Goal: Information Seeking & Learning: Learn about a topic

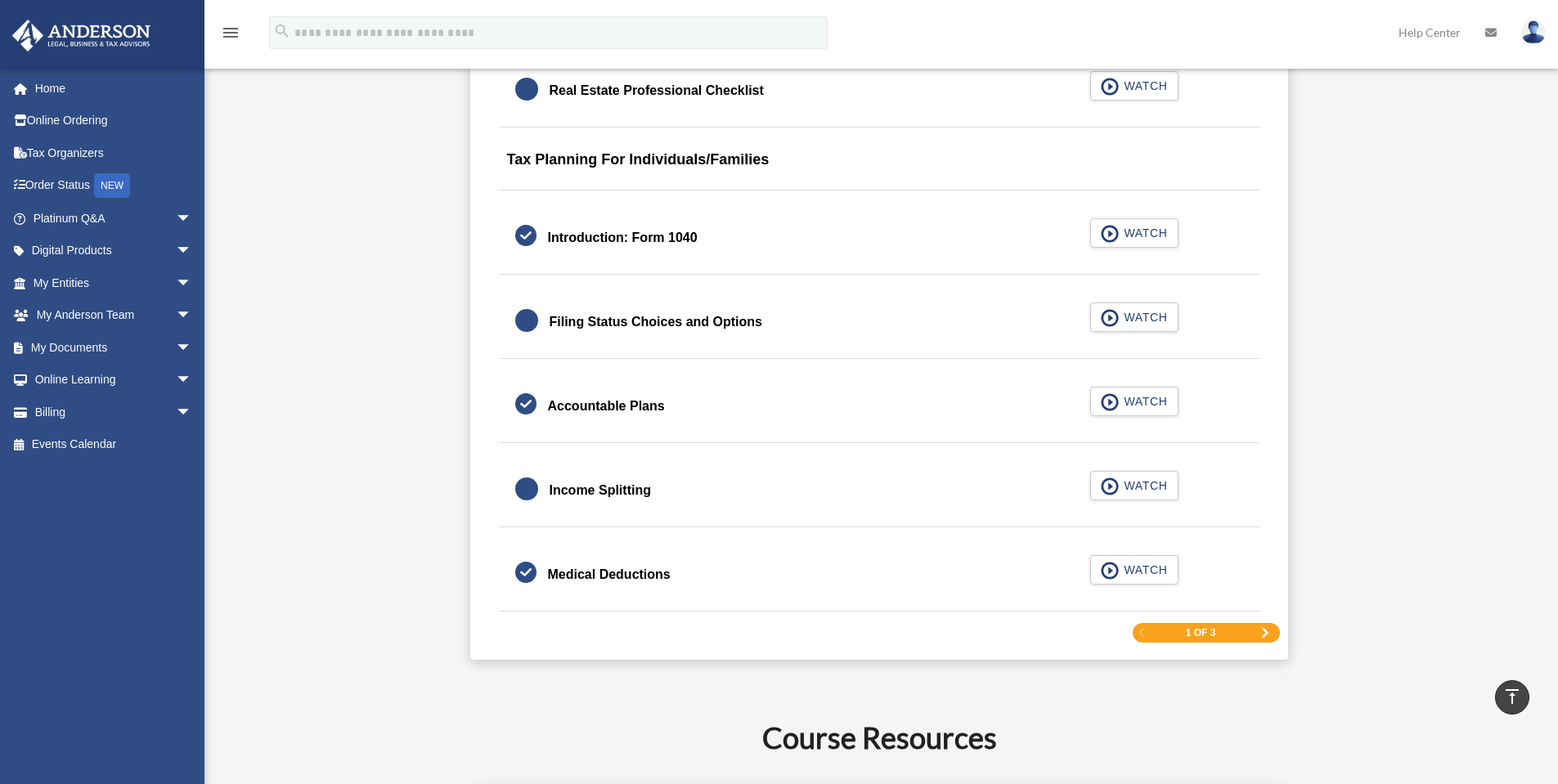
scroll to position [2371, 0]
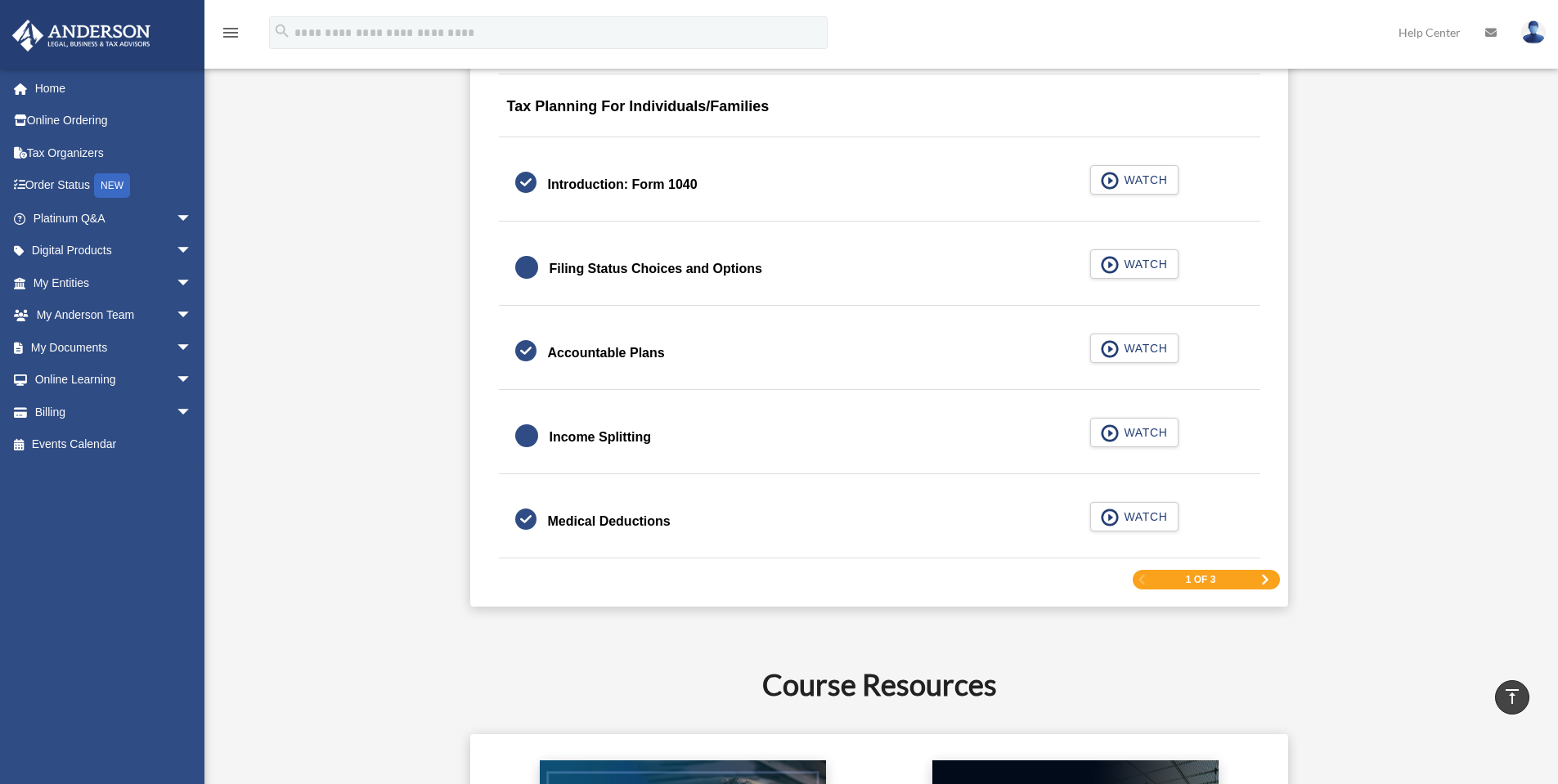
click at [1263, 578] on span "Next Page" at bounding box center [1265, 579] width 10 height 10
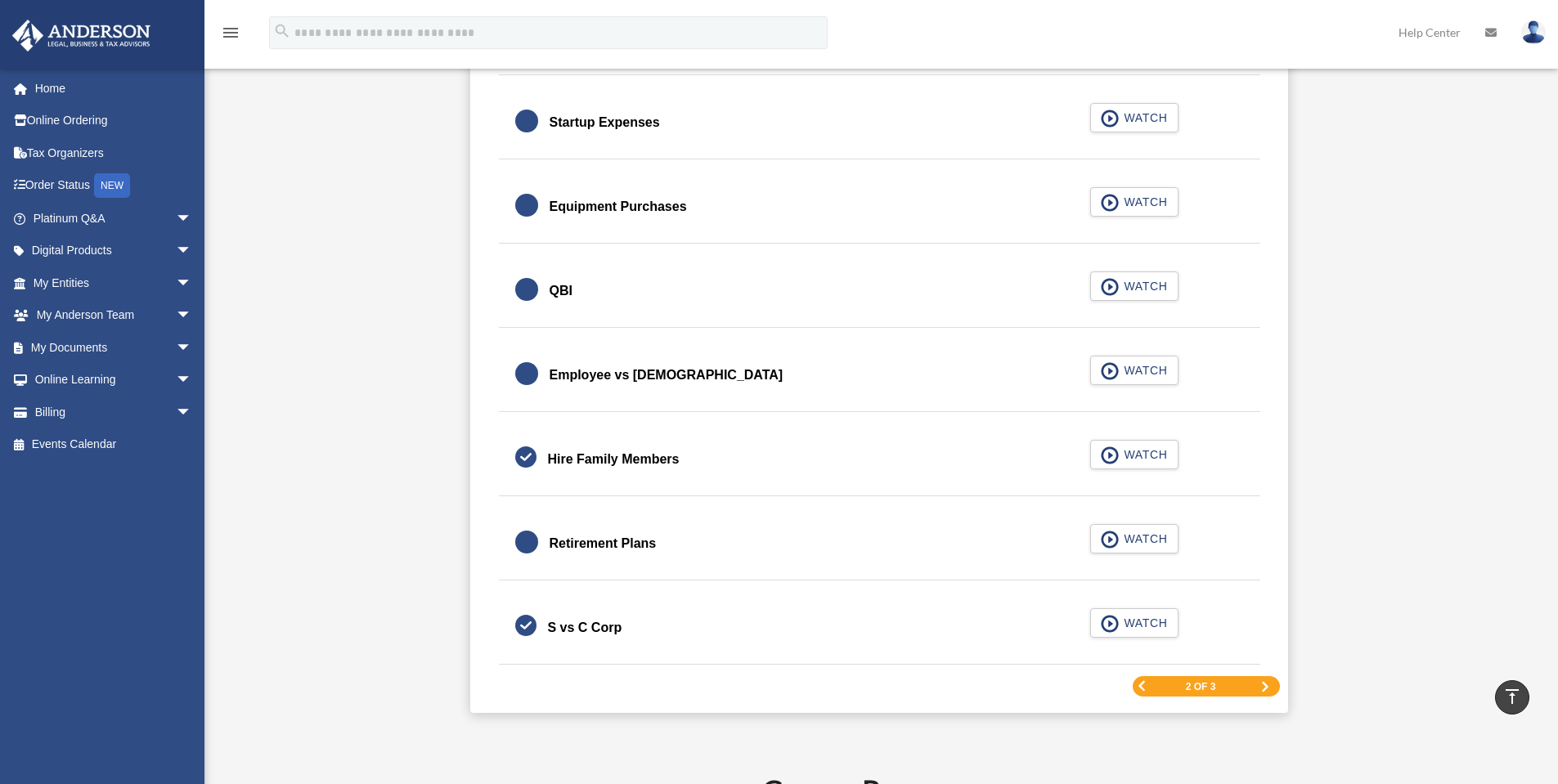
scroll to position [2208, 0]
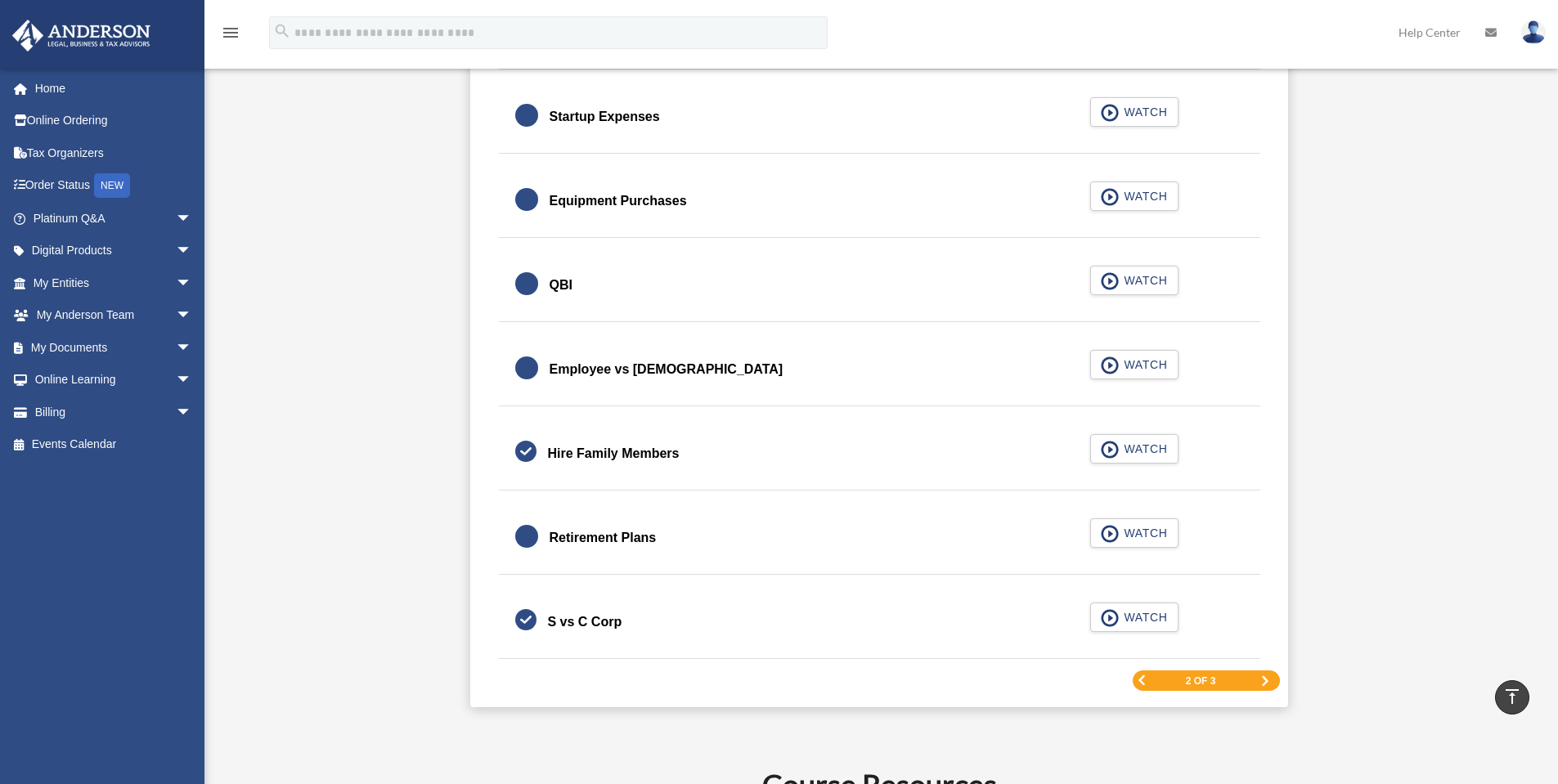
click at [1263, 678] on span "Next Page" at bounding box center [1265, 680] width 10 height 10
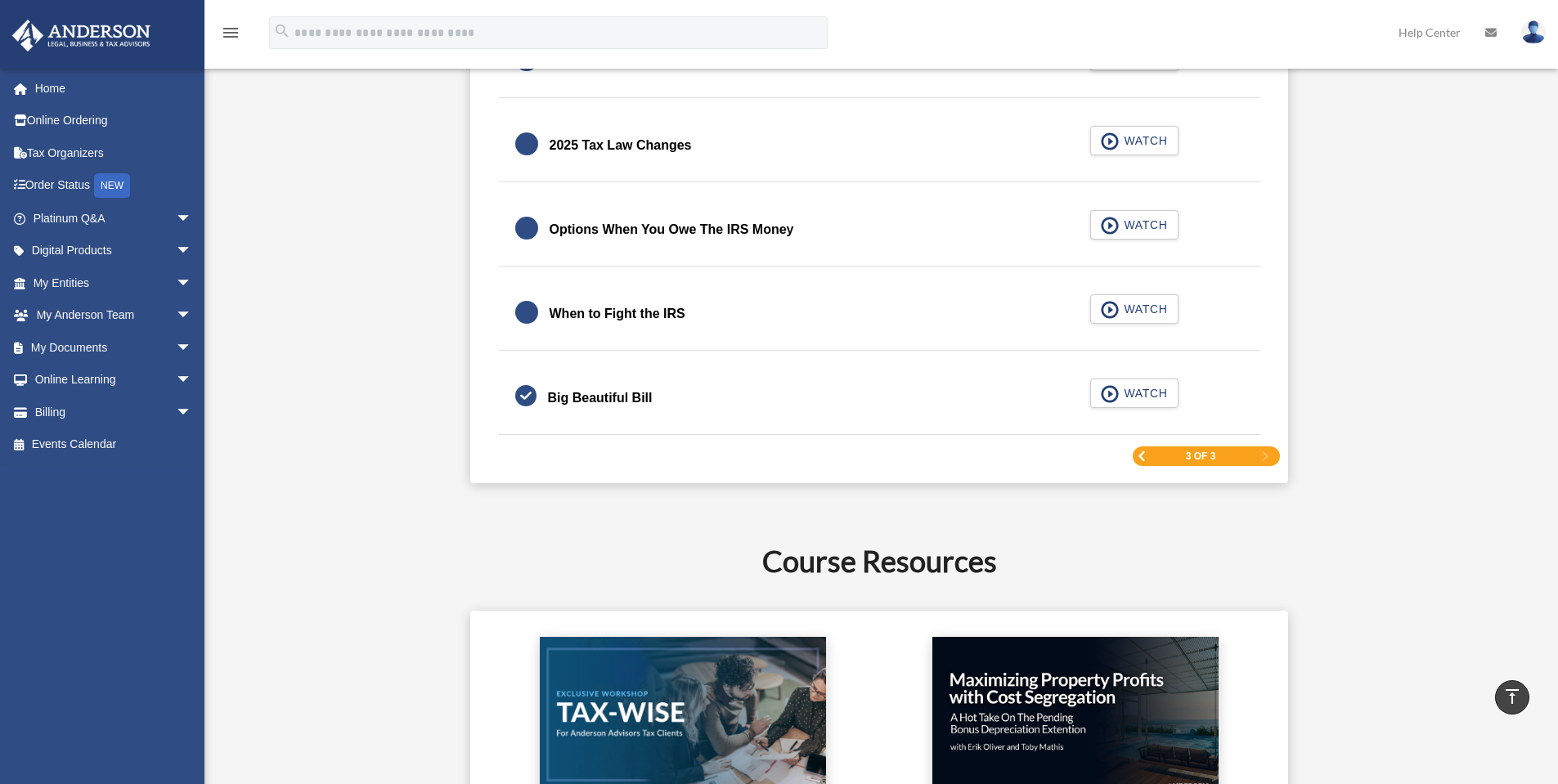
scroll to position [2235, 0]
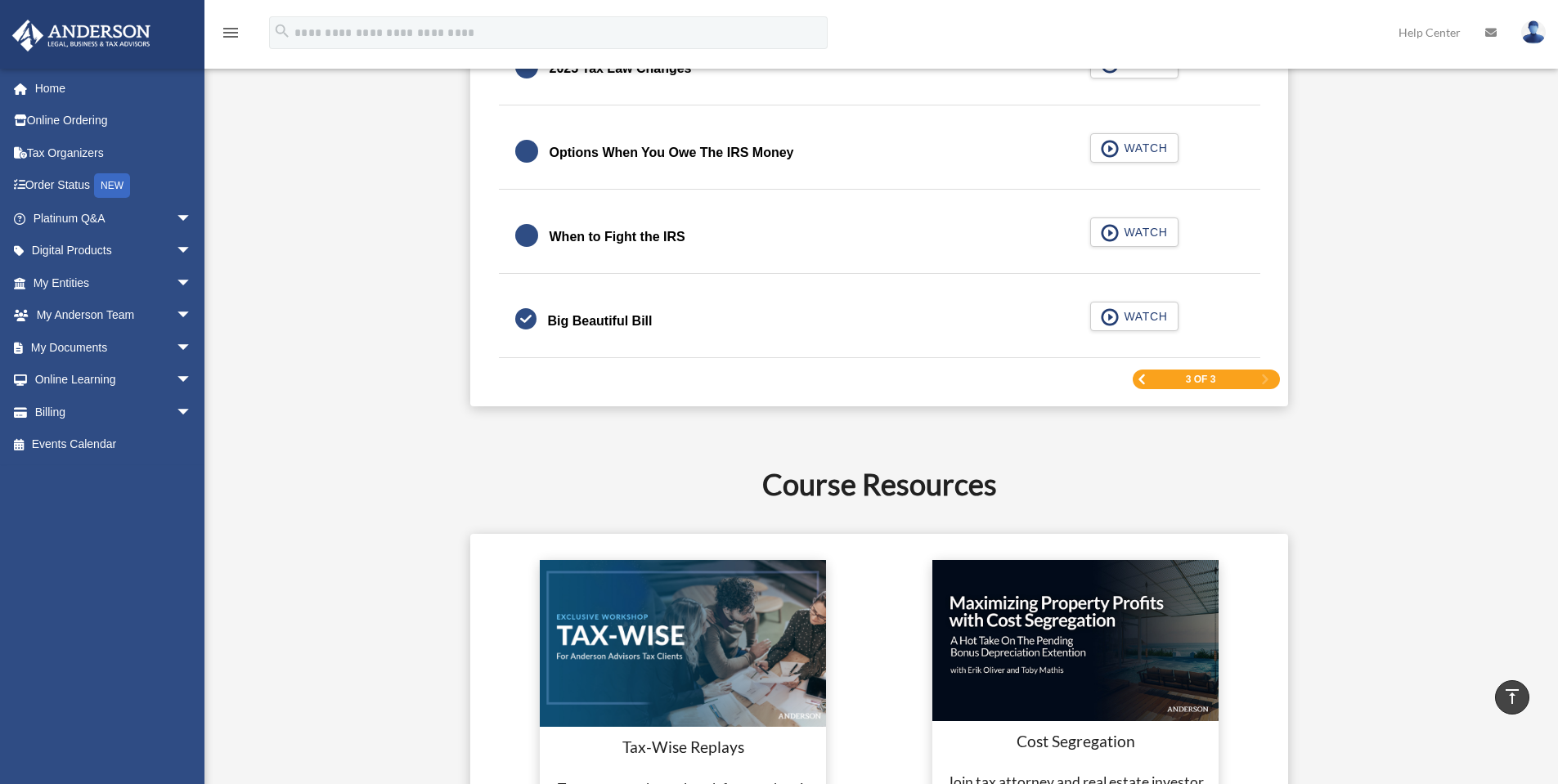
click at [1141, 383] on span "Previous Page" at bounding box center [1141, 379] width 10 height 10
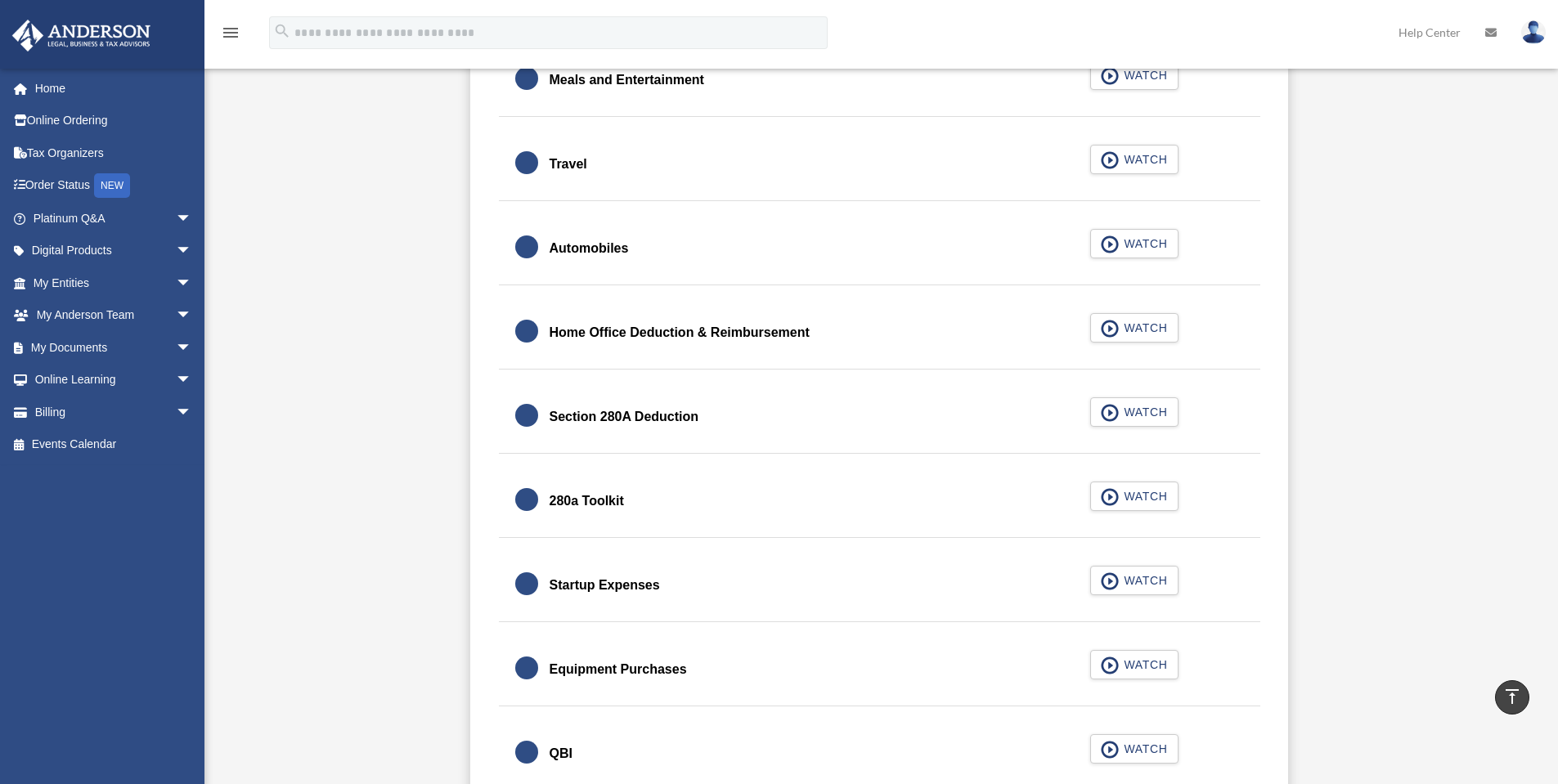
scroll to position [1745, 0]
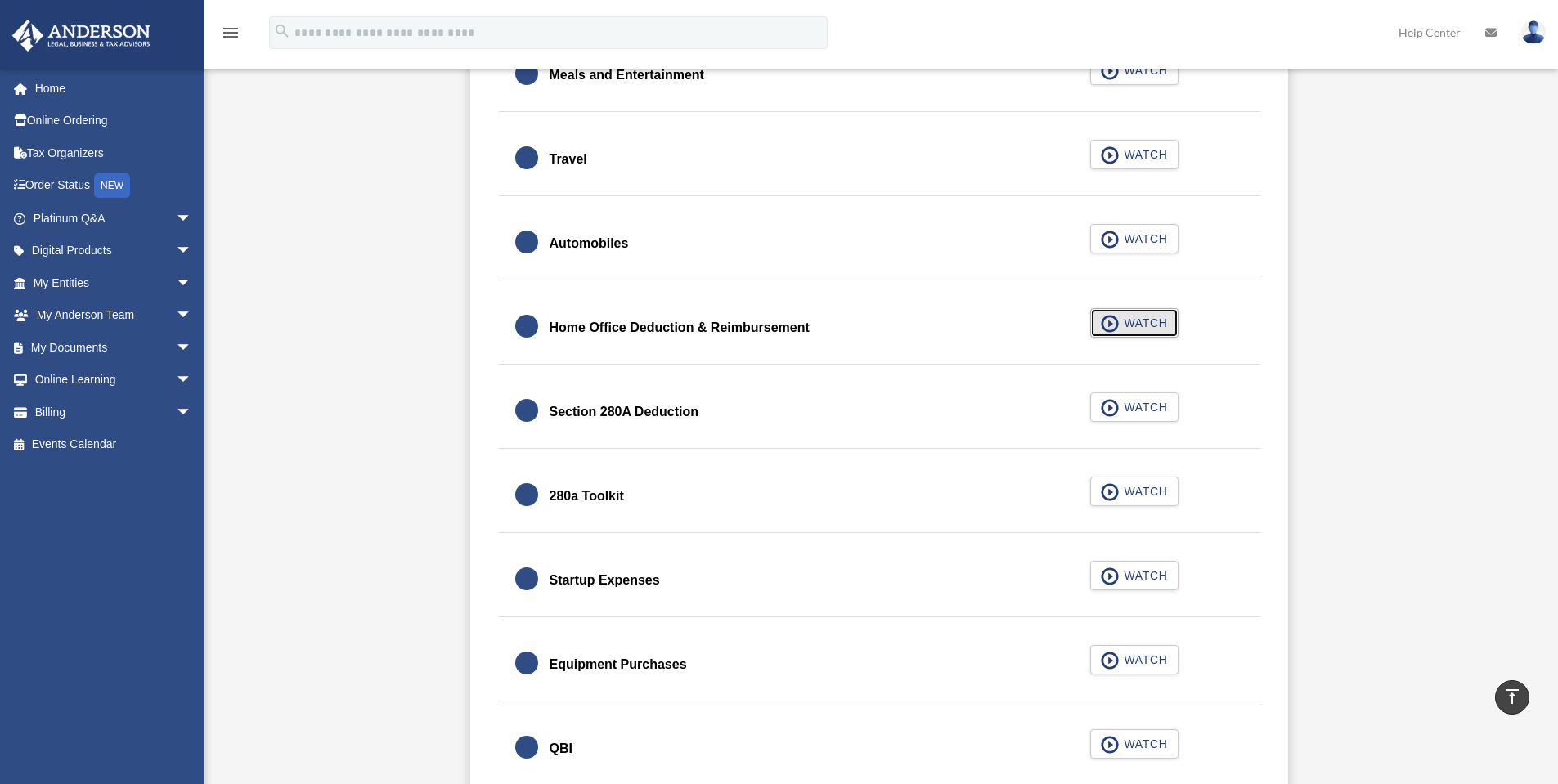
click at [1112, 327] on span "button" at bounding box center [1110, 323] width 18 height 18
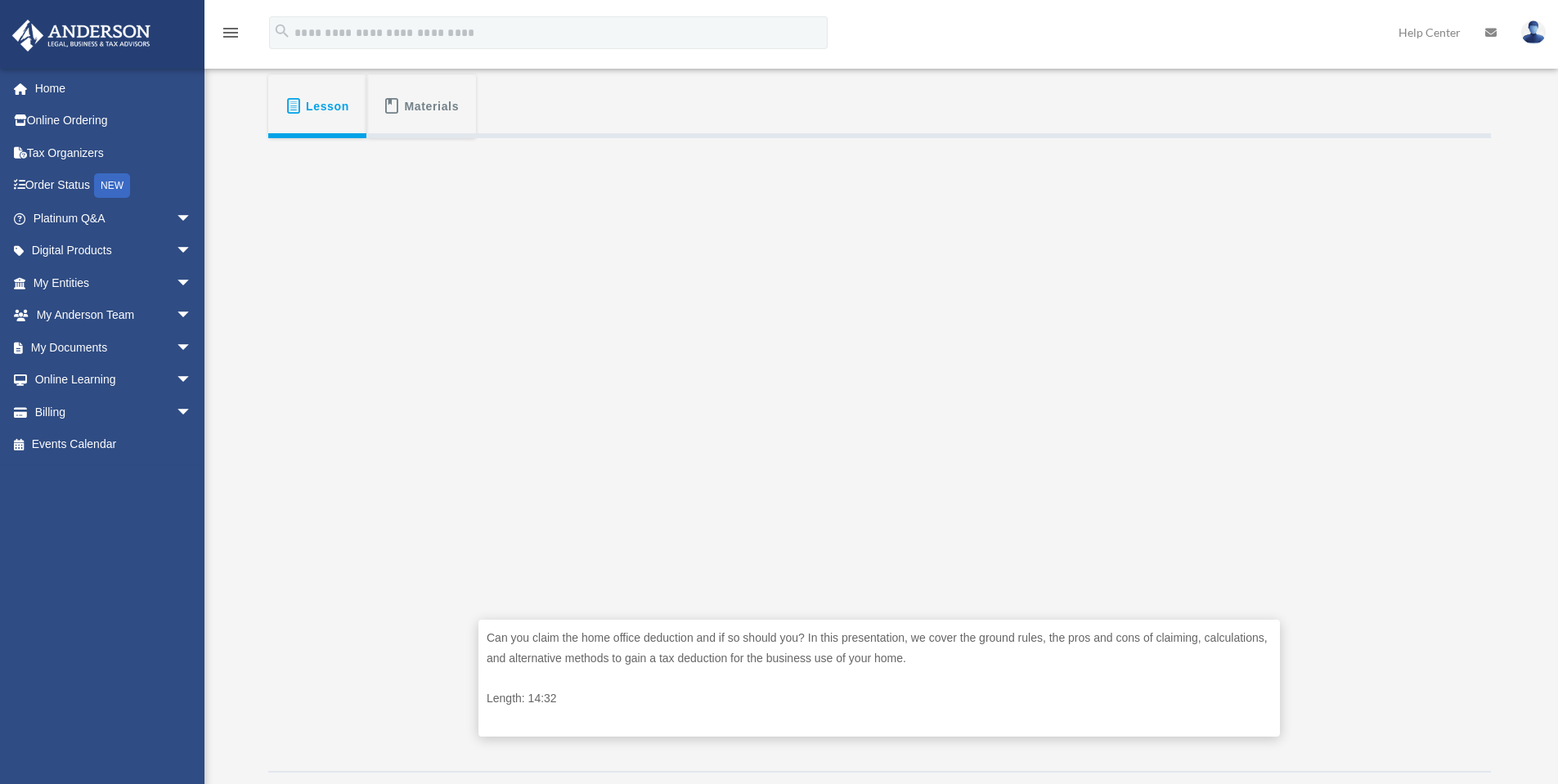
scroll to position [272, 0]
click at [176, 214] on span "arrow_drop_down" at bounding box center [192, 219] width 33 height 33
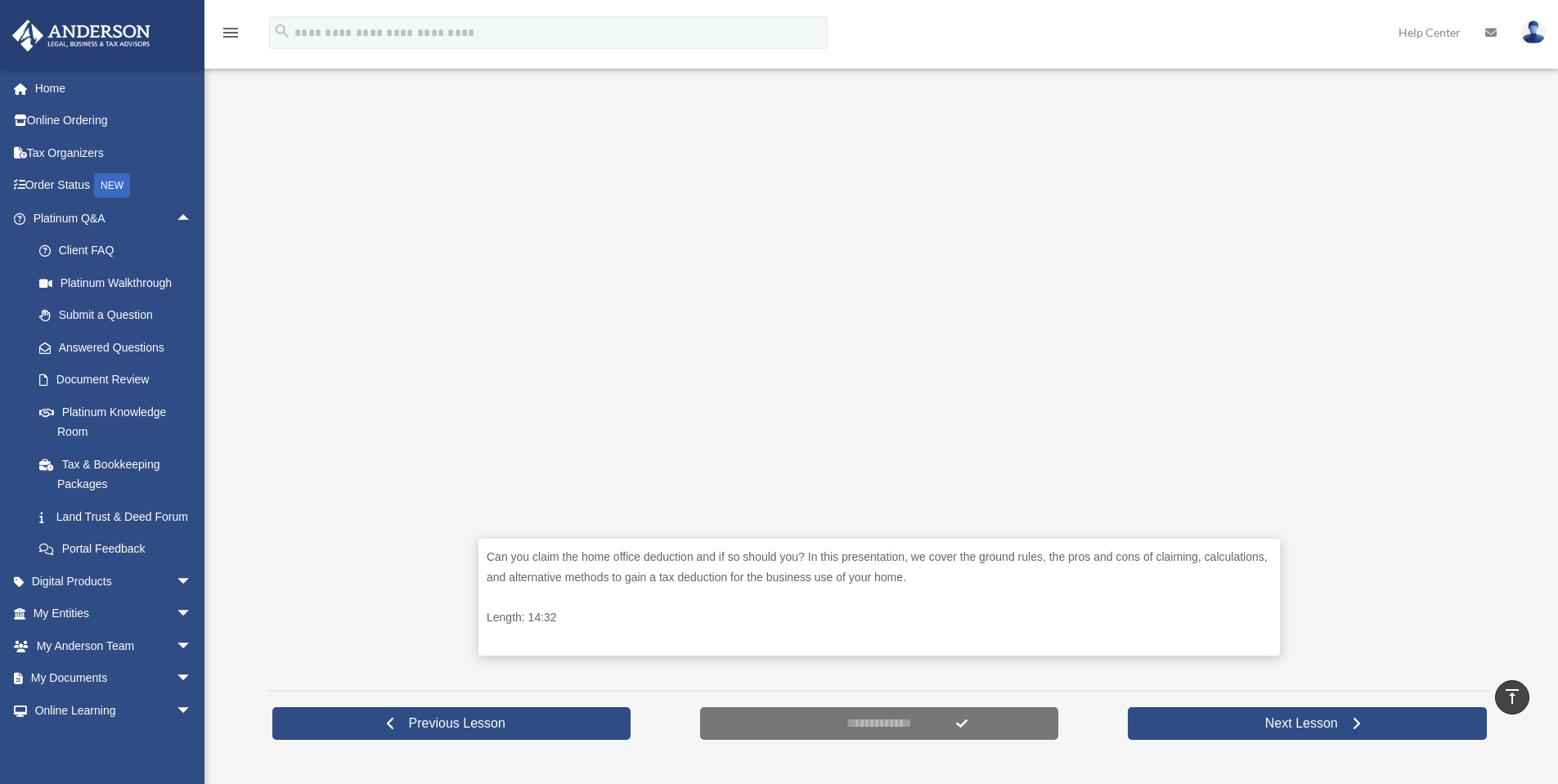
scroll to position [326, 0]
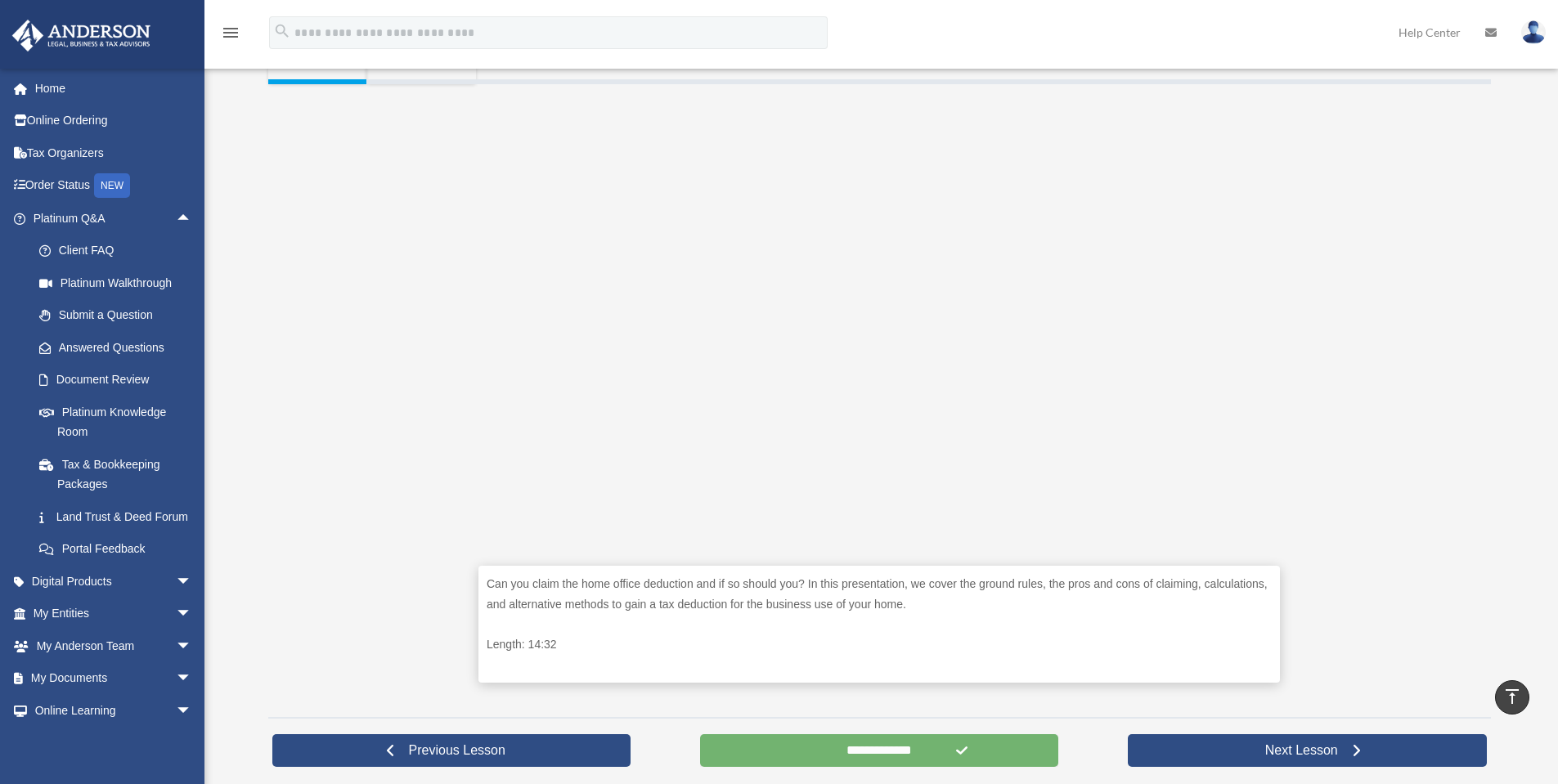
click at [841, 741] on input "**********" at bounding box center [879, 750] width 359 height 33
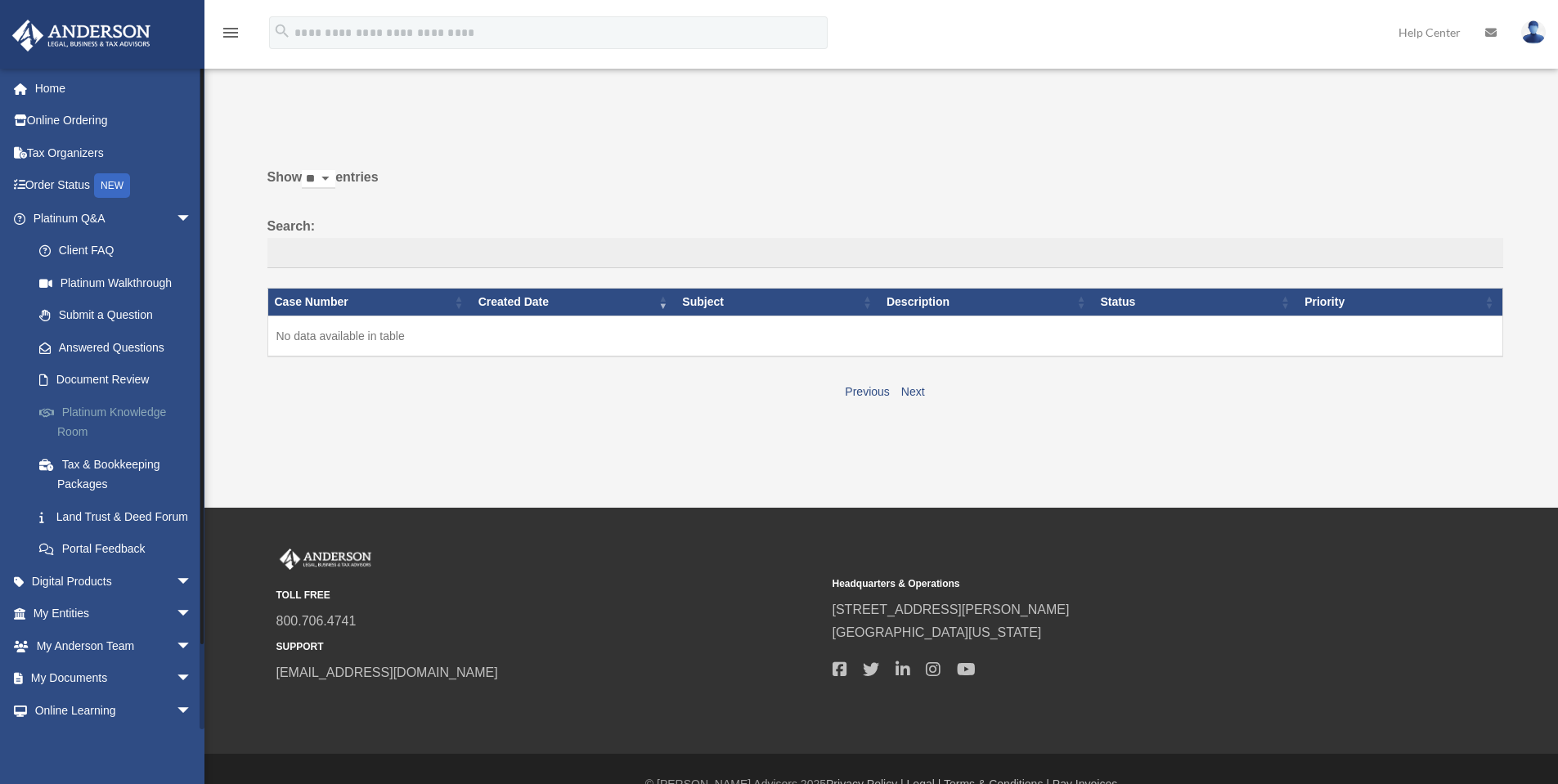
click at [105, 409] on link "Platinum Knowledge Room" at bounding box center [120, 422] width 194 height 53
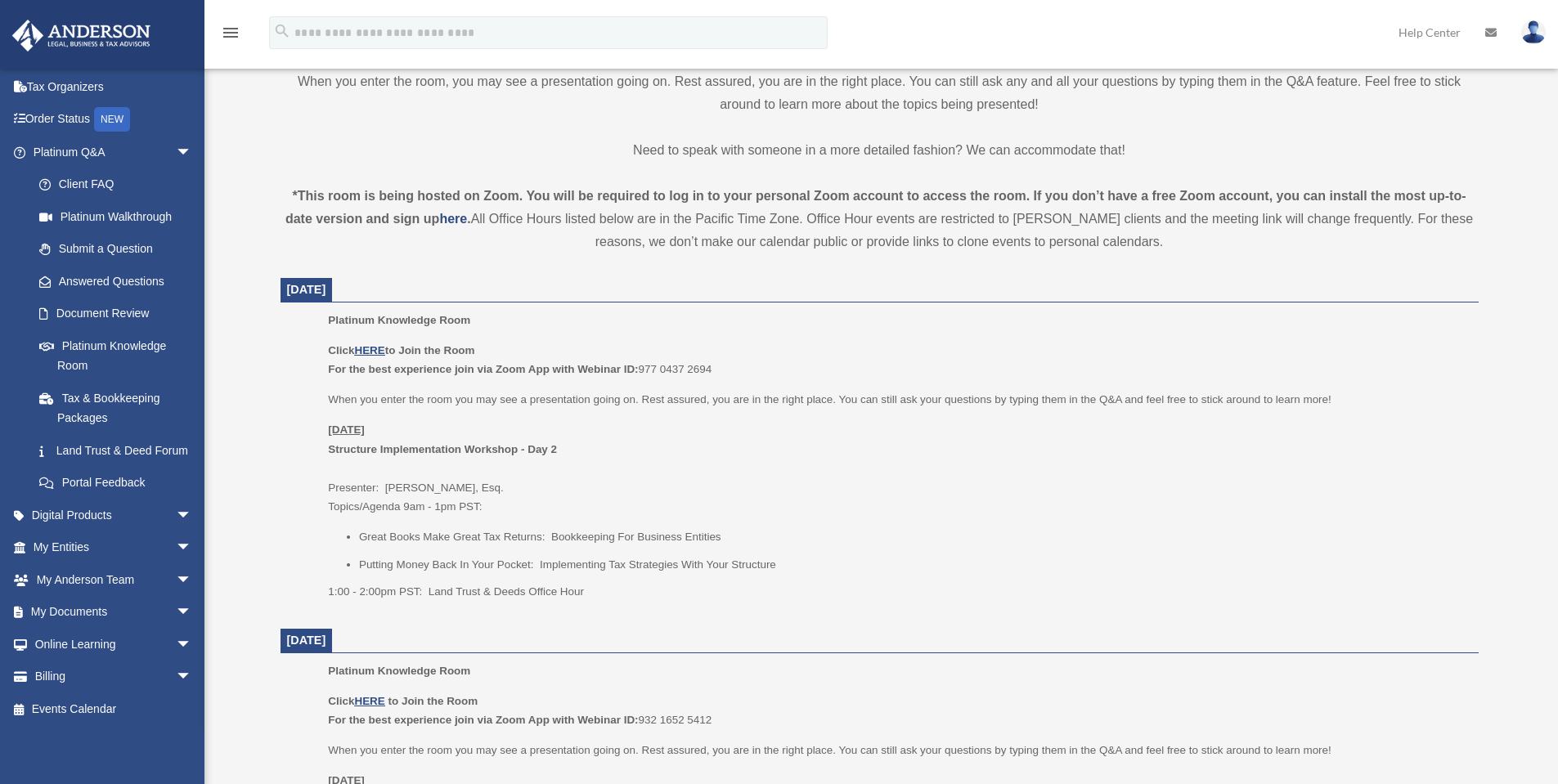
scroll to position [546, 0]
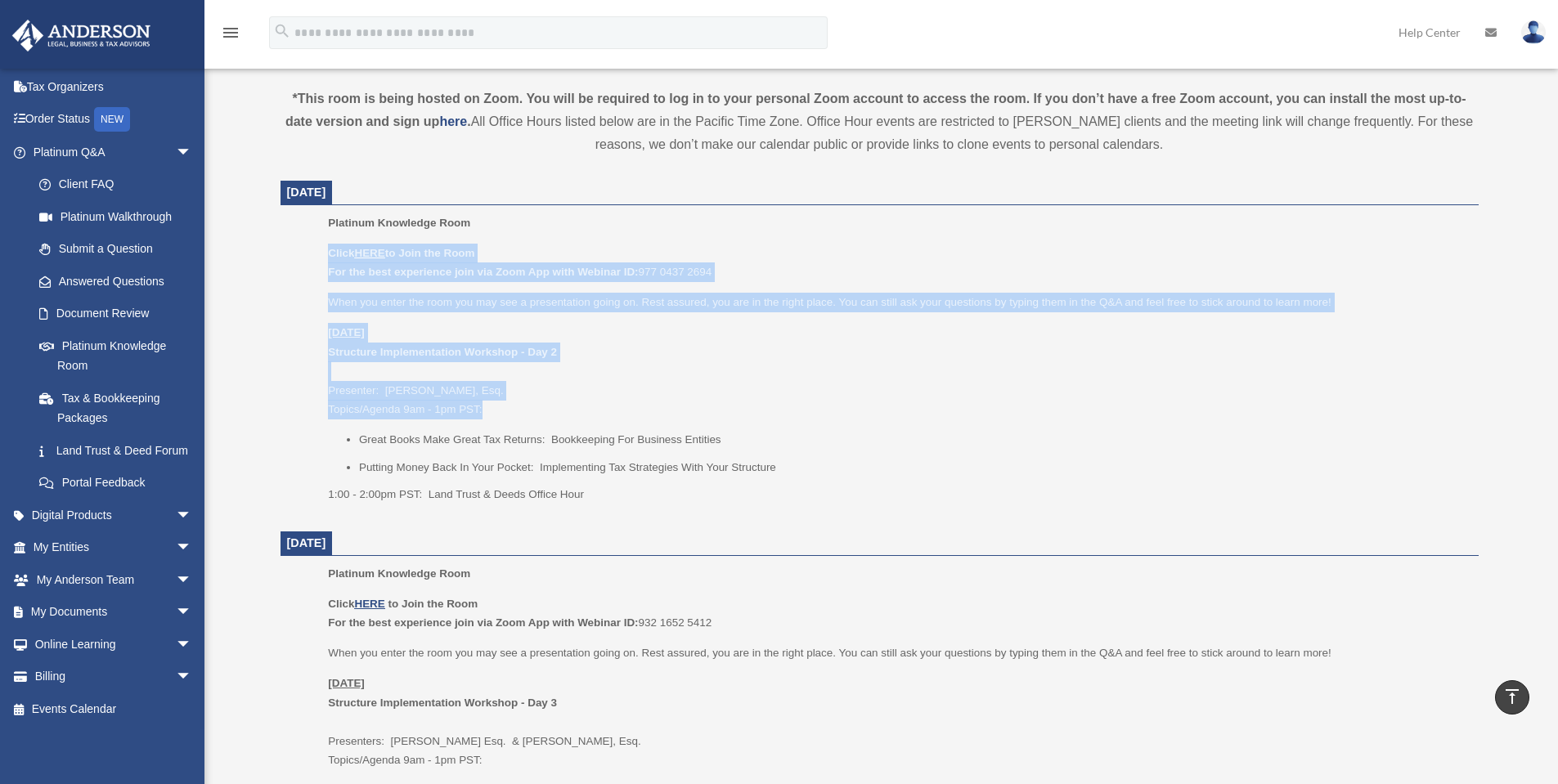
drag, startPoint x: 329, startPoint y: 252, endPoint x: 557, endPoint y: 403, distance: 273.5
click at [557, 403] on div "Click HERE to Join the Room For the best experience join via Zoom App with Webi…" at bounding box center [897, 374] width 1139 height 261
click at [557, 403] on p "[DATE] Structure Implementation Workshop - Day 2 Presenter: [PERSON_NAME], Esq.…" at bounding box center [897, 372] width 1139 height 97
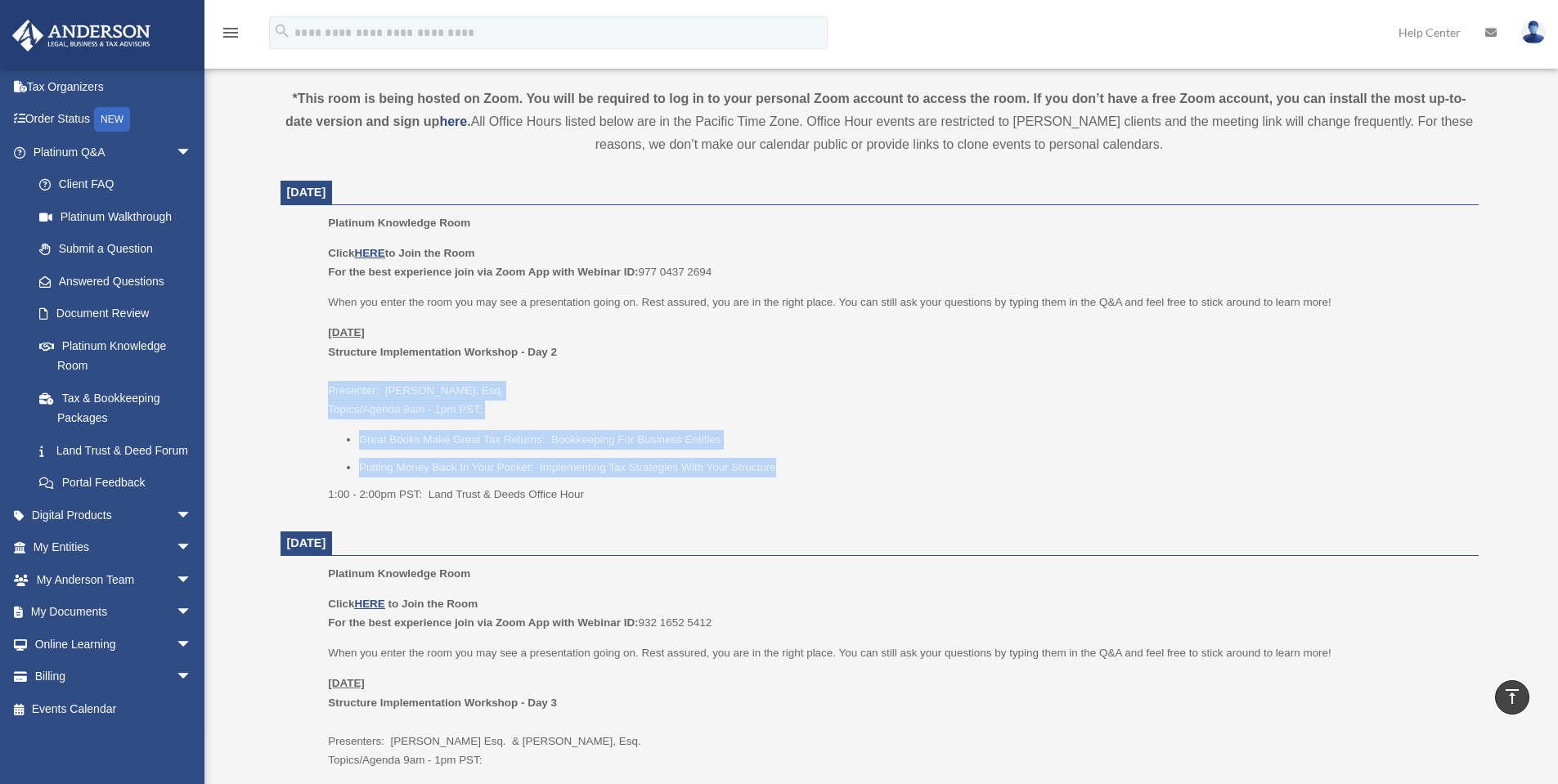
drag, startPoint x: 324, startPoint y: 382, endPoint x: 783, endPoint y: 456, distance: 464.9
click at [783, 456] on ul "Platinum Knowledge Room Click HERE to Join the Room For the best experience joi…" at bounding box center [879, 364] width 1176 height 301
click at [783, 456] on ul "Great Books Make Great Tax Returns: Bookkeeping For Business Entities Putting M…" at bounding box center [897, 453] width 1139 height 47
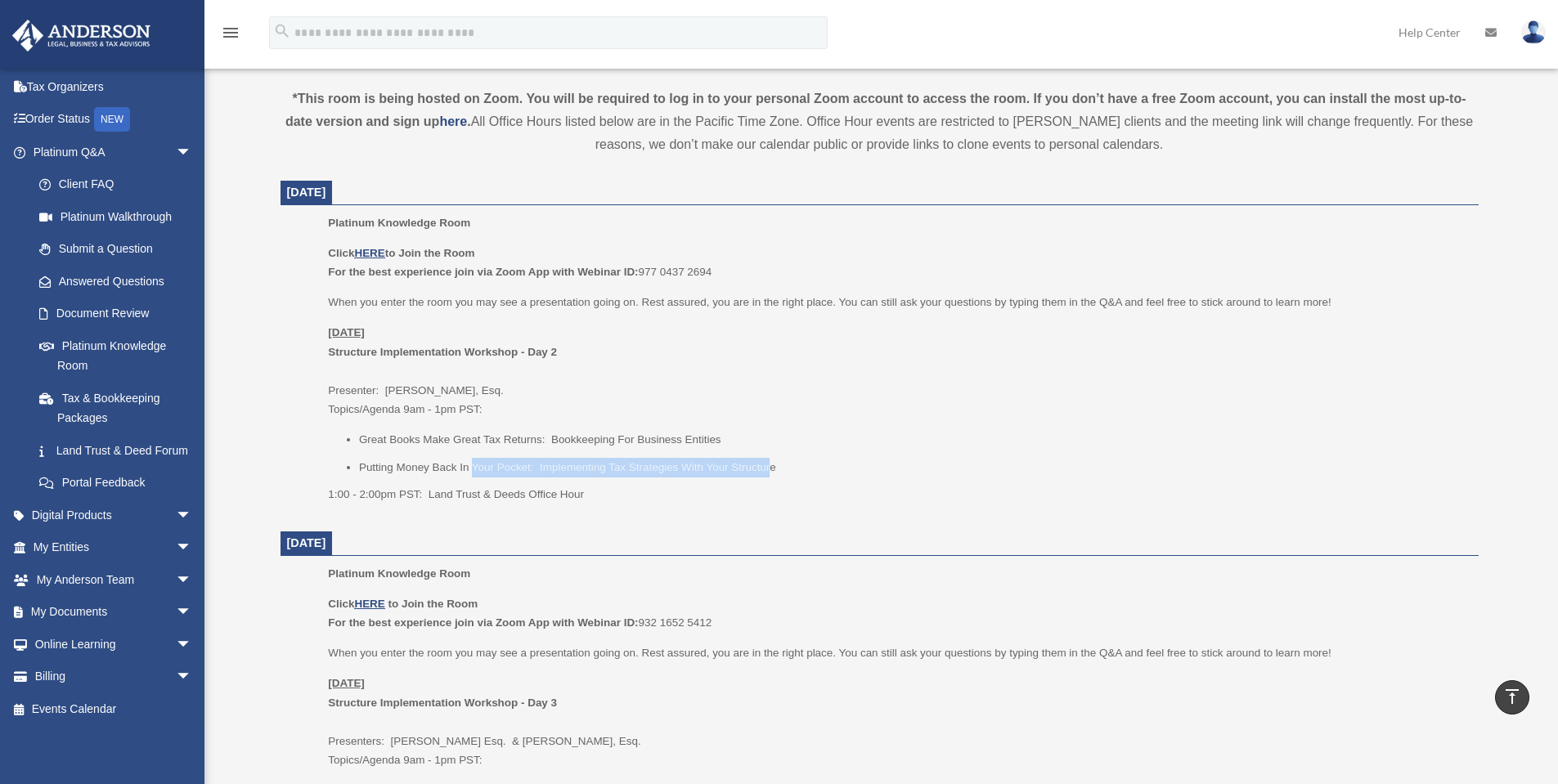
drag, startPoint x: 636, startPoint y: 457, endPoint x: 473, endPoint y: 455, distance: 163.0
click at [473, 455] on ul "Great Books Make Great Tax Returns: Bookkeeping For Business Entities Putting M…" at bounding box center [897, 453] width 1139 height 47
click at [374, 256] on u "HERE" at bounding box center [369, 253] width 30 height 12
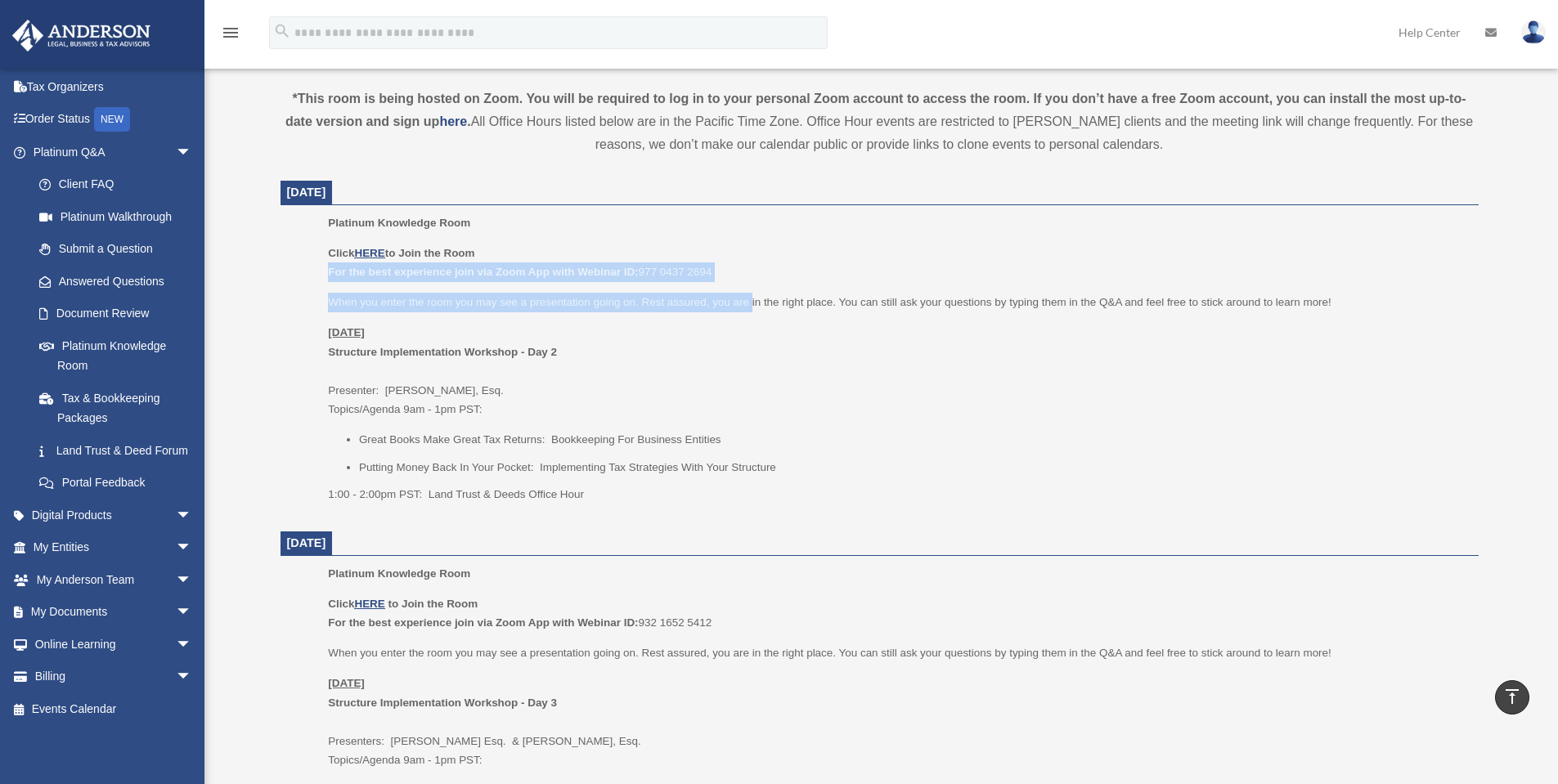
drag, startPoint x: 315, startPoint y: 267, endPoint x: 752, endPoint y: 307, distance: 438.8
click at [752, 307] on ul "Platinum Knowledge Room Click HERE to Join the Room For the best experience joi…" at bounding box center [879, 364] width 1176 height 301
click at [752, 307] on p "When you enter the room you may see a presentation going on. Rest assured, you …" at bounding box center [897, 302] width 1139 height 19
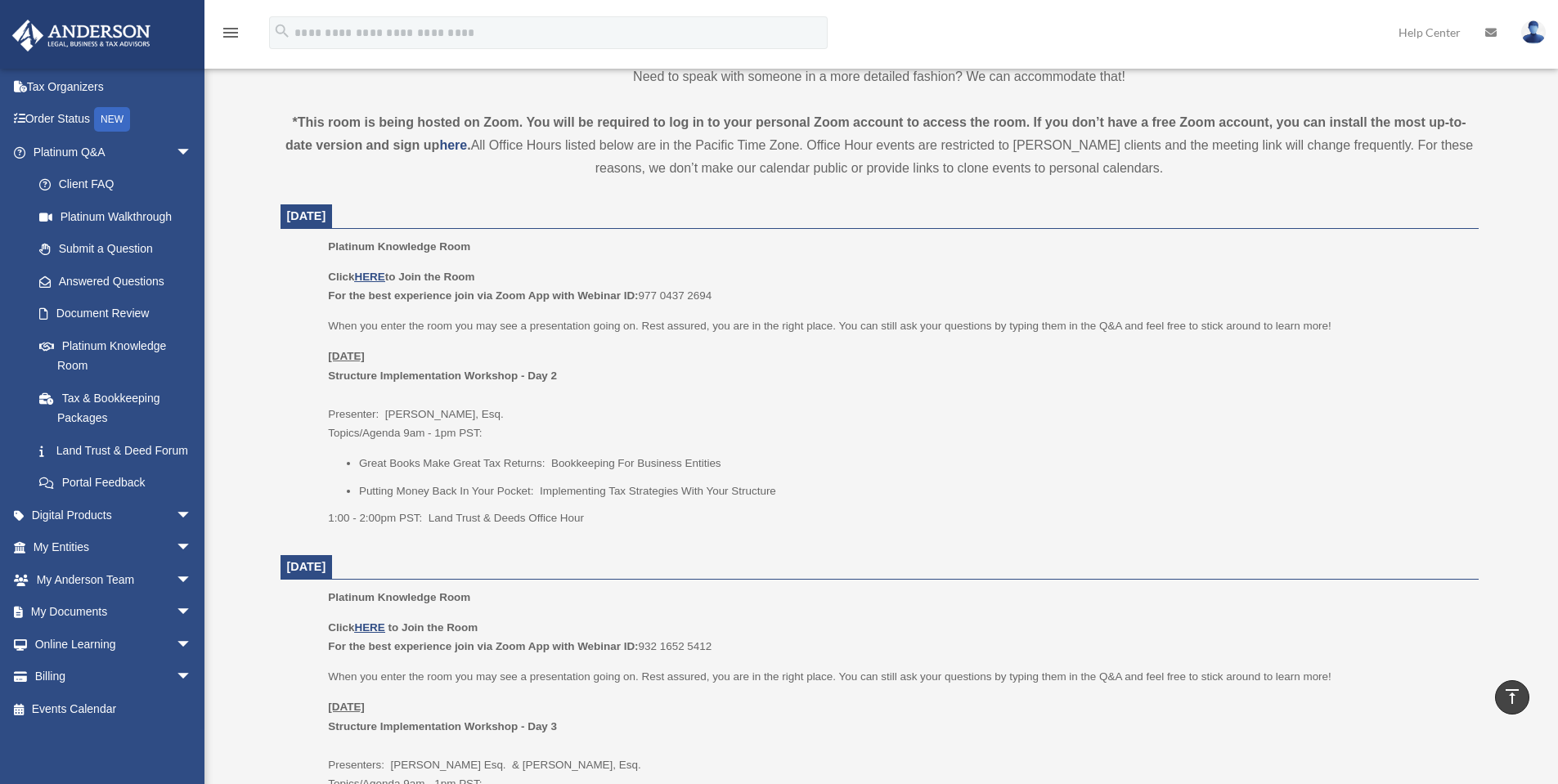
scroll to position [572, 0]
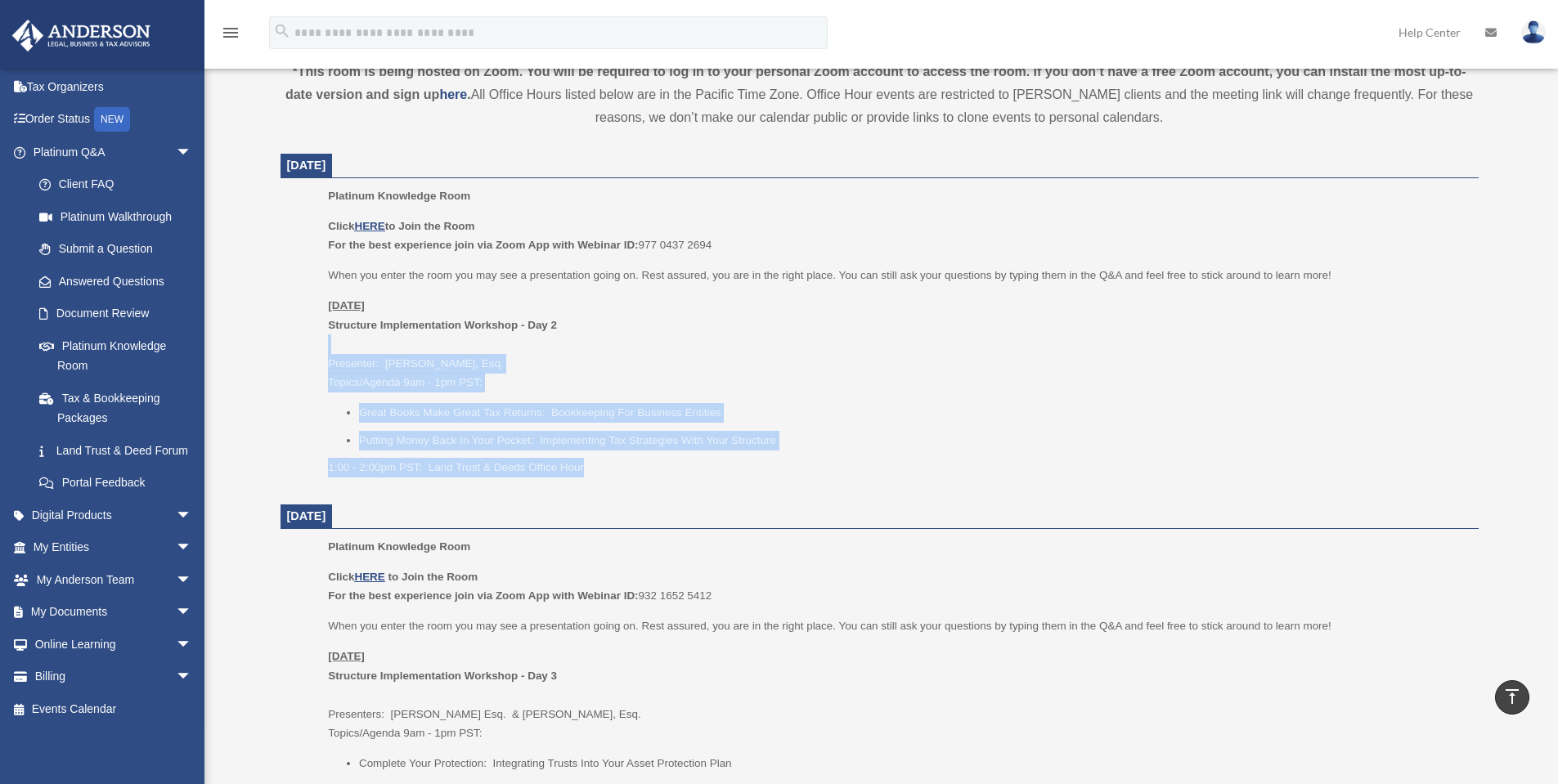
drag, startPoint x: 324, startPoint y: 351, endPoint x: 768, endPoint y: 482, distance: 462.9
click at [768, 482] on ul "Platinum Knowledge Room Click HERE to Join the Room For the best experience joi…" at bounding box center [879, 337] width 1176 height 301
click at [768, 482] on div "Platinum Knowledge Room Click HERE to Join the Room For the best experience joi…" at bounding box center [897, 337] width 1139 height 301
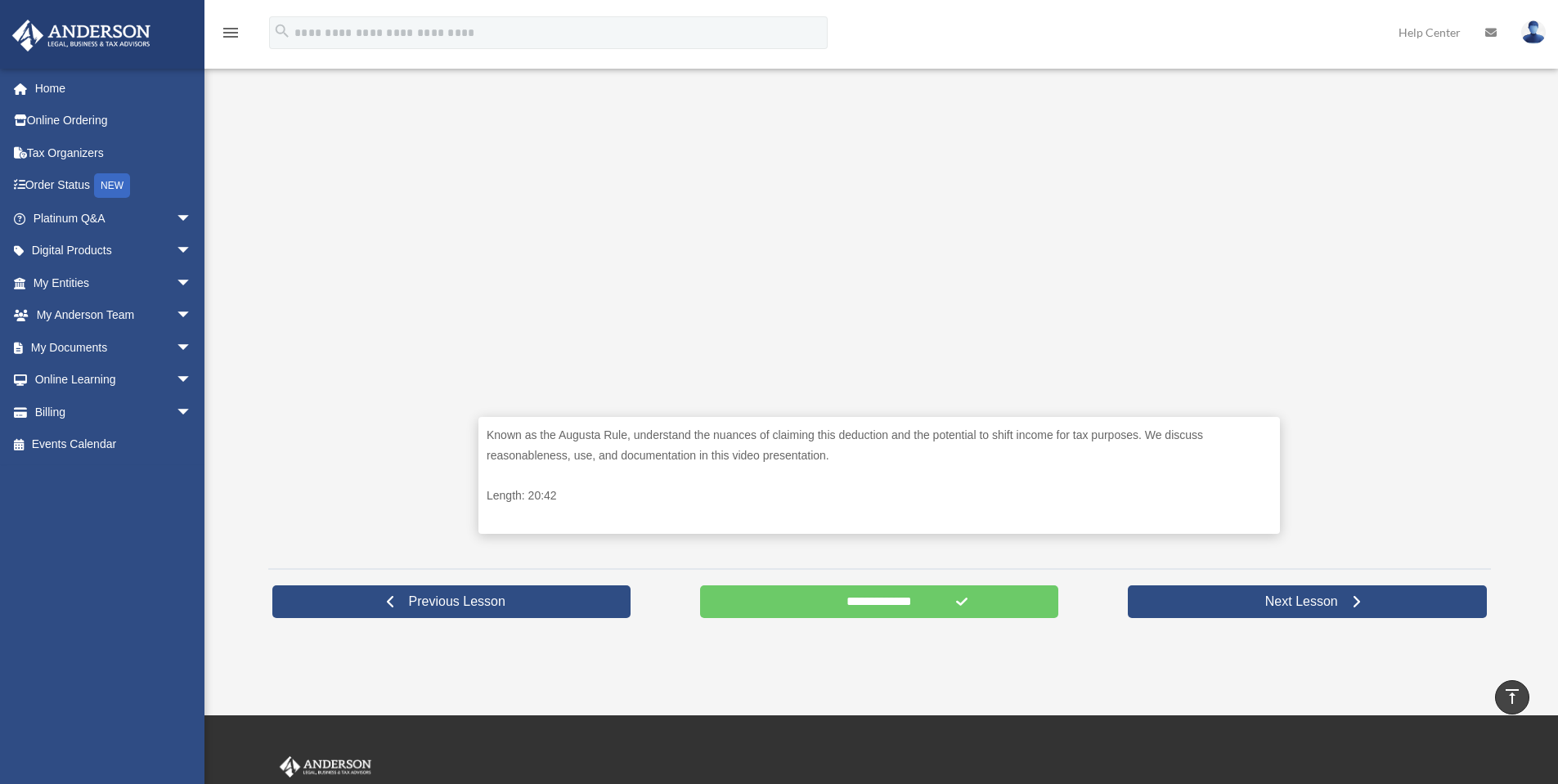
scroll to position [546, 0]
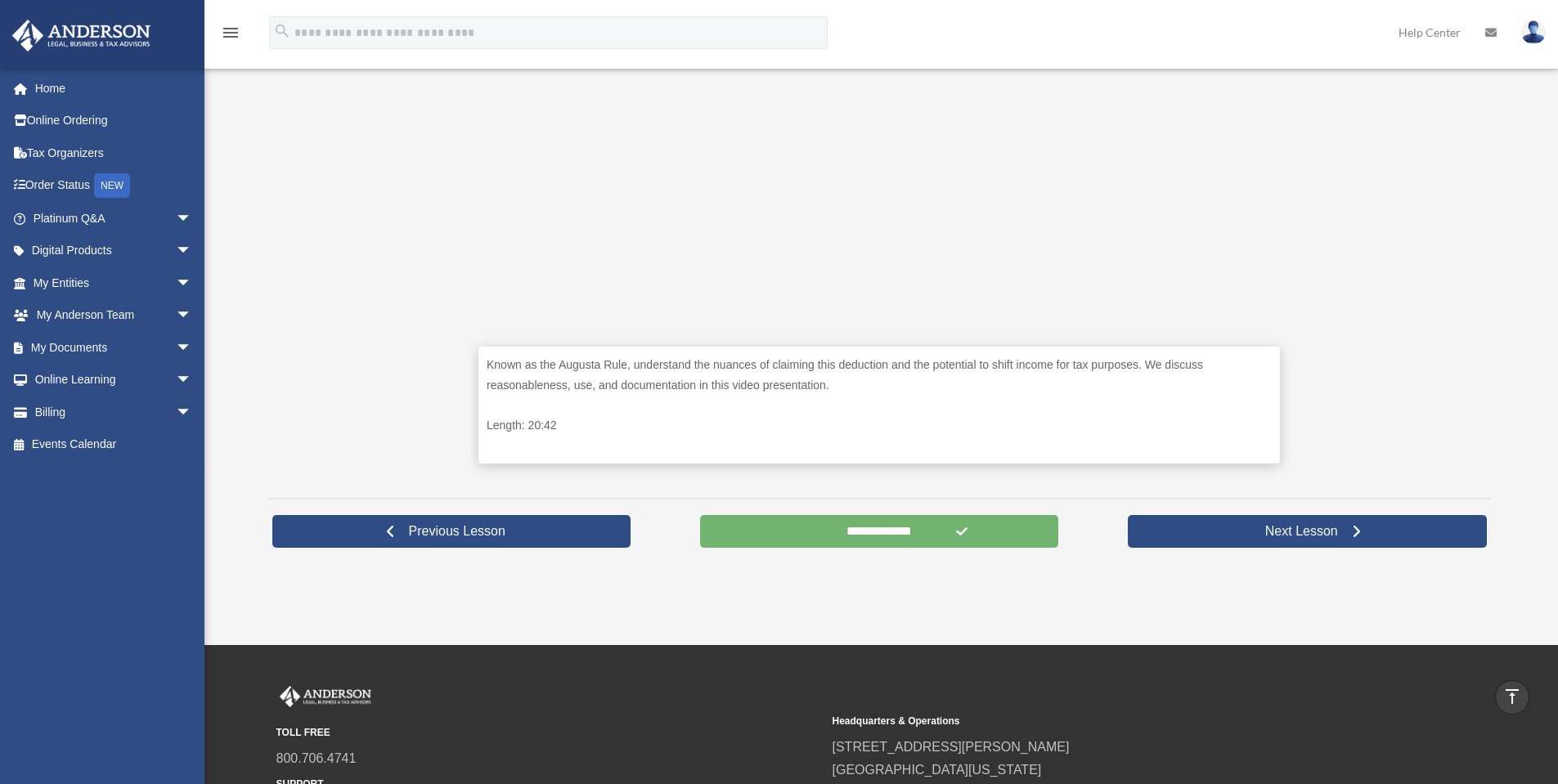
click at [828, 534] on input "**********" at bounding box center [879, 531] width 359 height 33
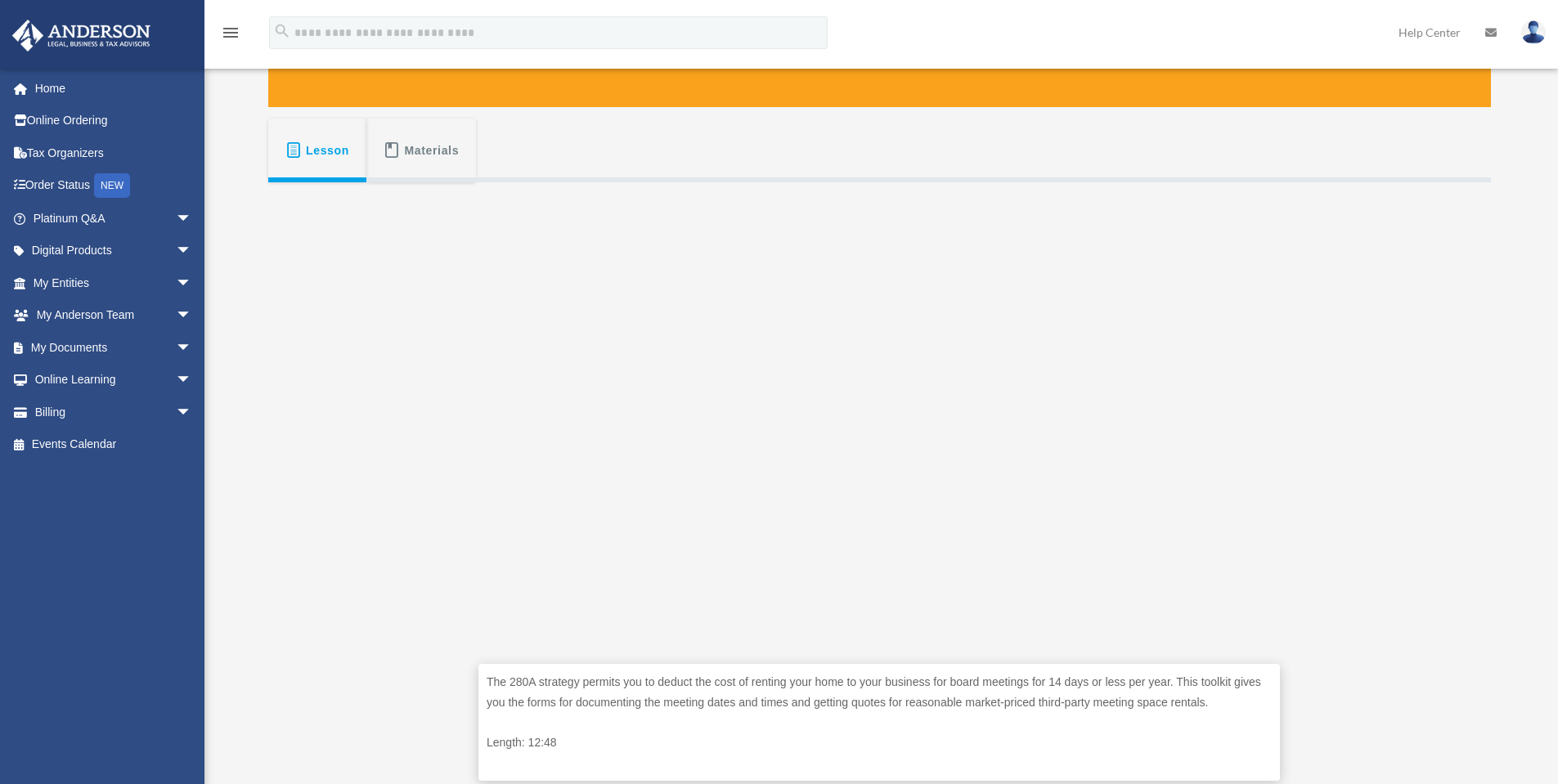
scroll to position [244, 0]
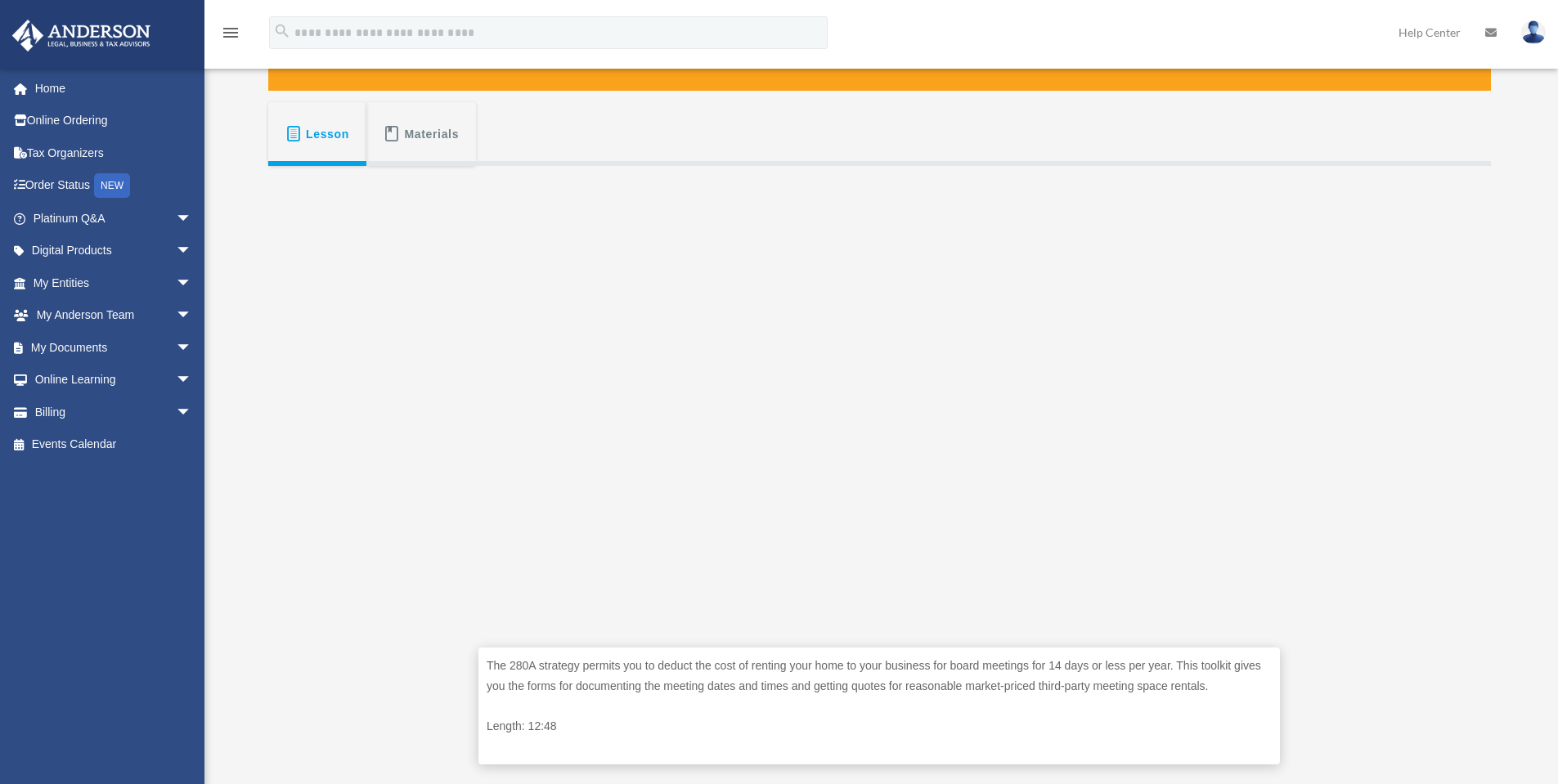
click at [324, 150] on button "Lesson" at bounding box center [317, 134] width 98 height 64
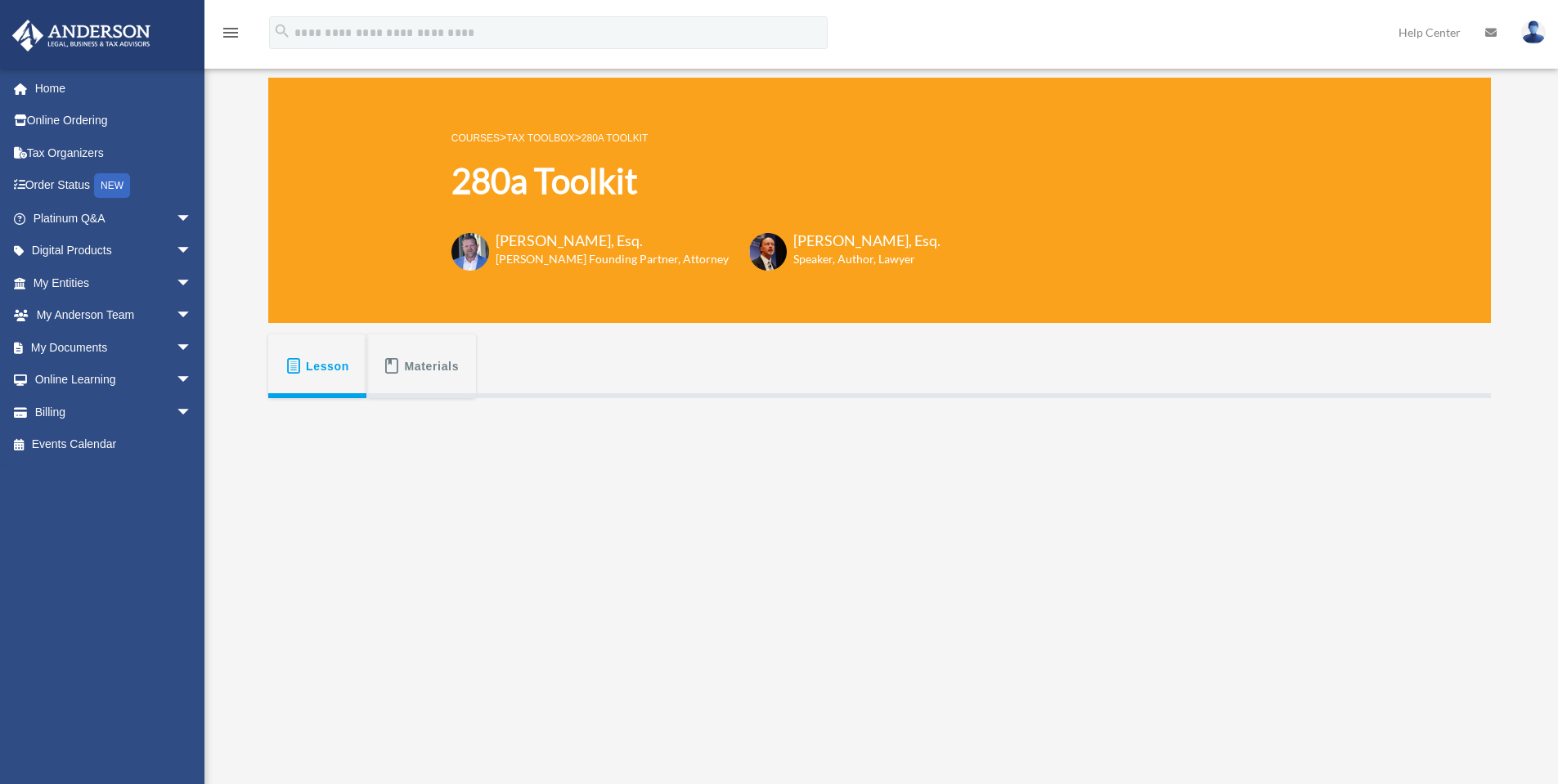
scroll to position [0, 0]
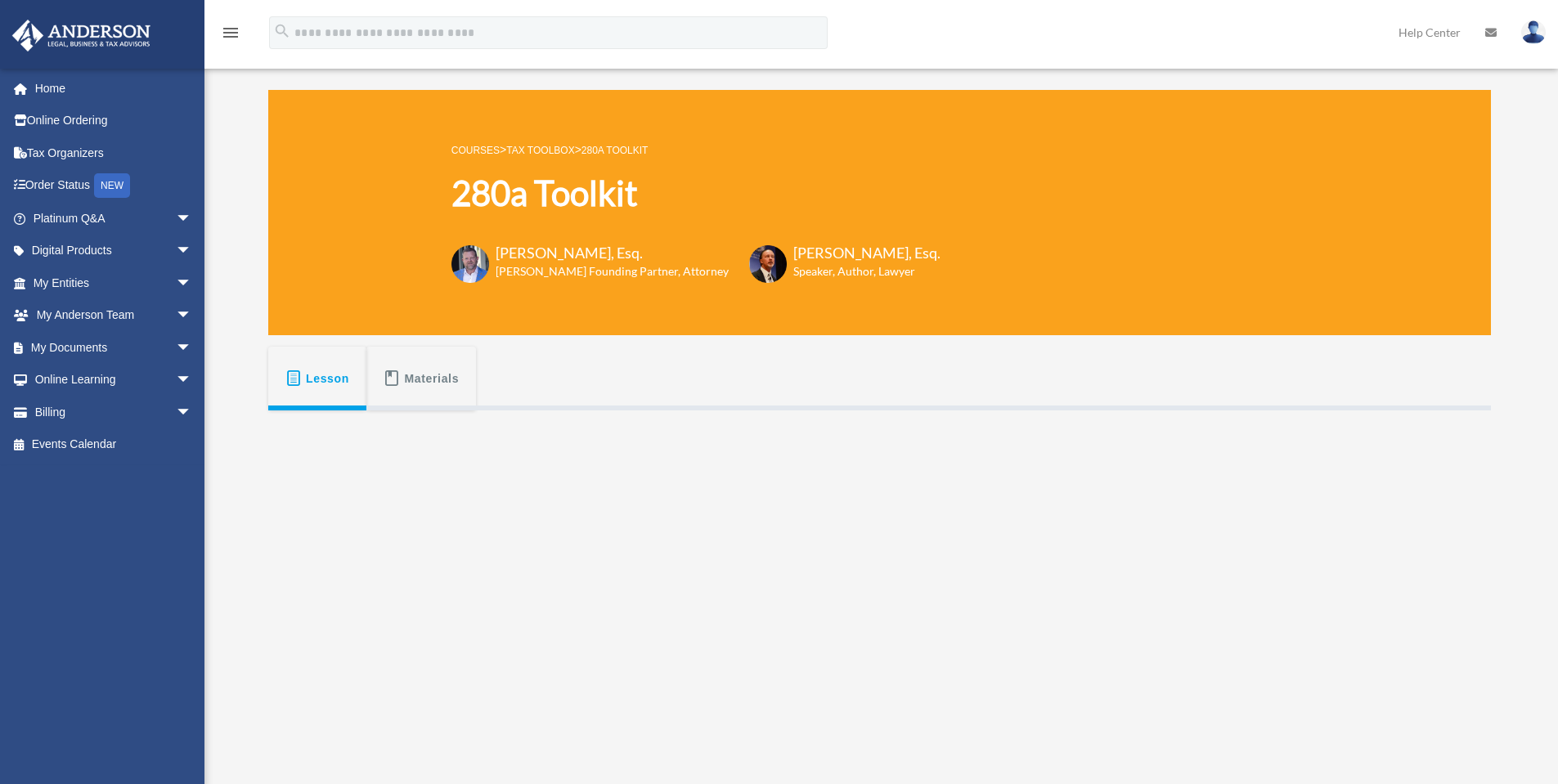
click at [538, 147] on link "Tax Toolbox" at bounding box center [540, 150] width 68 height 11
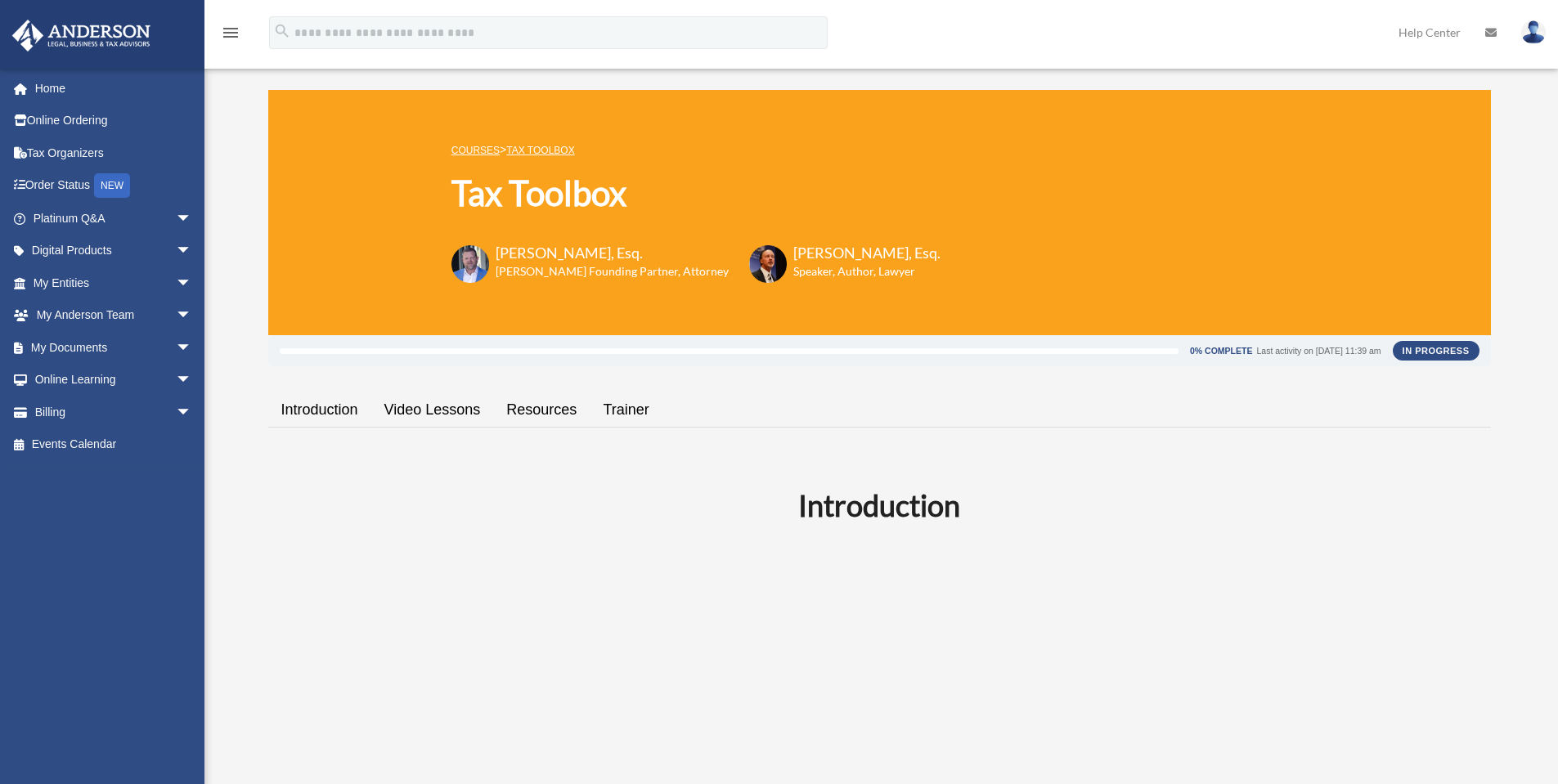
click at [422, 414] on link "Video Lessons" at bounding box center [433, 410] width 123 height 47
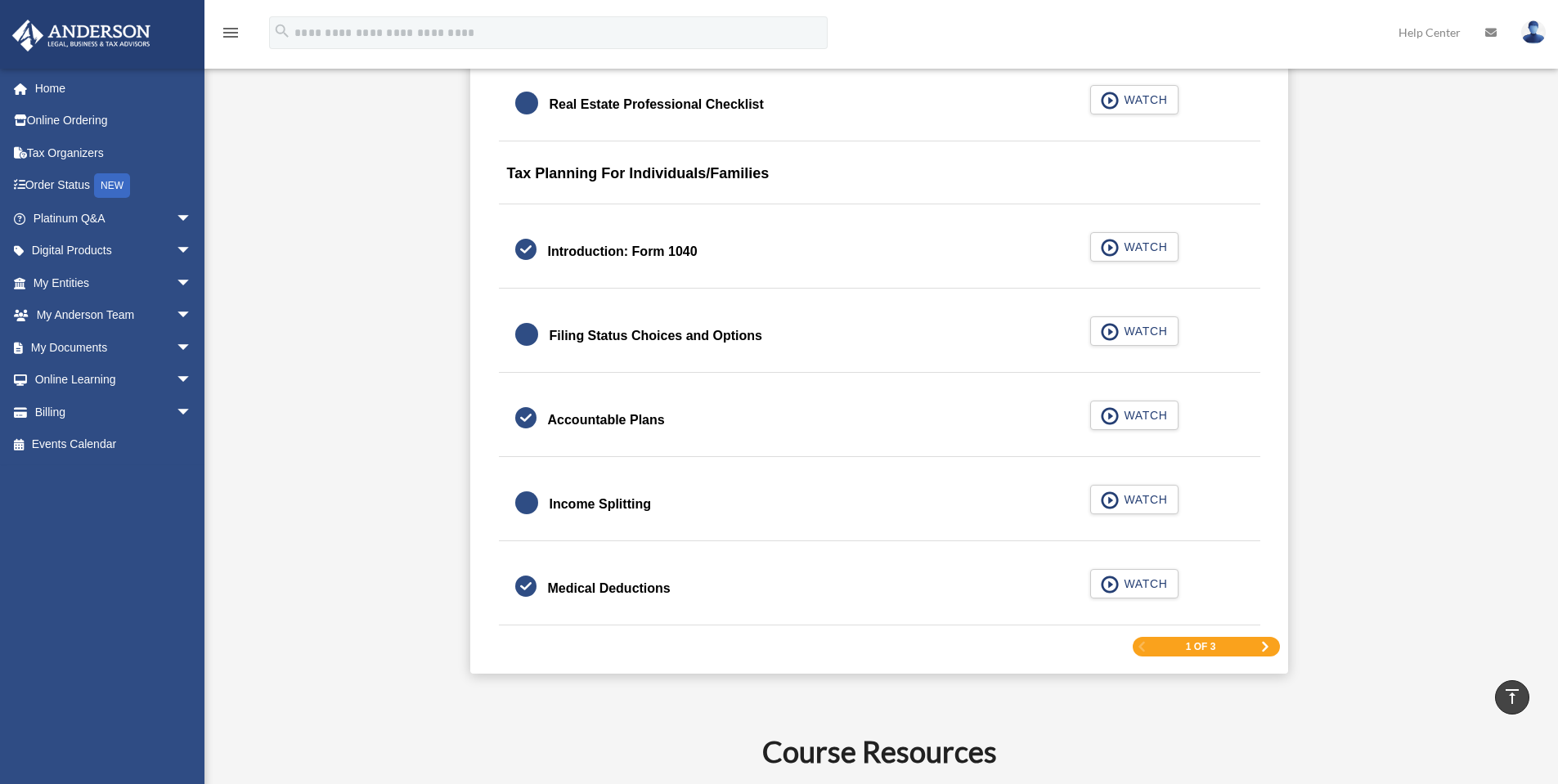
scroll to position [2314, 0]
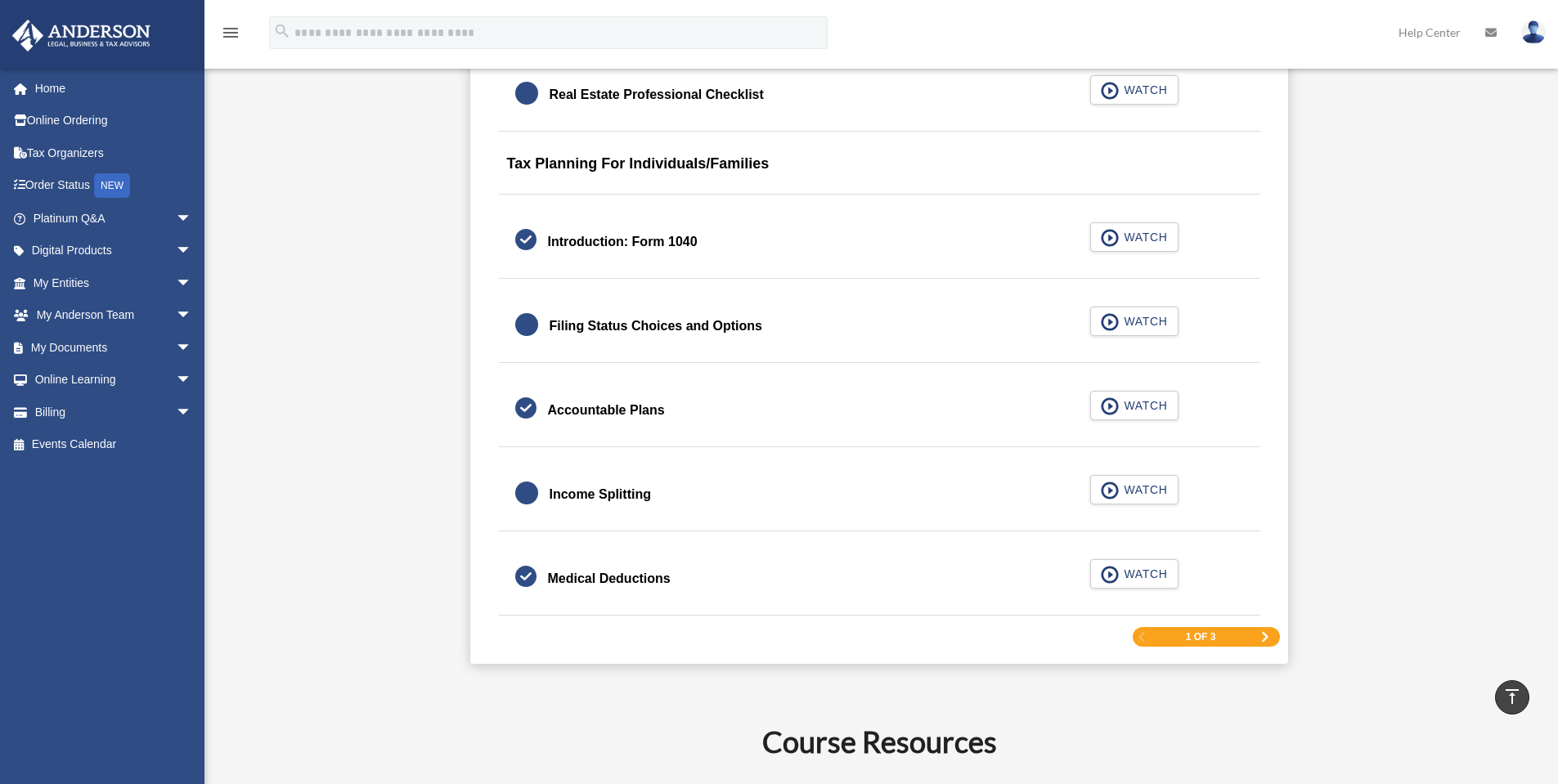
click at [1259, 635] on div "1 of 3" at bounding box center [1206, 637] width 147 height 20
click at [1263, 635] on span "Next Page" at bounding box center [1265, 636] width 10 height 10
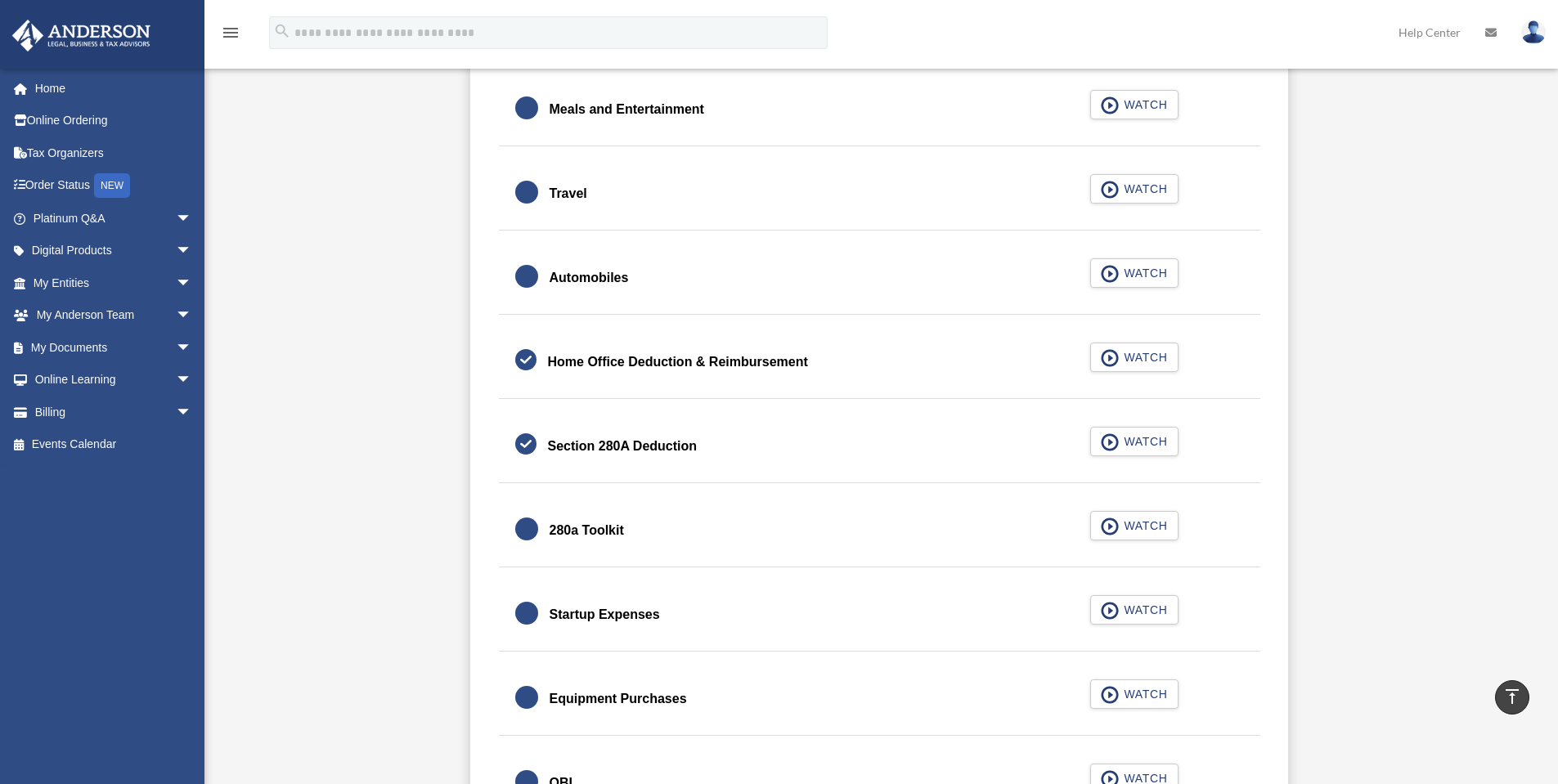
scroll to position [1717, 0]
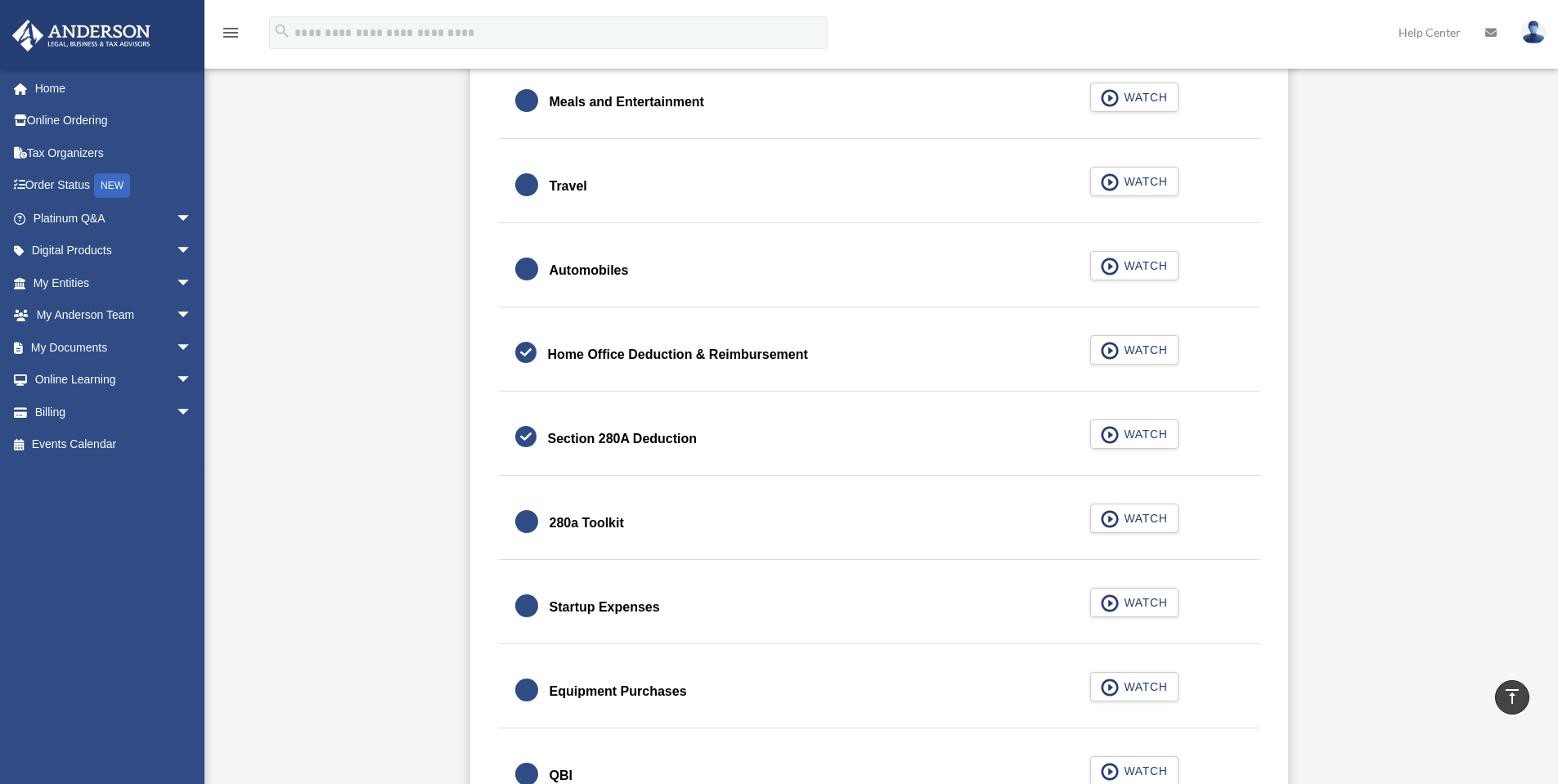
click at [591, 523] on div "280a Toolkit" at bounding box center [586, 523] width 75 height 23
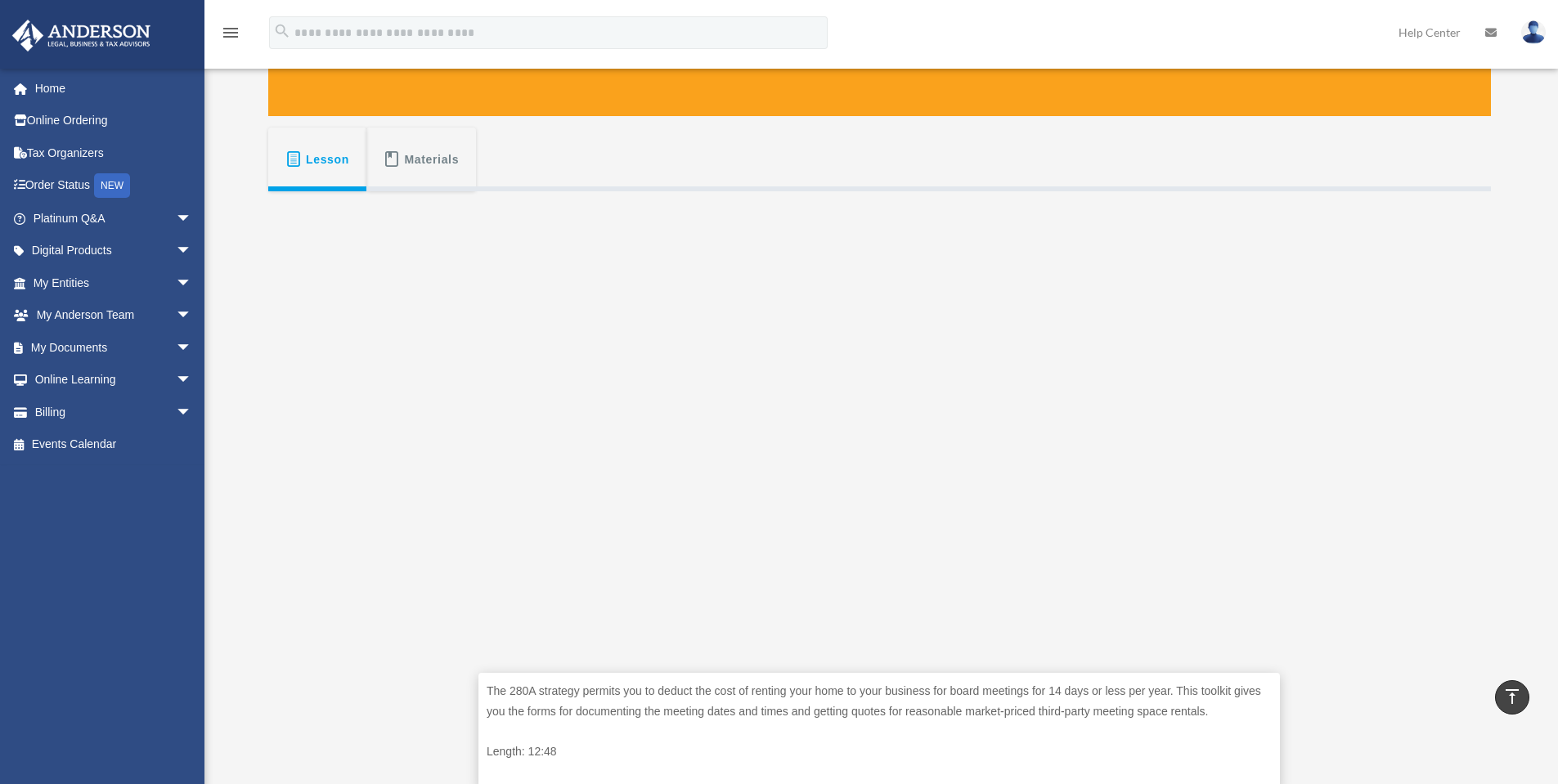
scroll to position [218, 0]
click at [442, 173] on span "Materials" at bounding box center [433, 160] width 55 height 29
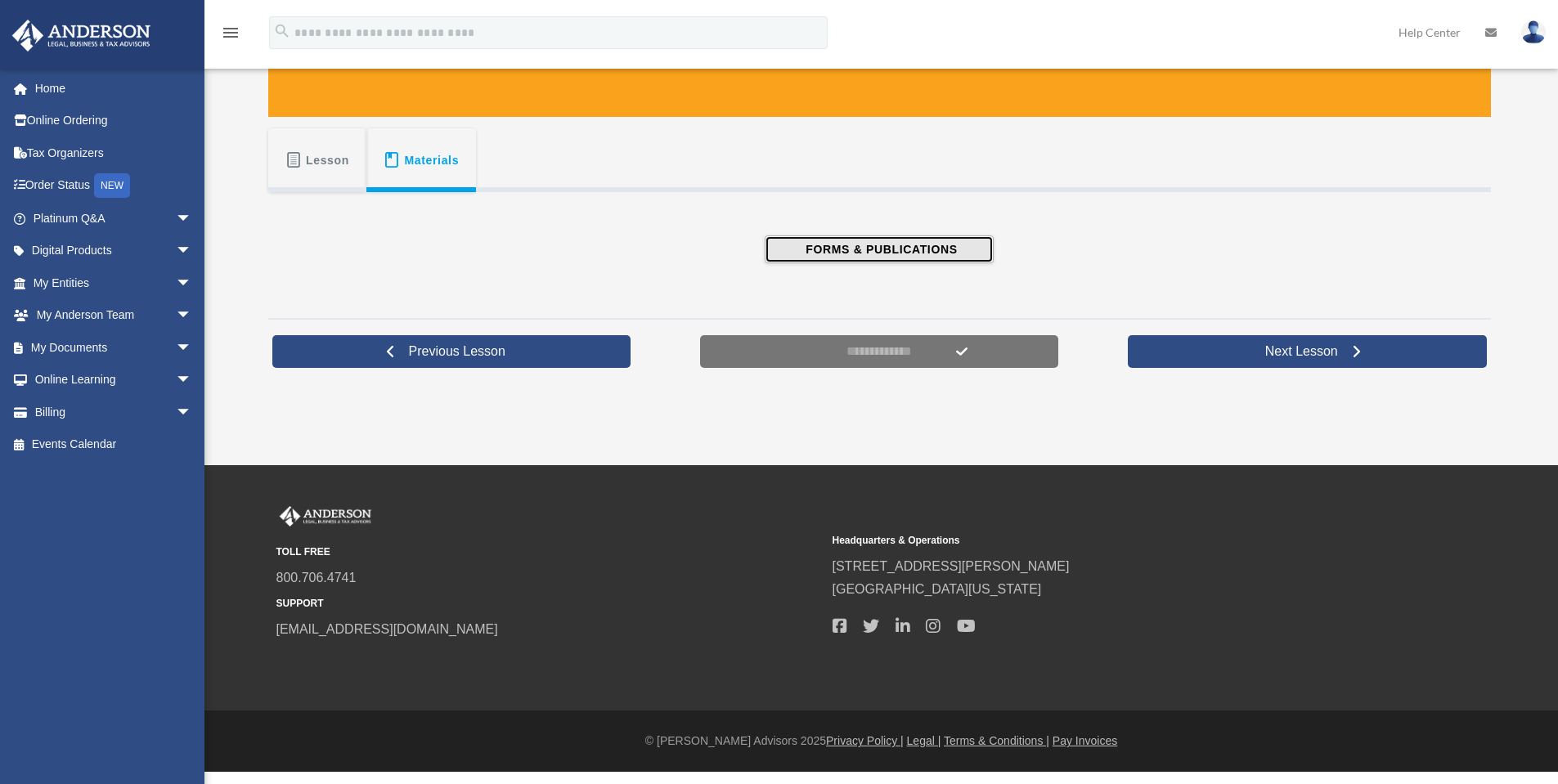
click at [820, 250] on span "FORMS & PUBLICATIONS" at bounding box center [879, 249] width 157 height 17
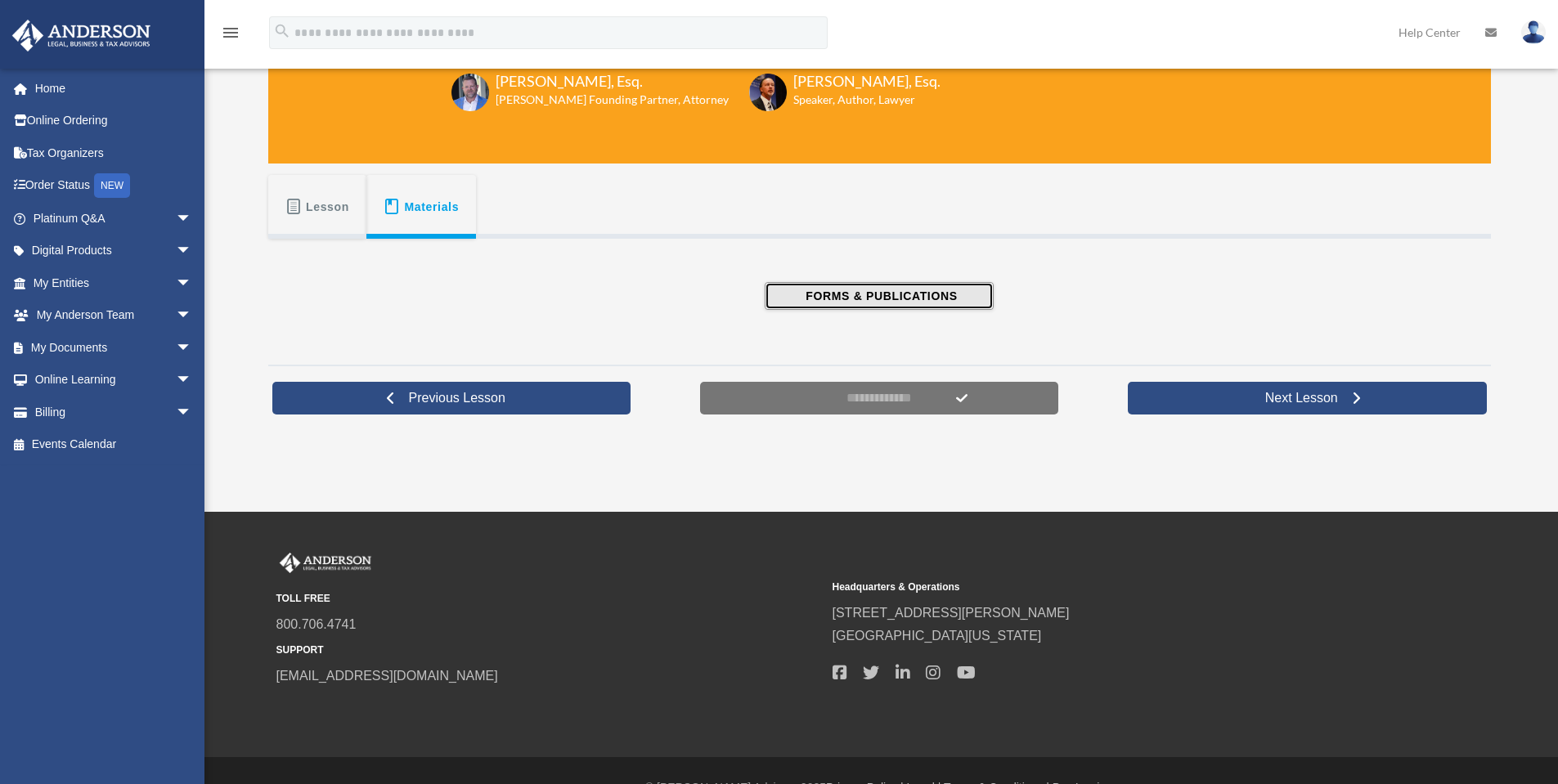
scroll to position [0, 0]
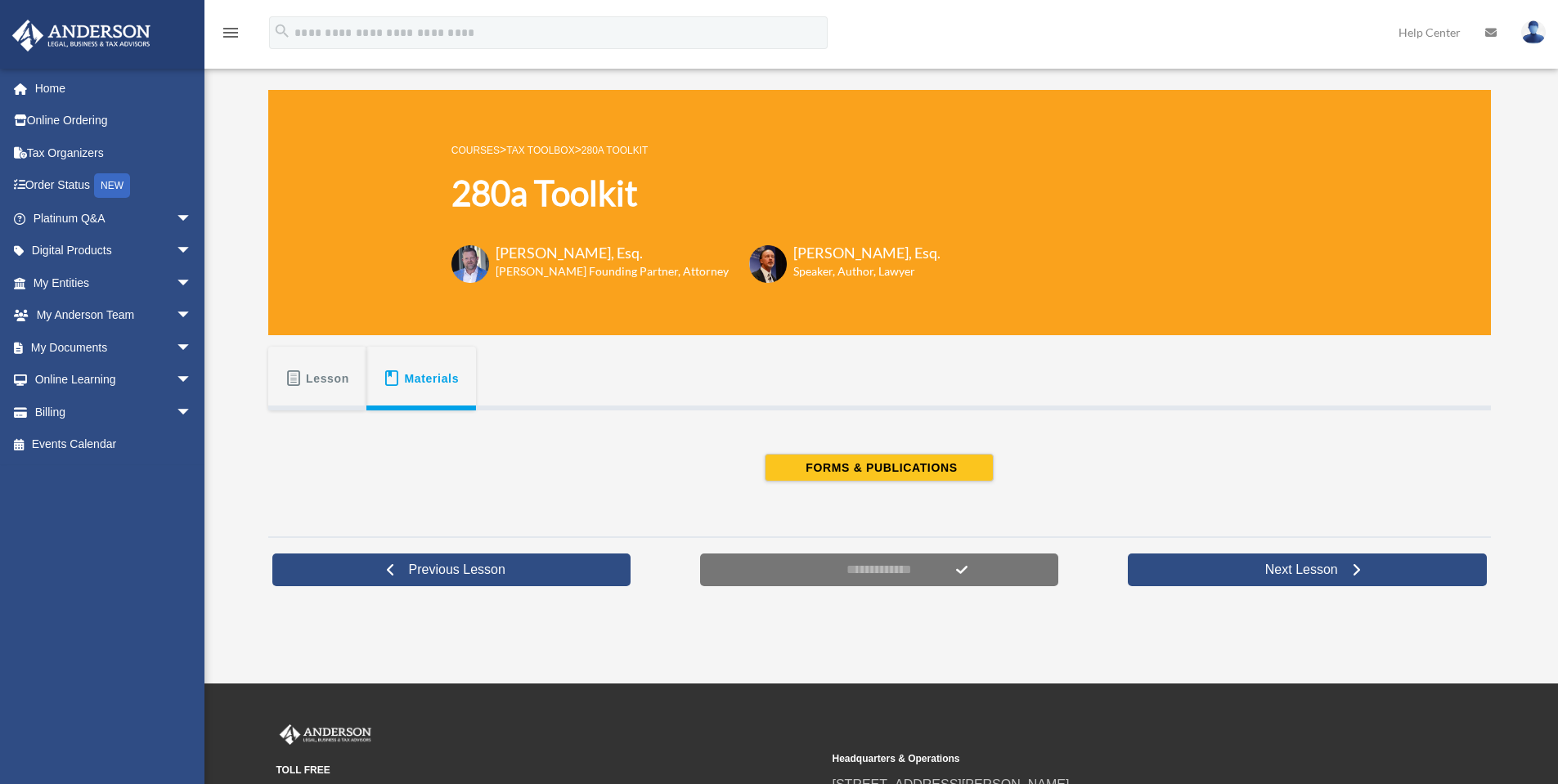
click at [350, 359] on button "Lesson" at bounding box center [317, 378] width 98 height 64
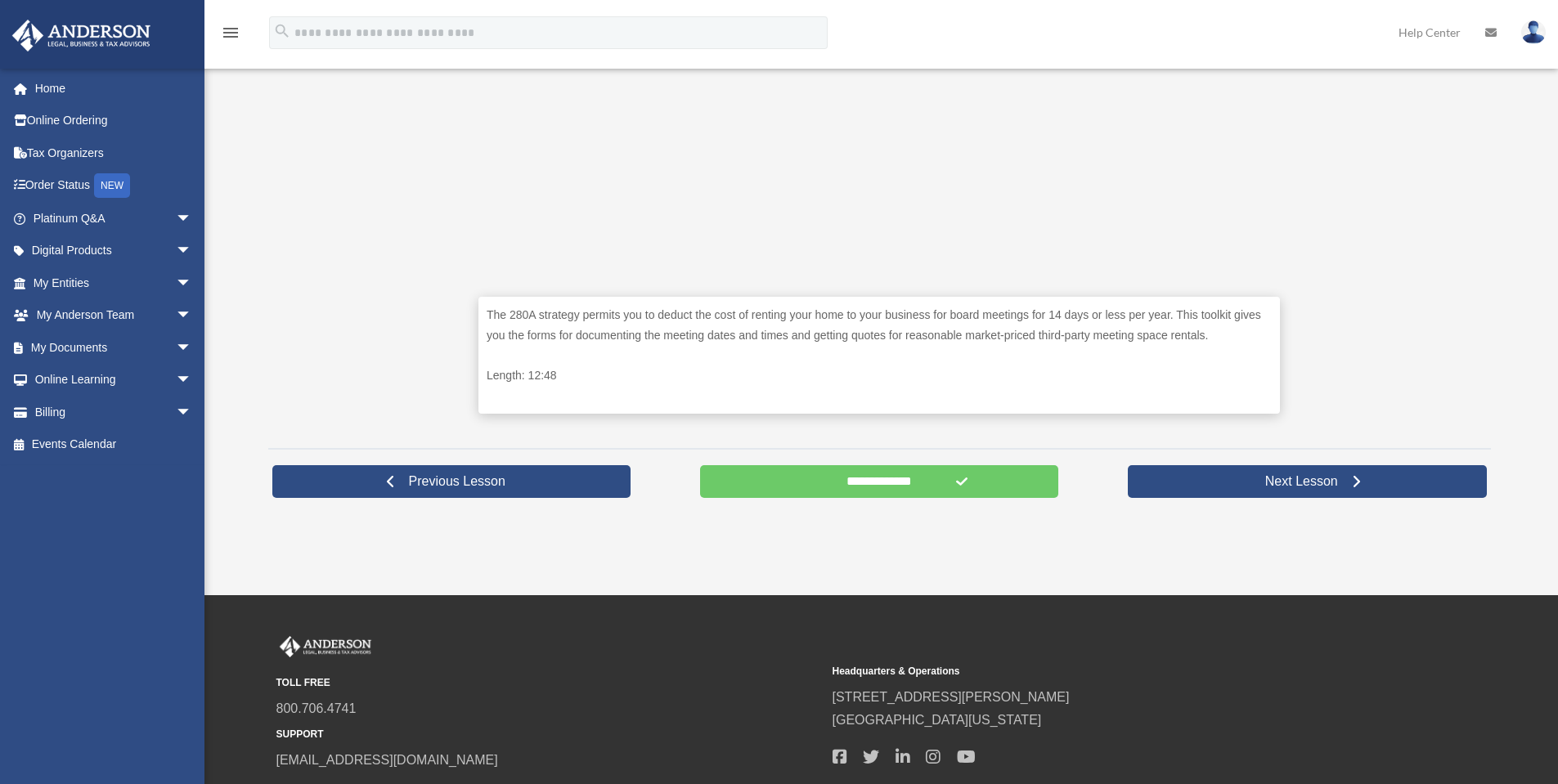
scroll to position [654, 0]
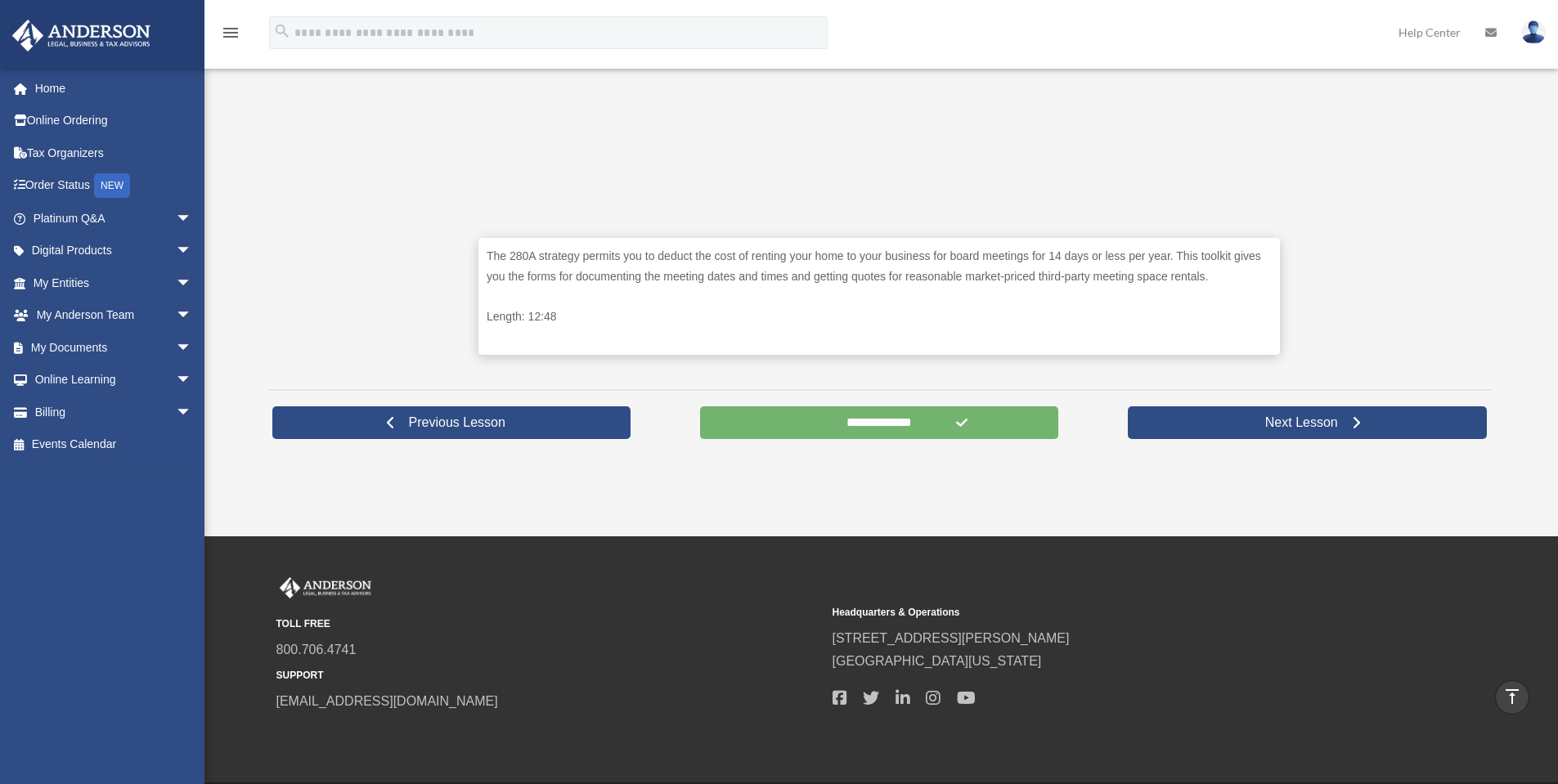
click at [877, 417] on input "**********" at bounding box center [879, 422] width 359 height 33
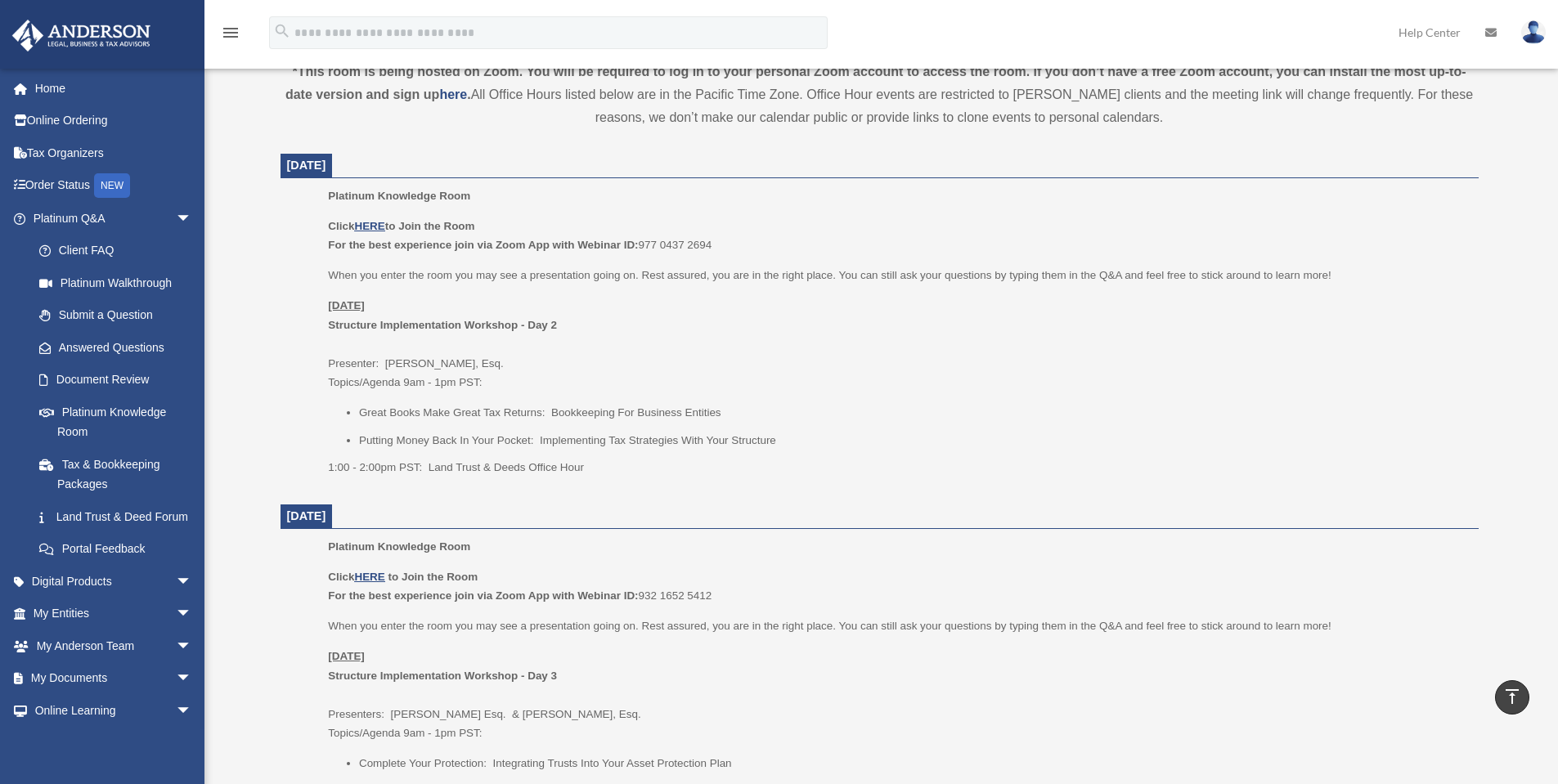
scroll to position [86, 0]
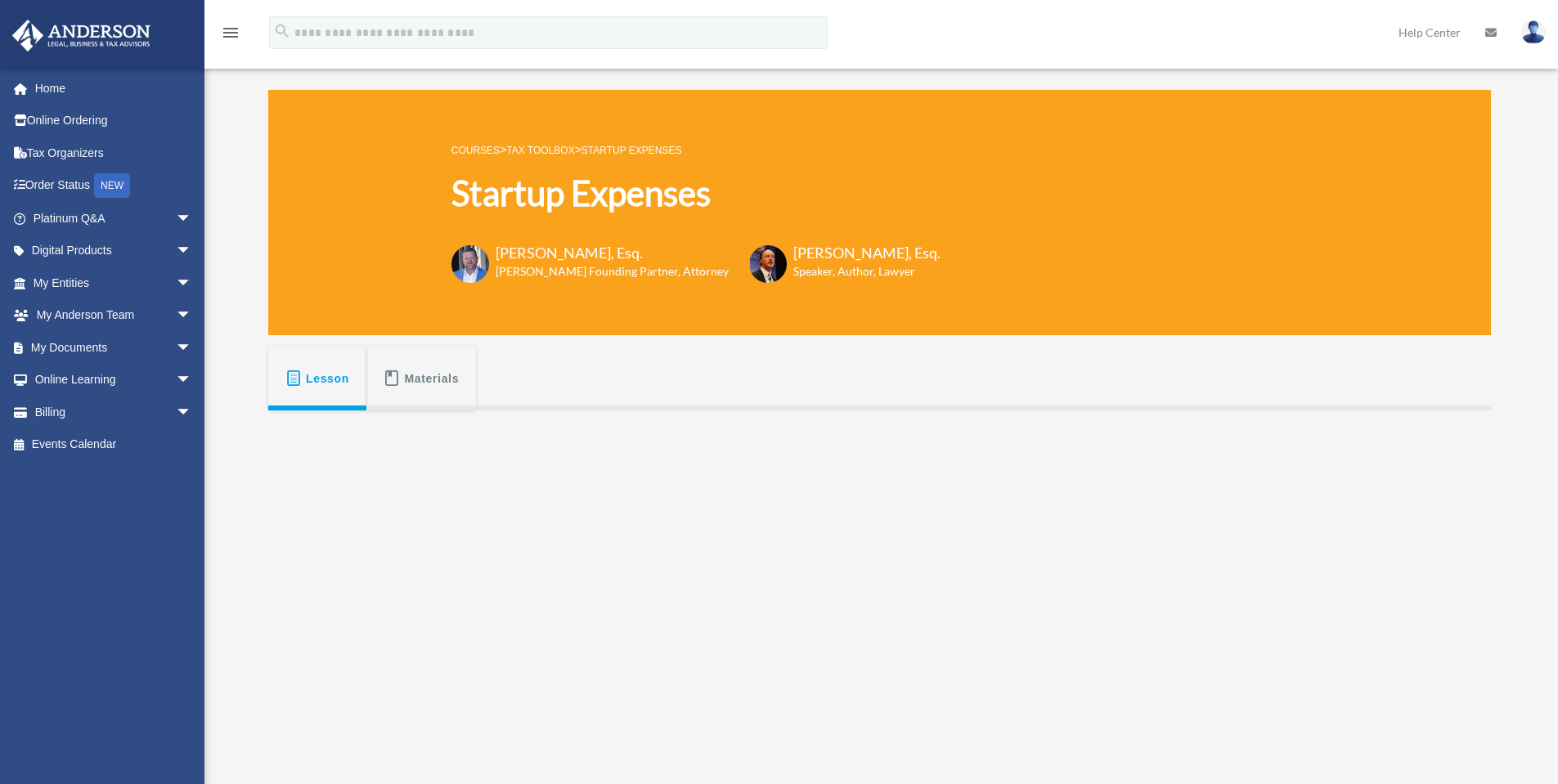
click at [549, 145] on link "Tax Toolbox" at bounding box center [540, 150] width 68 height 11
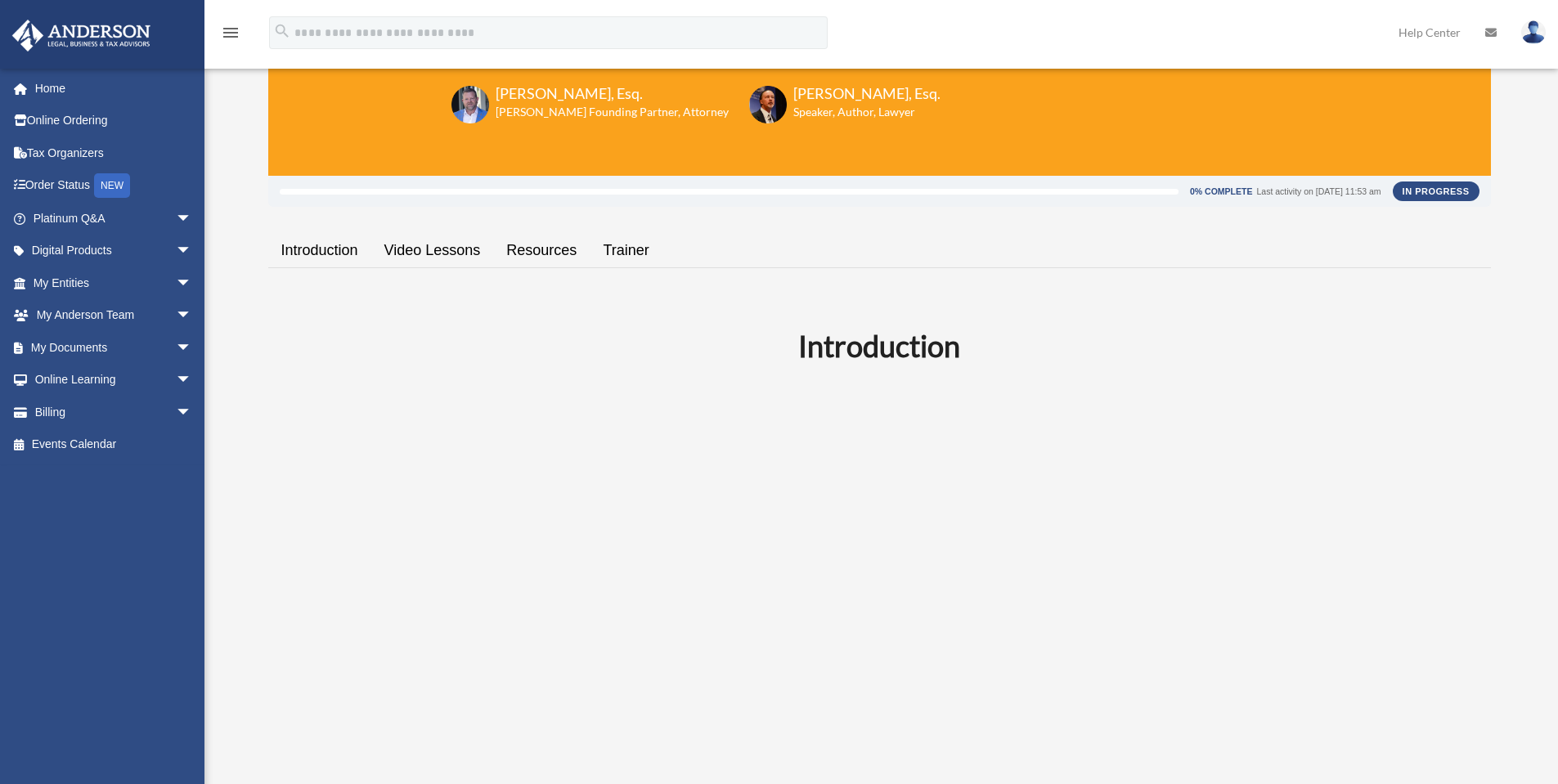
scroll to position [191, 0]
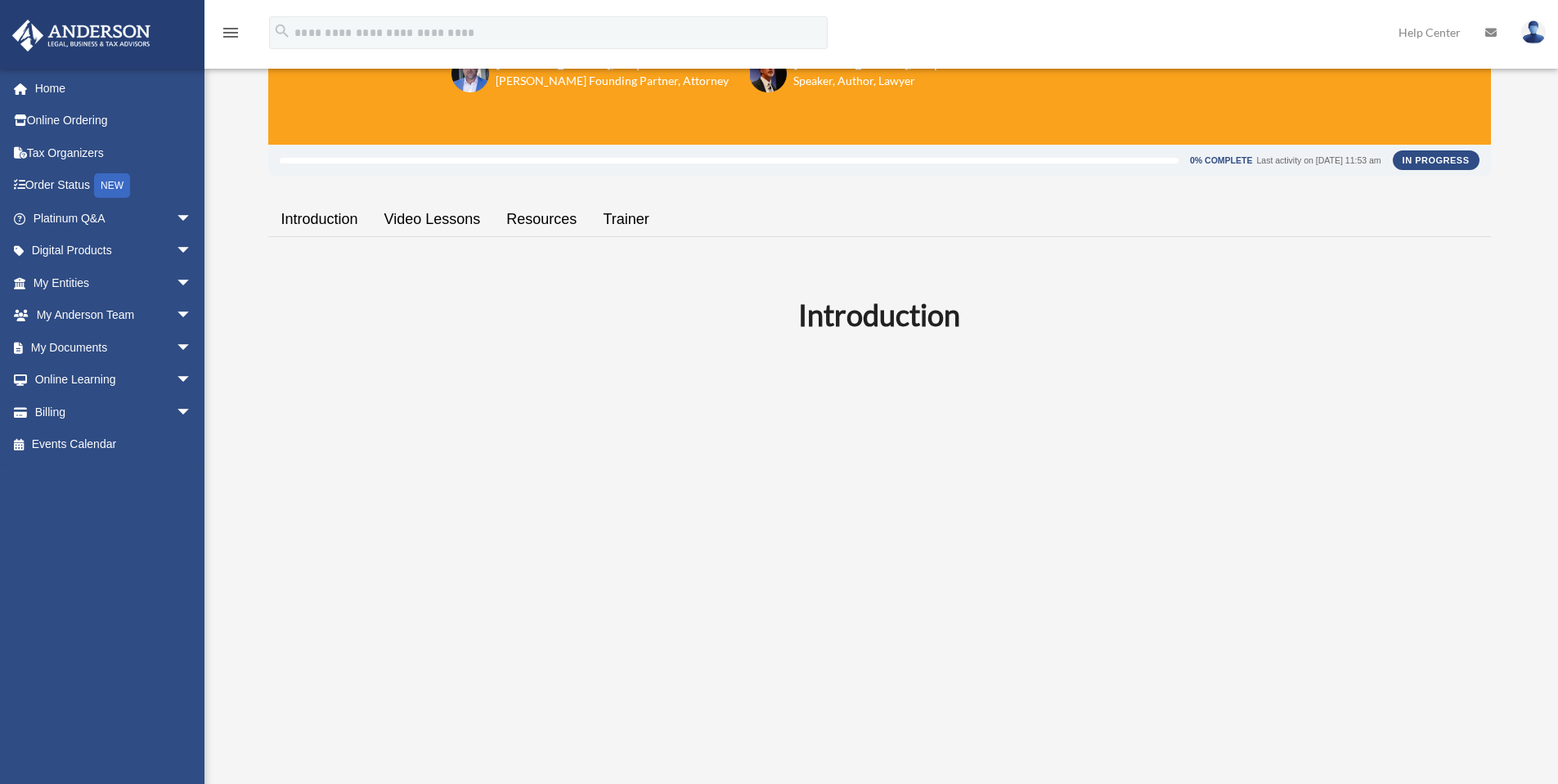
click at [431, 213] on link "Video Lessons" at bounding box center [433, 219] width 123 height 47
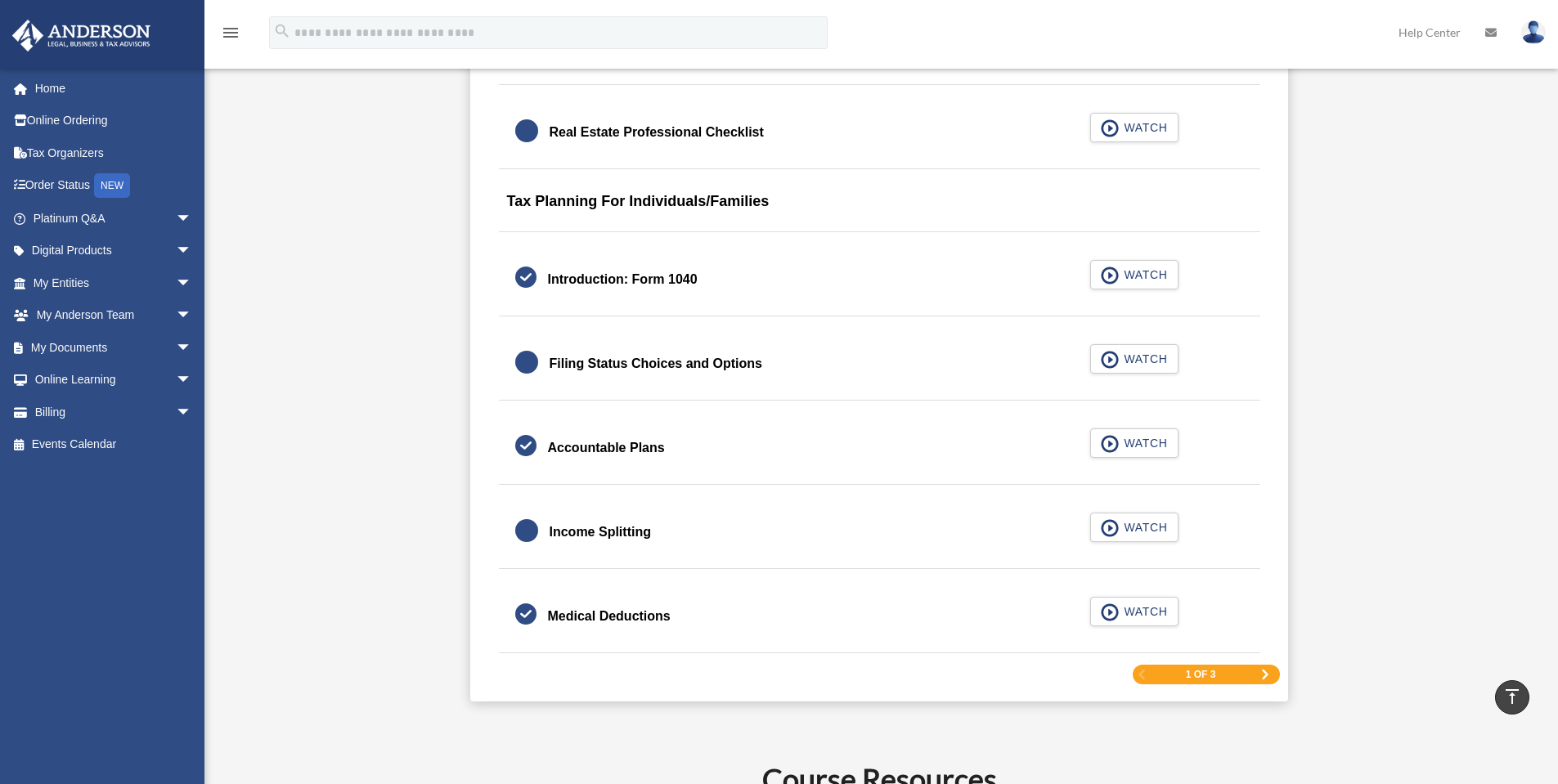
scroll to position [2505, 0]
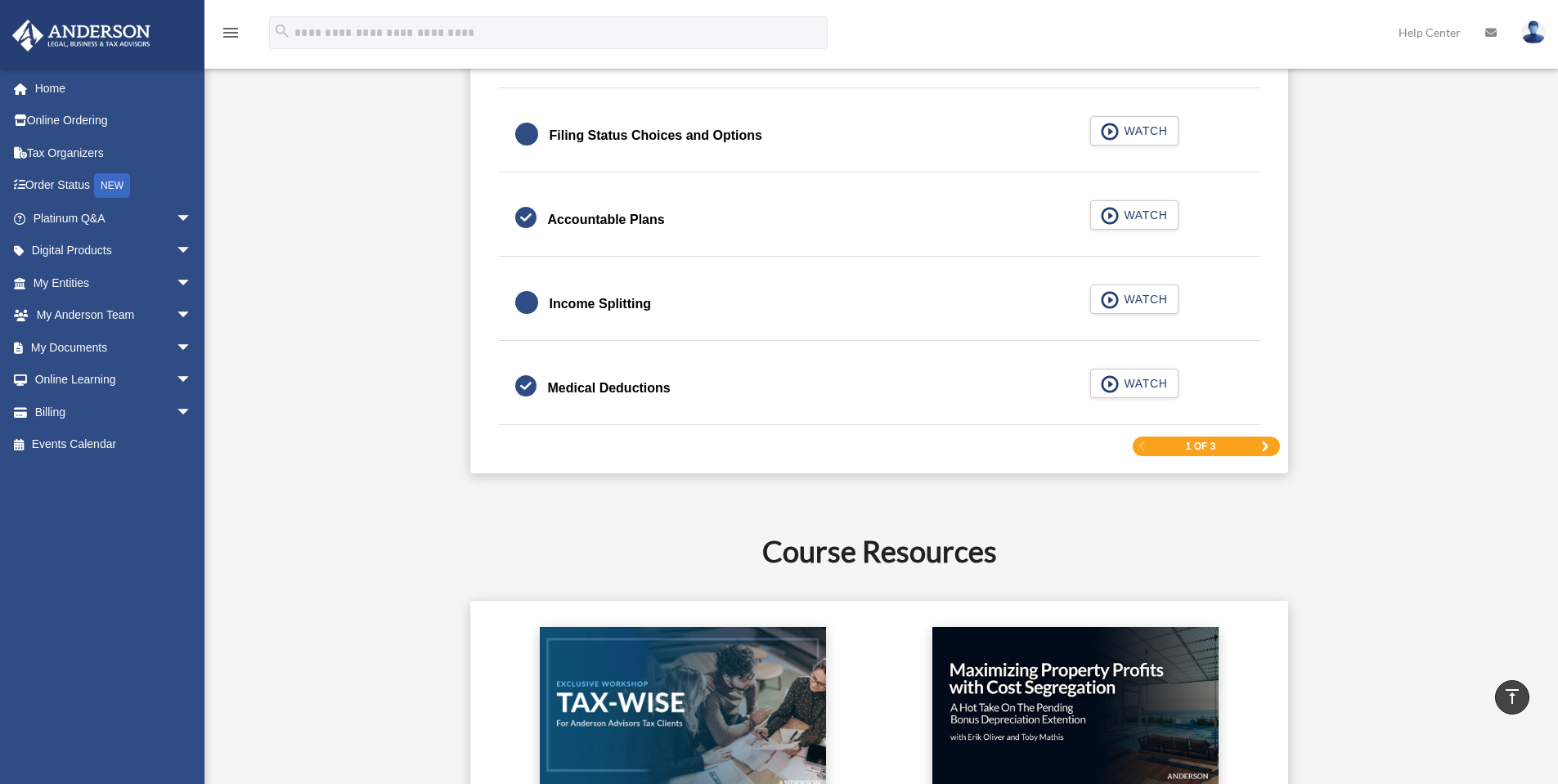
click at [1267, 444] on span "Next Page" at bounding box center [1265, 446] width 10 height 10
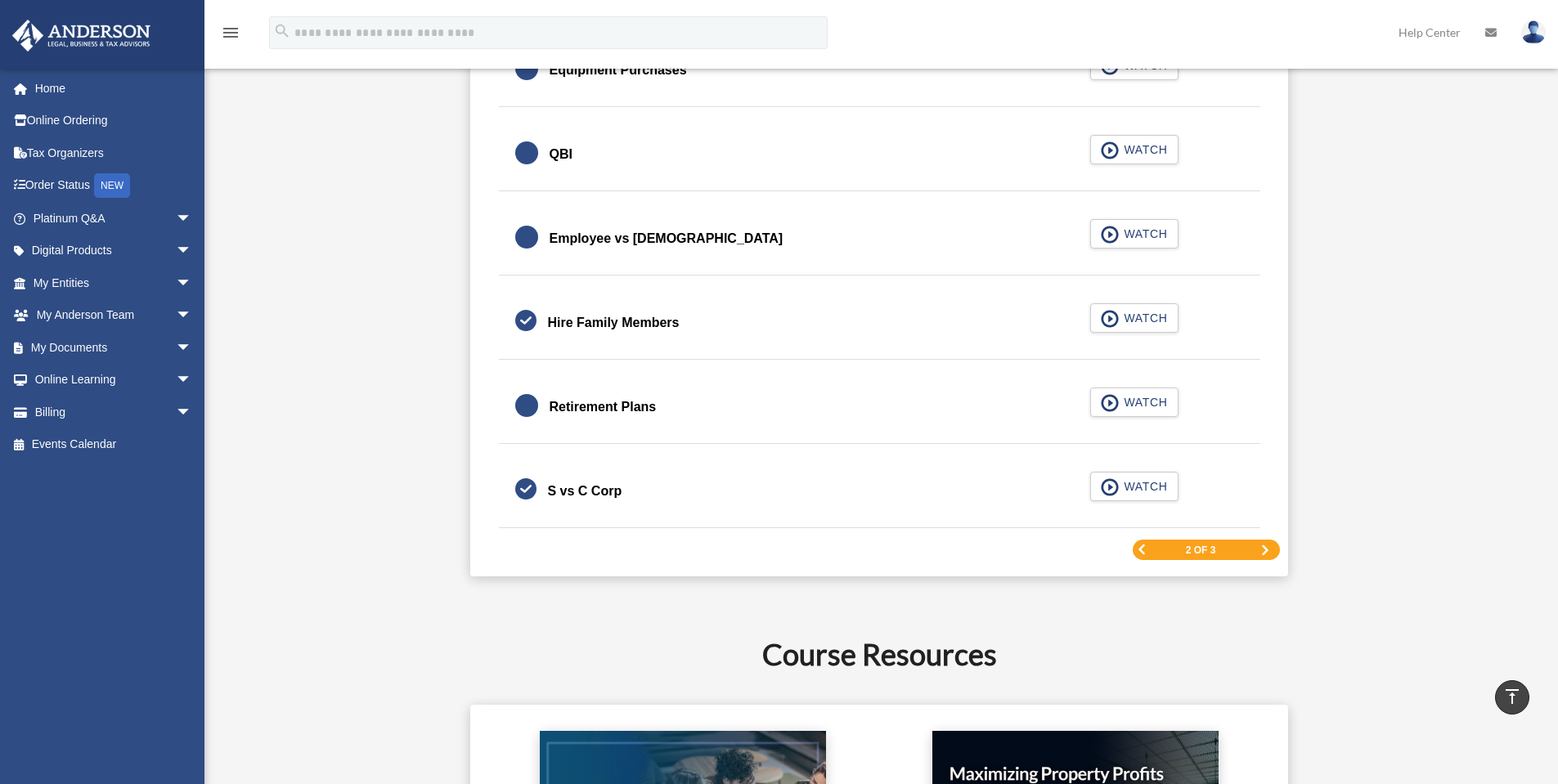
scroll to position [2344, 0]
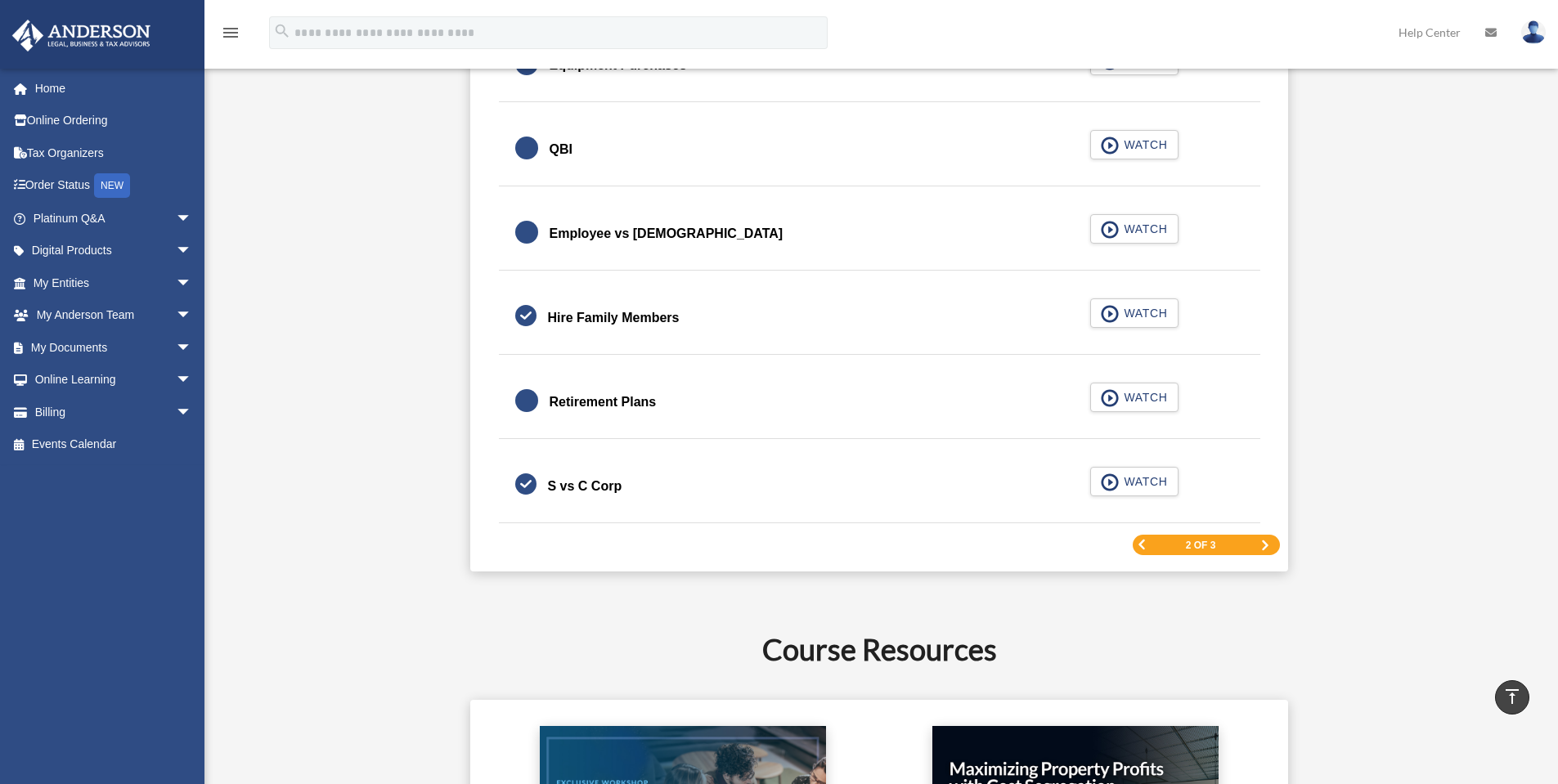
click at [1255, 543] on div "2 of 3" at bounding box center [1206, 544] width 147 height 20
click at [1263, 544] on span "Next Page" at bounding box center [1265, 545] width 10 height 10
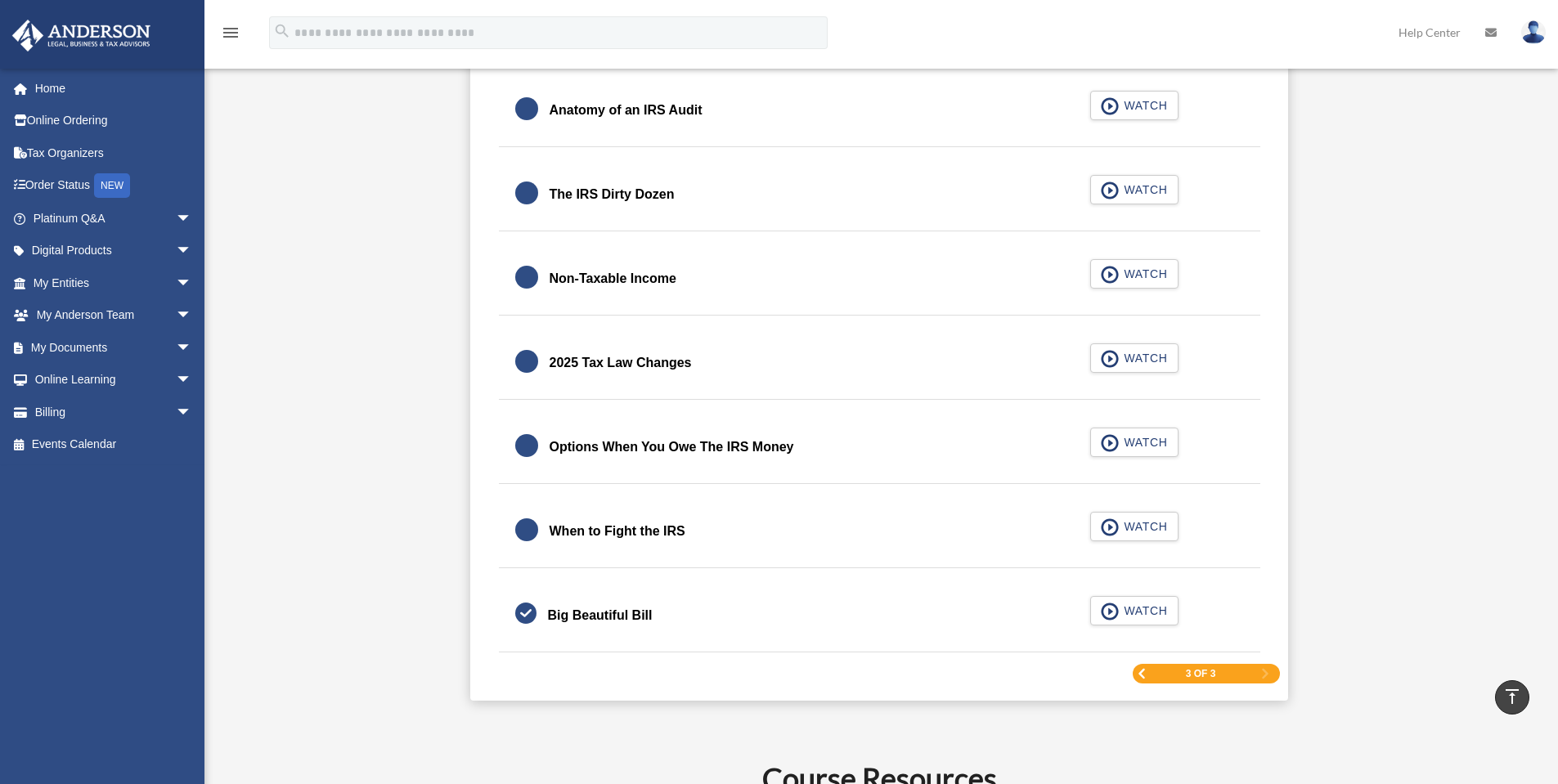
scroll to position [1963, 0]
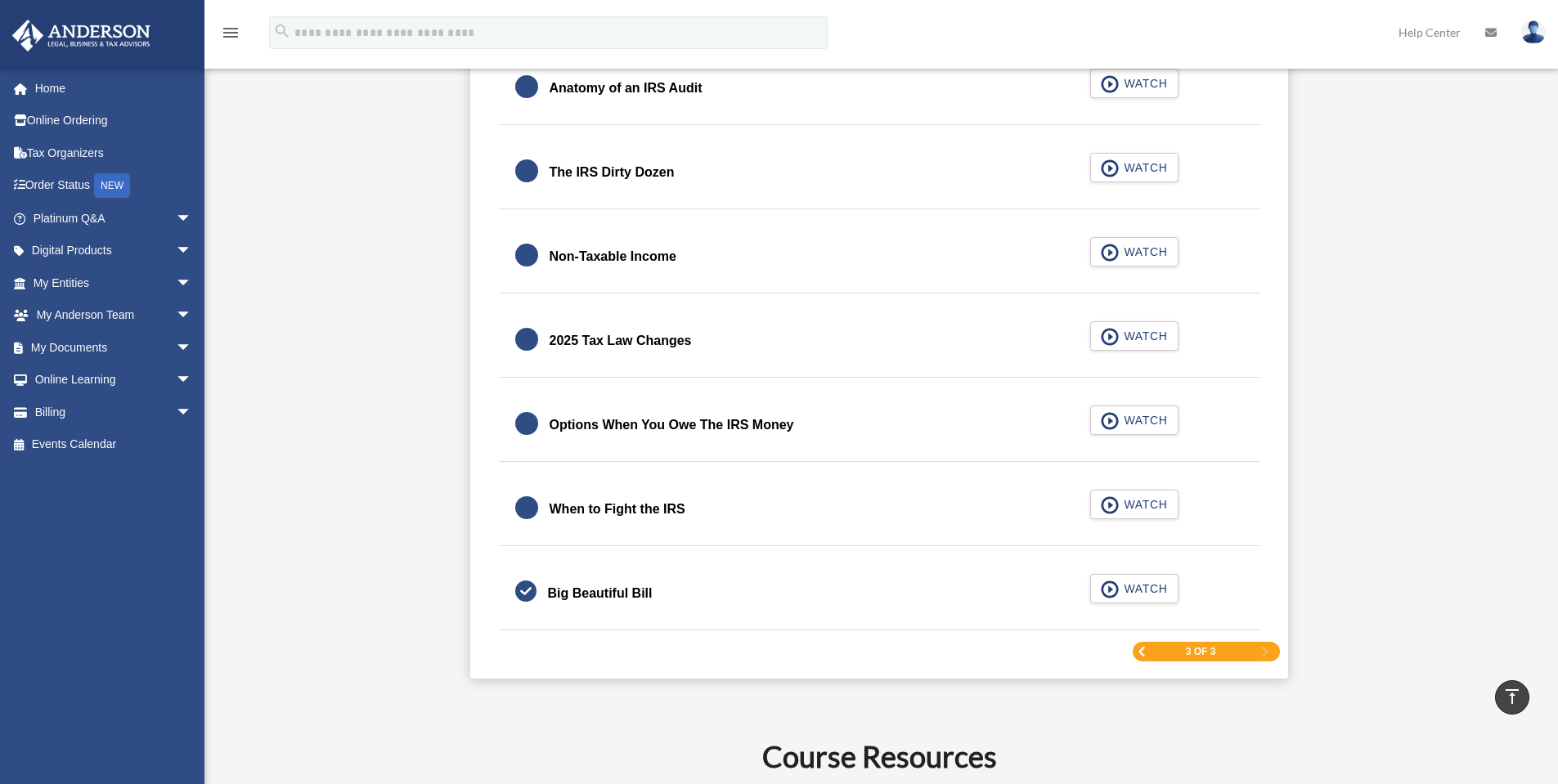
click at [1146, 651] on span "Previous Page" at bounding box center [1141, 651] width 10 height 10
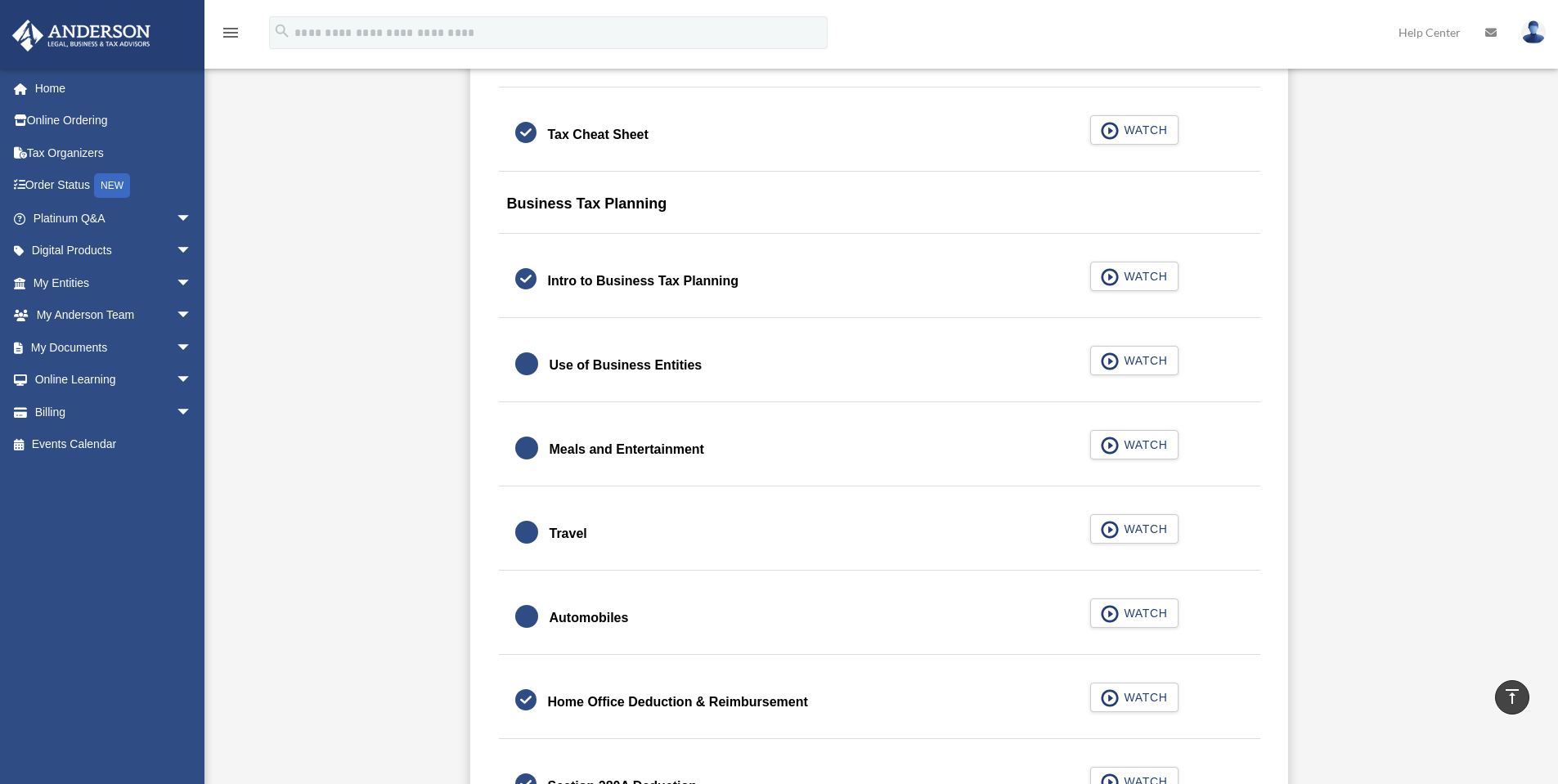
scroll to position [1390, 0]
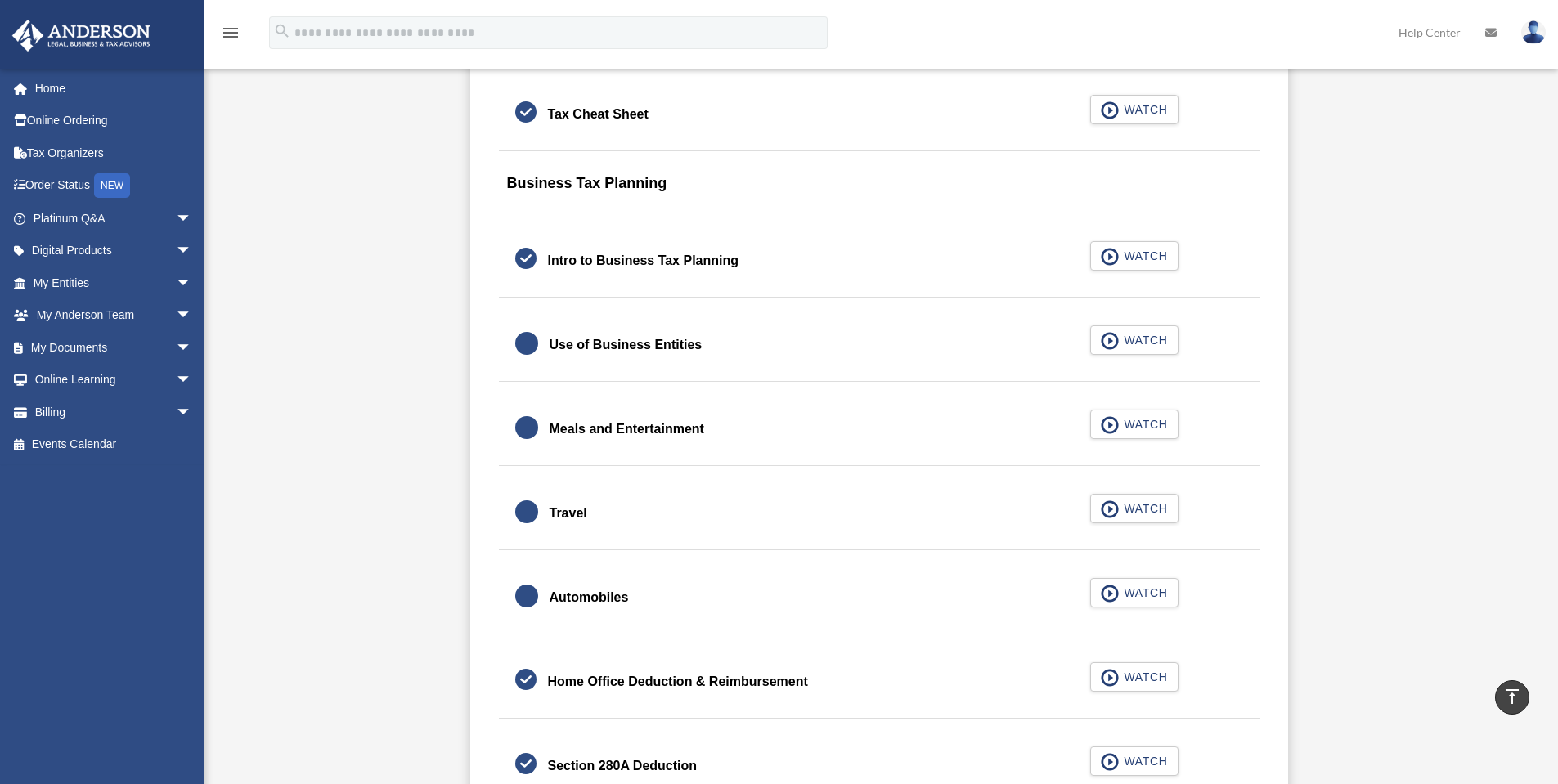
click at [618, 346] on div "Use of Business Entities" at bounding box center [626, 345] width 153 height 23
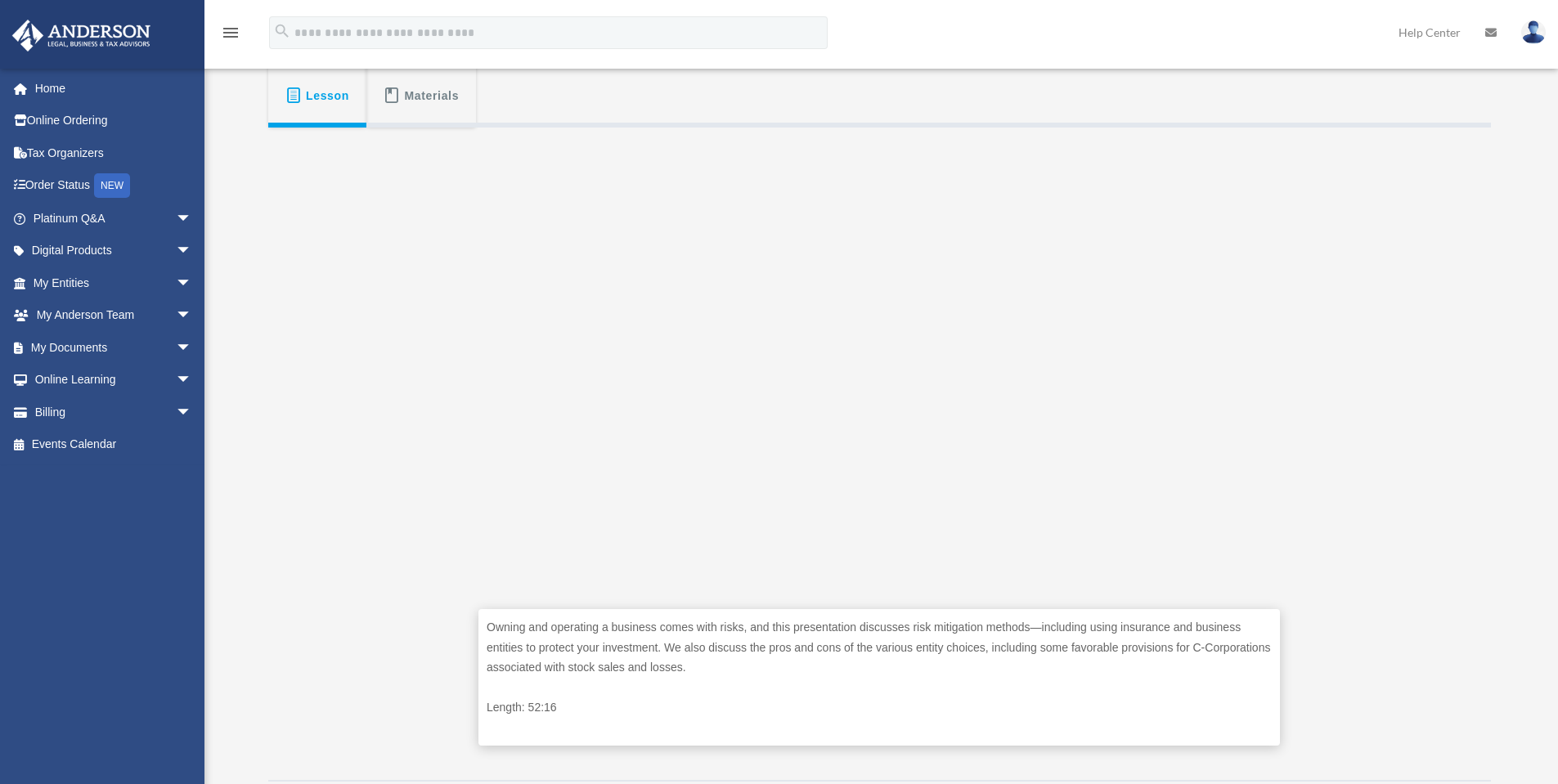
scroll to position [435, 0]
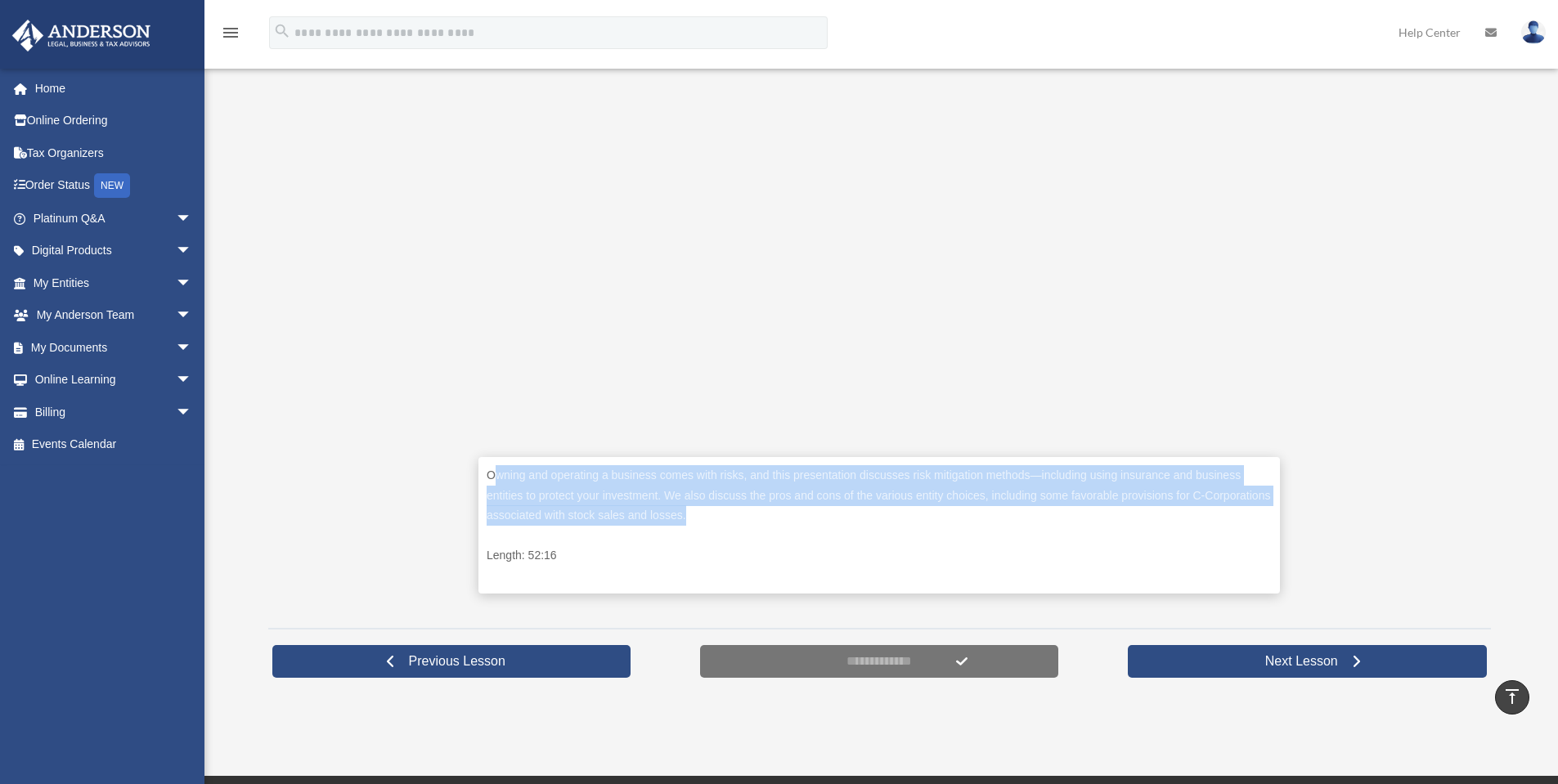
drag, startPoint x: 499, startPoint y: 476, endPoint x: 717, endPoint y: 515, distance: 221.5
click at [717, 515] on p "Owning and operating a business comes with risks, and this presentation discuss…" at bounding box center [879, 495] width 785 height 61
click at [681, 515] on p "Owning and operating a business comes with risks, and this presentation discuss…" at bounding box center [879, 495] width 785 height 61
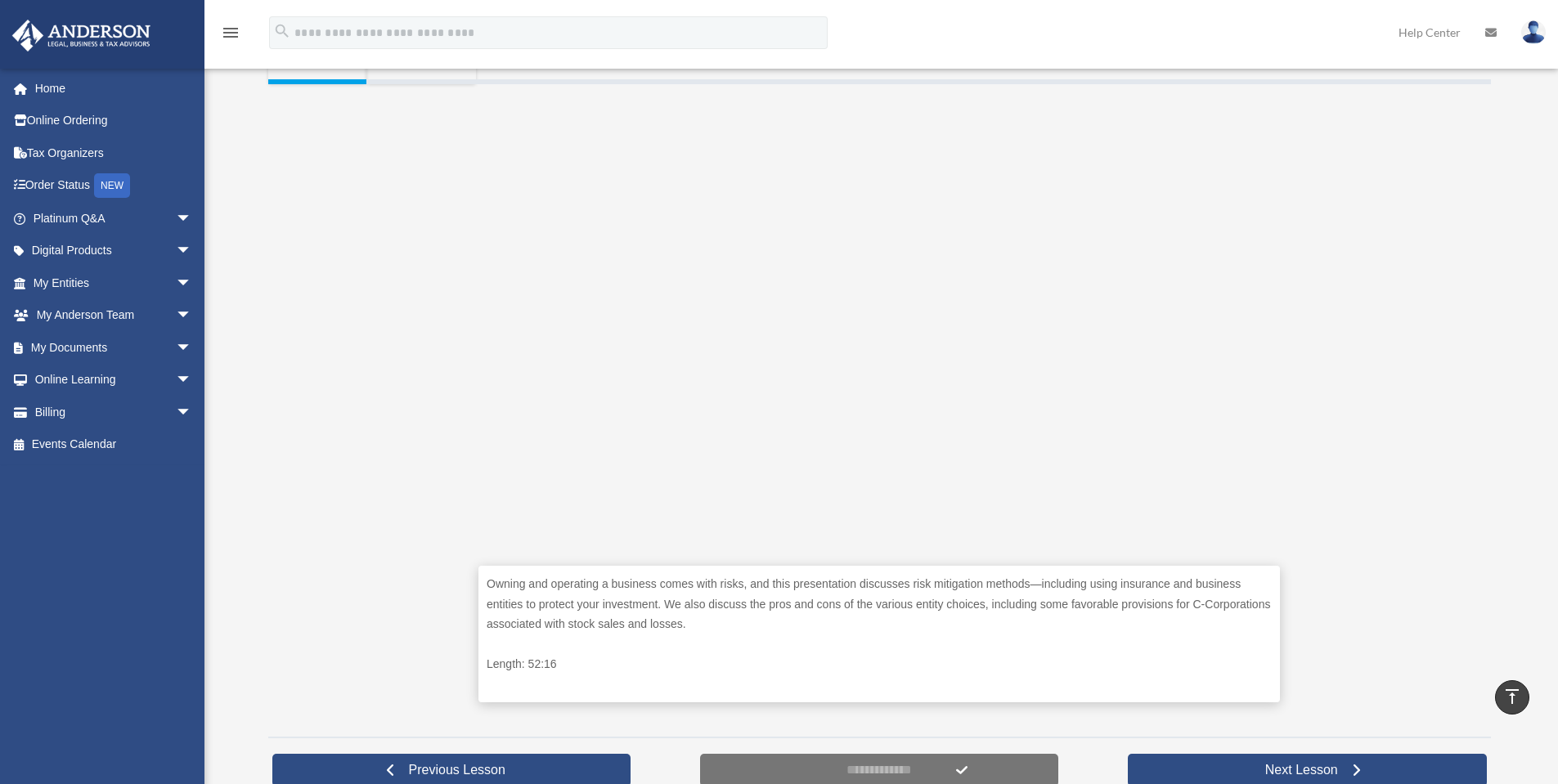
scroll to position [353, 0]
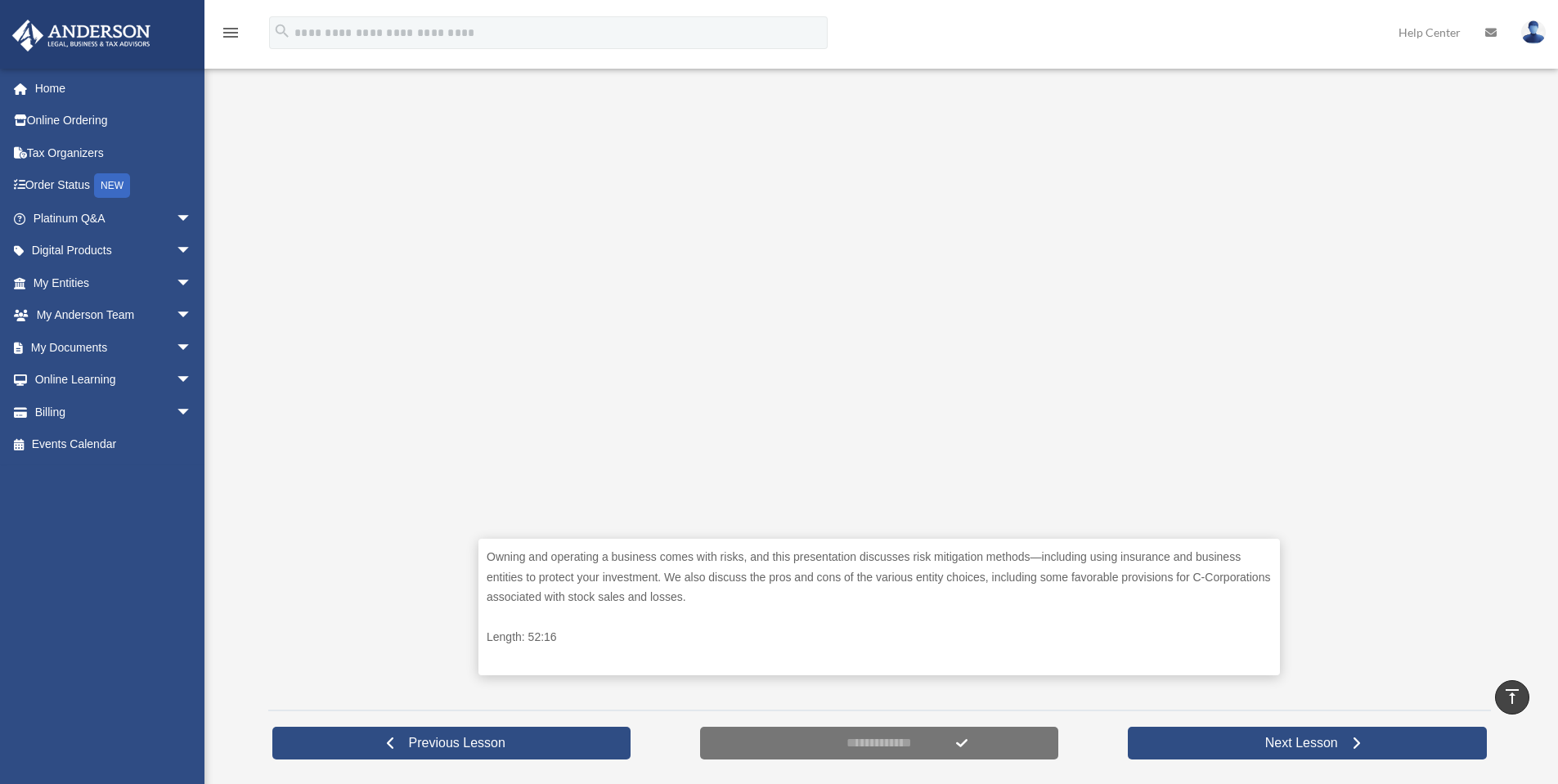
click at [659, 781] on div "Use of Business Entities COURSES > Tax Toolbox > Use of Business Entities Use o…" at bounding box center [879, 256] width 1223 height 1078
click at [885, 750] on input "**********" at bounding box center [879, 743] width 359 height 33
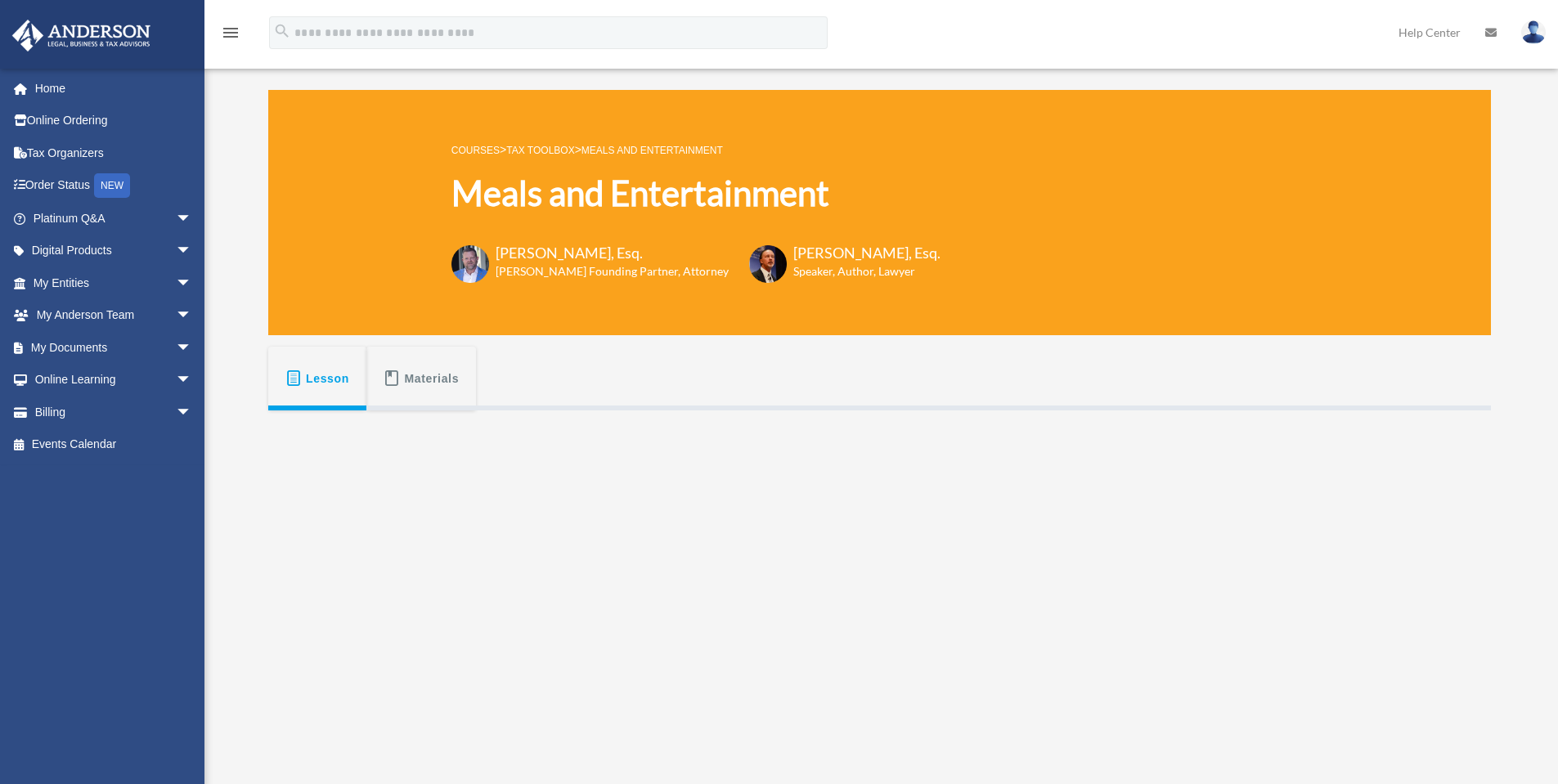
click at [550, 148] on link "Tax Toolbox" at bounding box center [540, 150] width 68 height 11
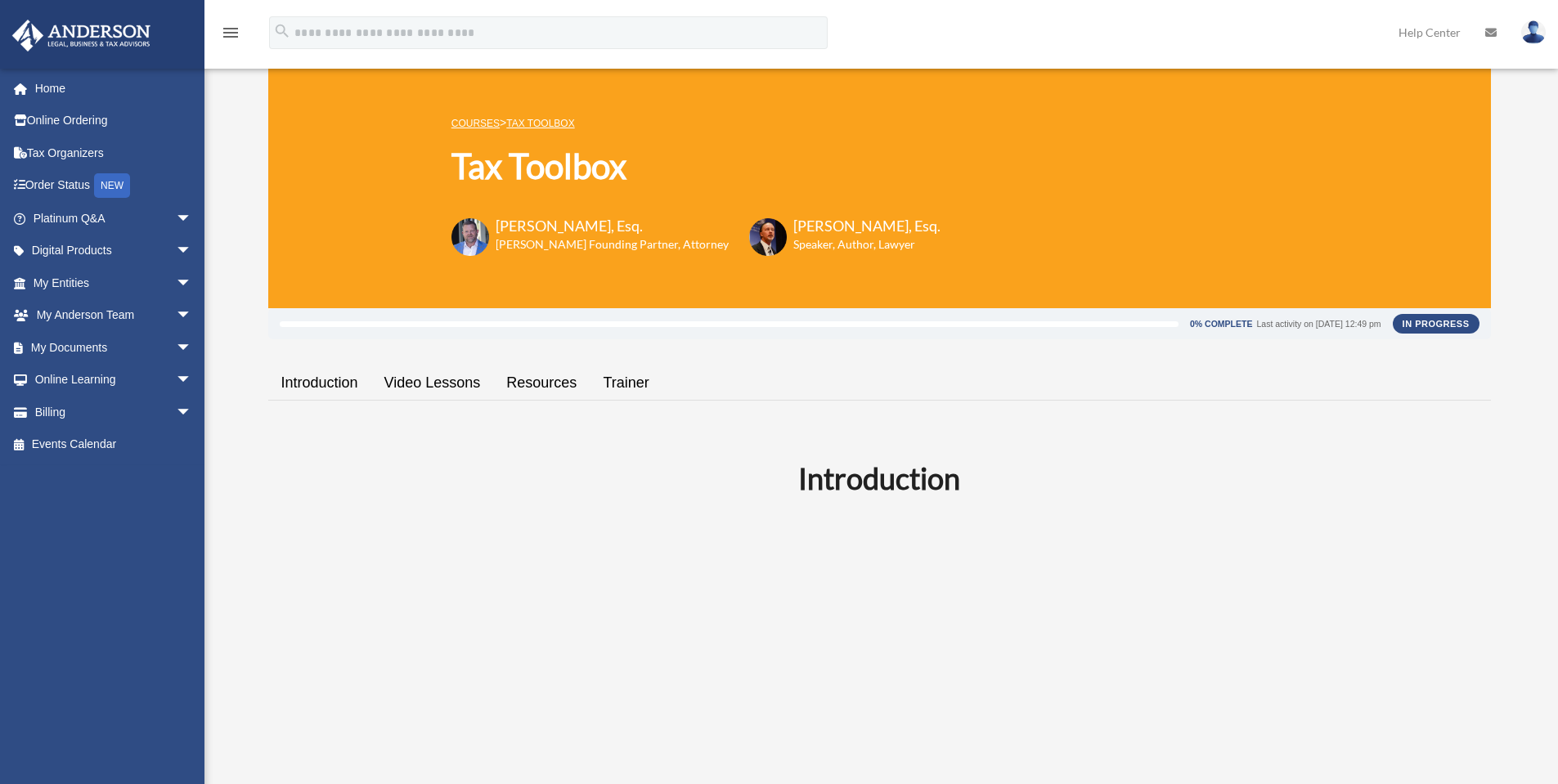
click at [434, 383] on link "Video Lessons" at bounding box center [433, 382] width 123 height 47
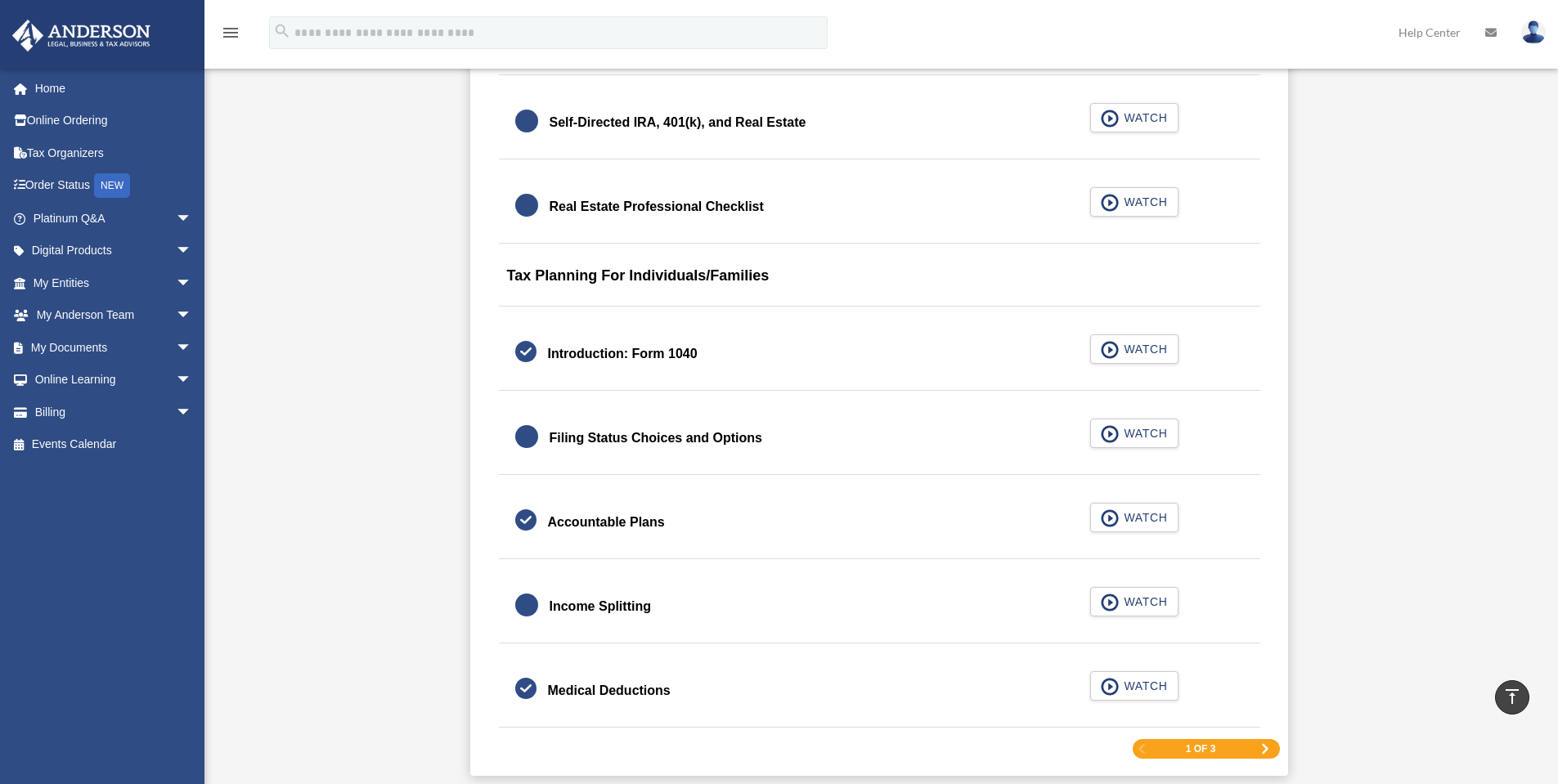
scroll to position [2232, 0]
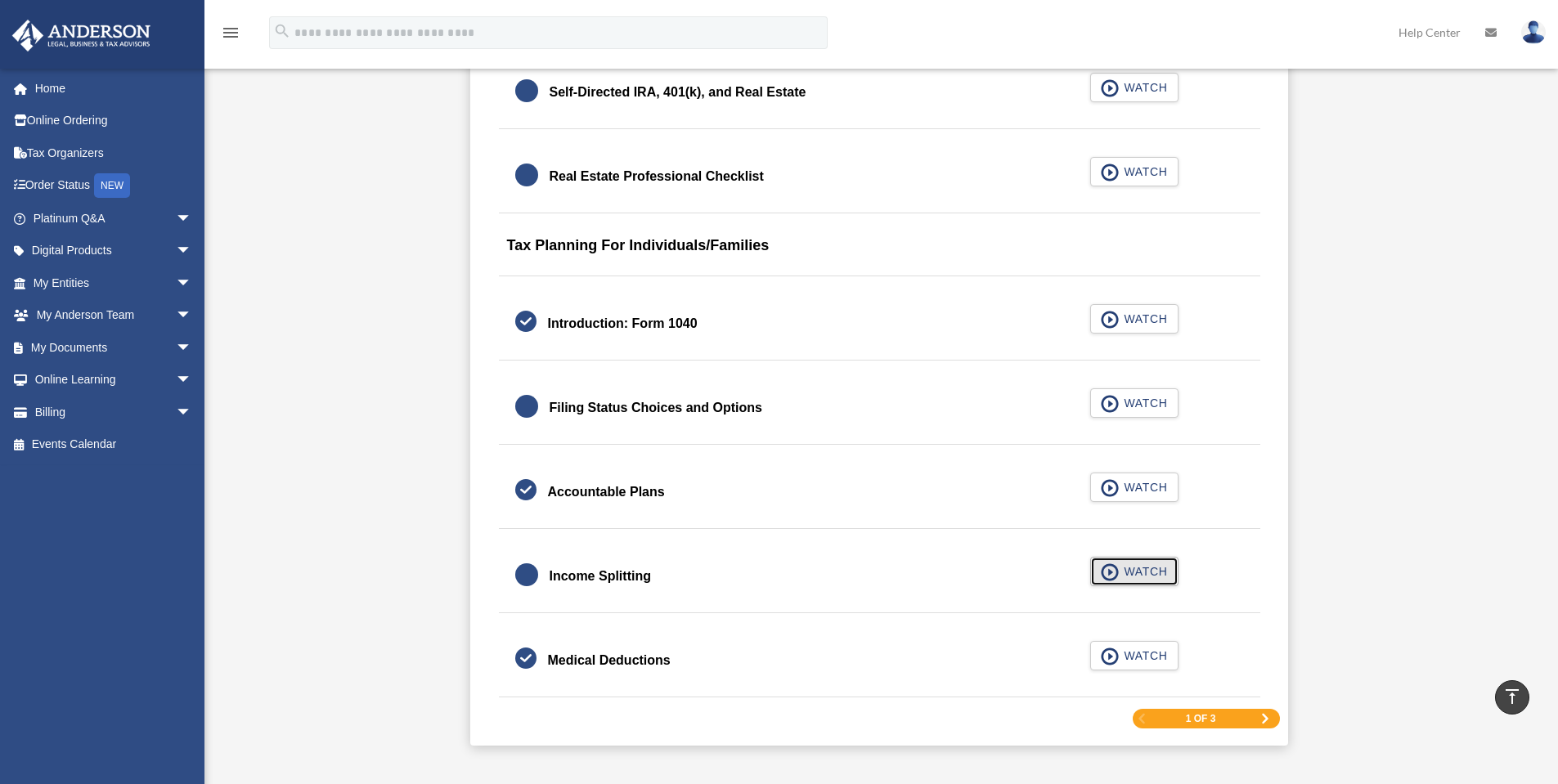
click at [1122, 576] on span "WATCH" at bounding box center [1143, 571] width 48 height 17
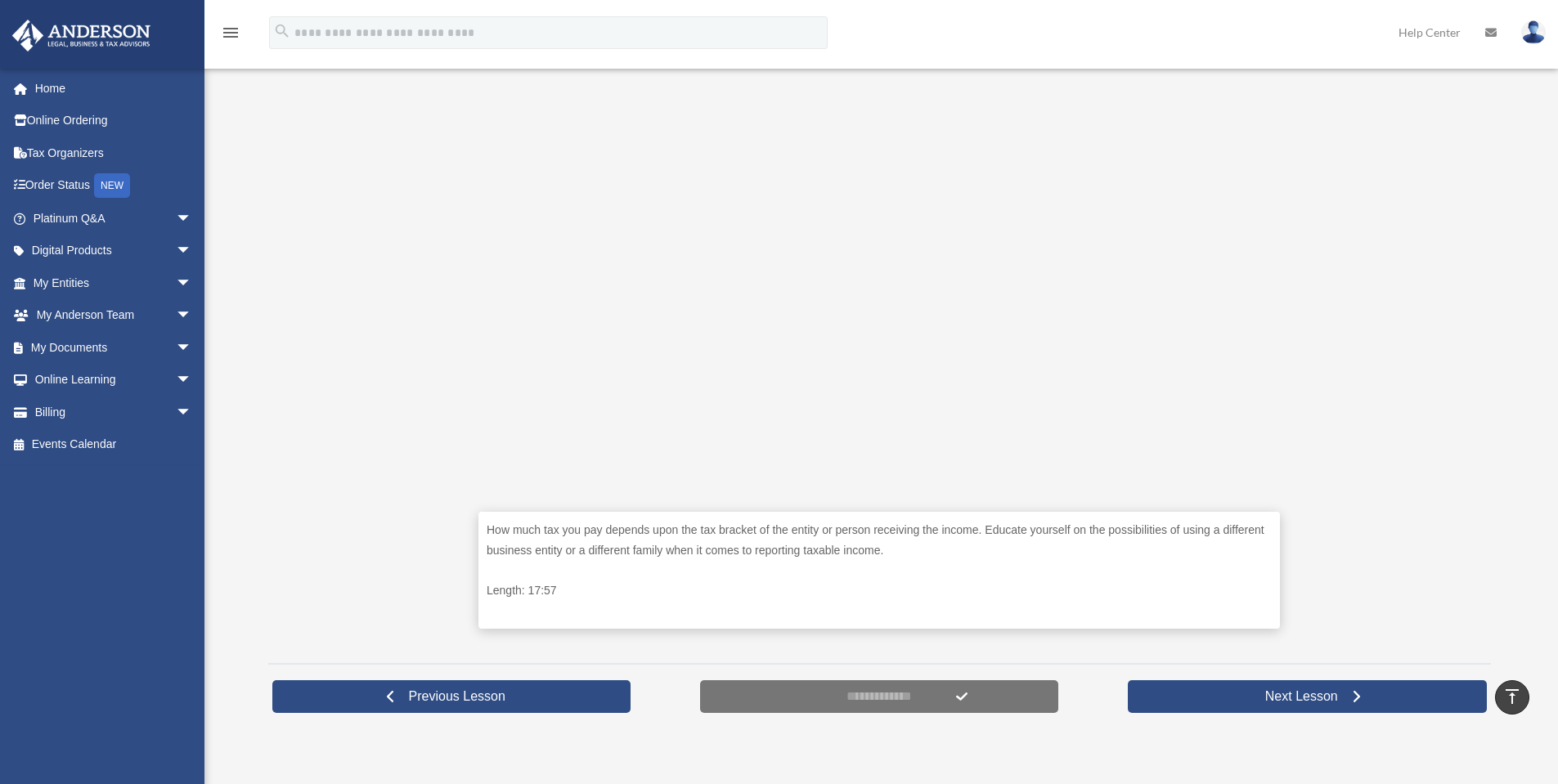
scroll to position [381, 0]
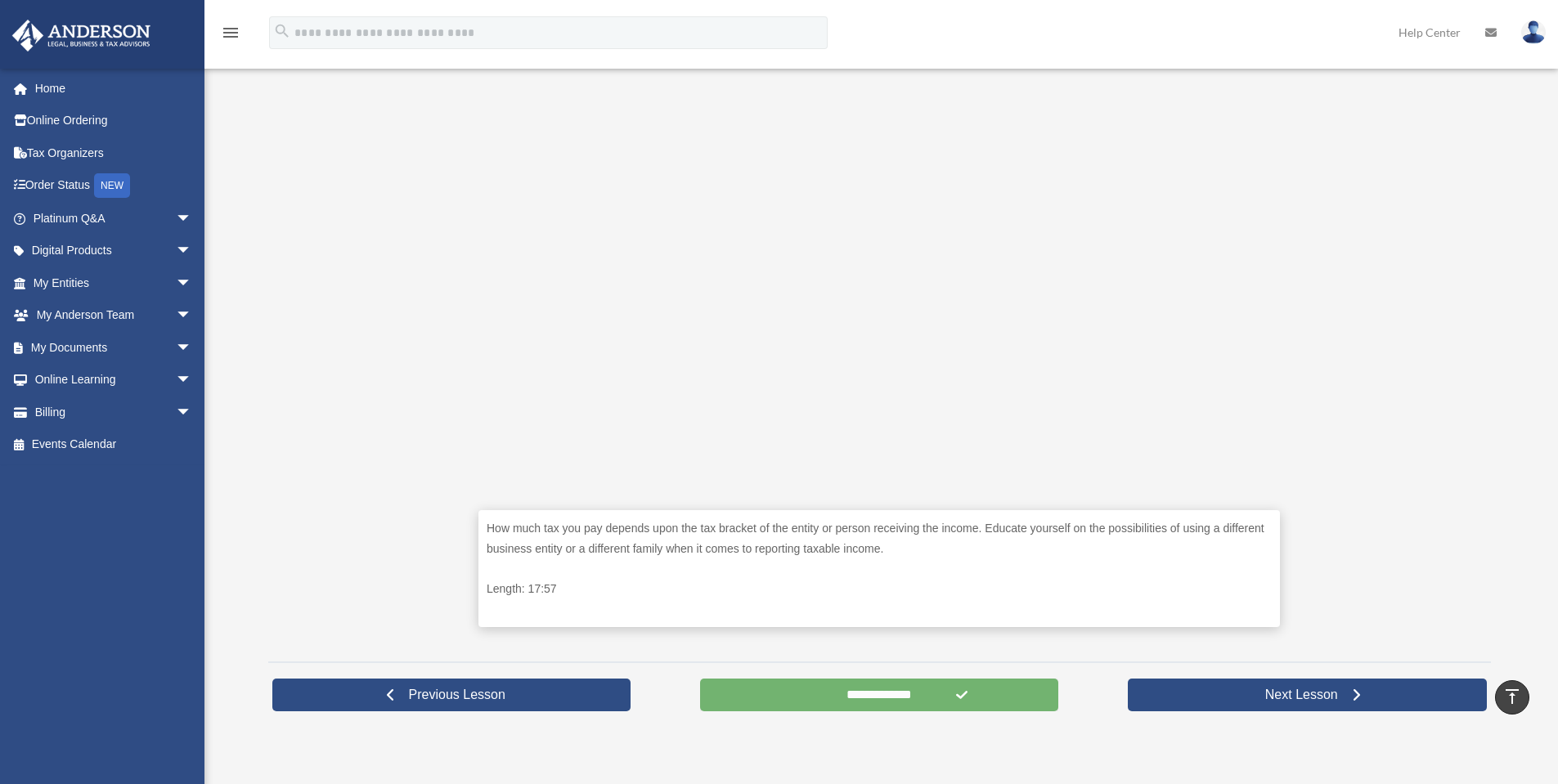
click at [805, 697] on input "**********" at bounding box center [879, 694] width 359 height 33
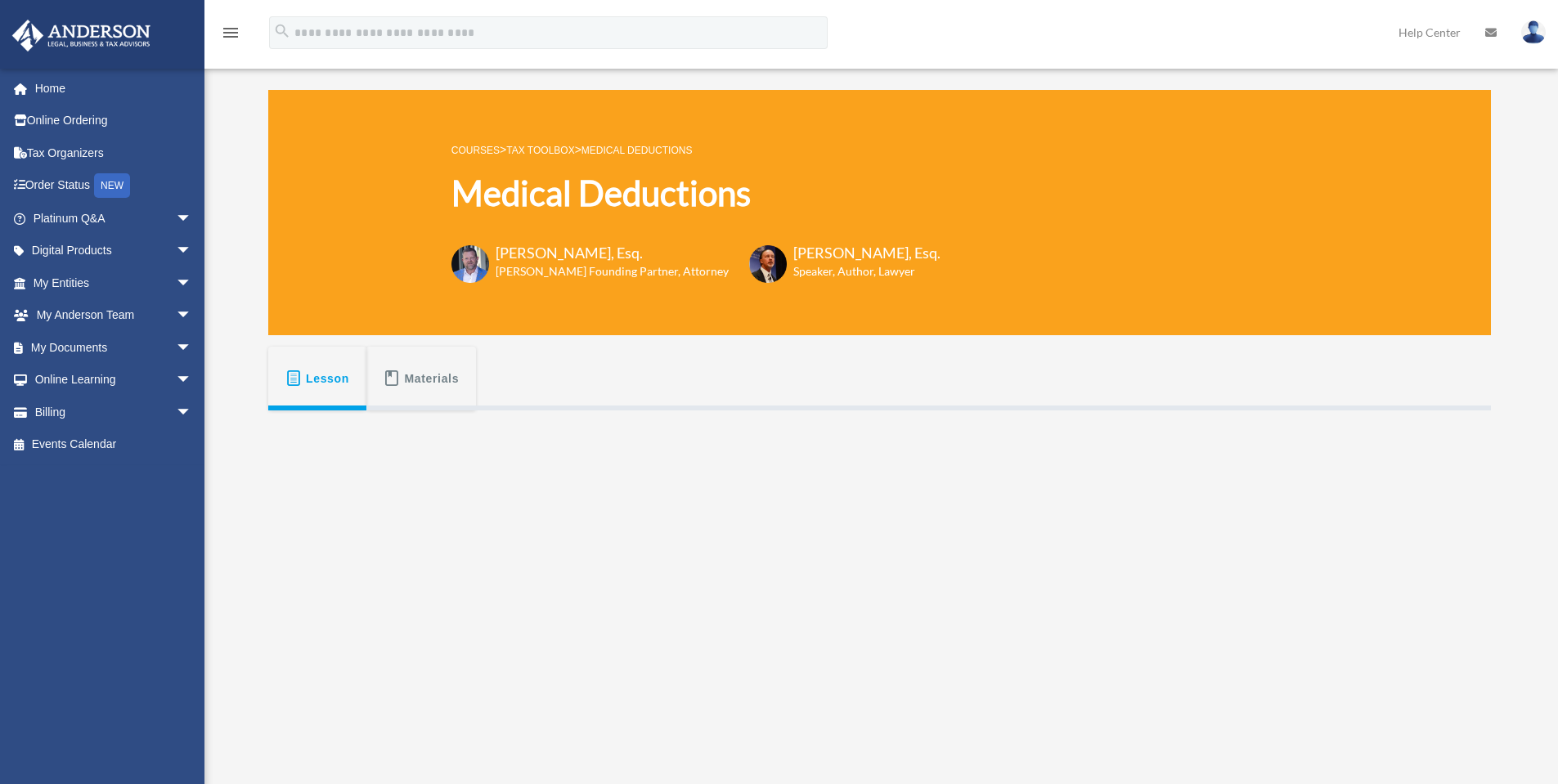
click at [555, 149] on link "Tax Toolbox" at bounding box center [540, 150] width 68 height 11
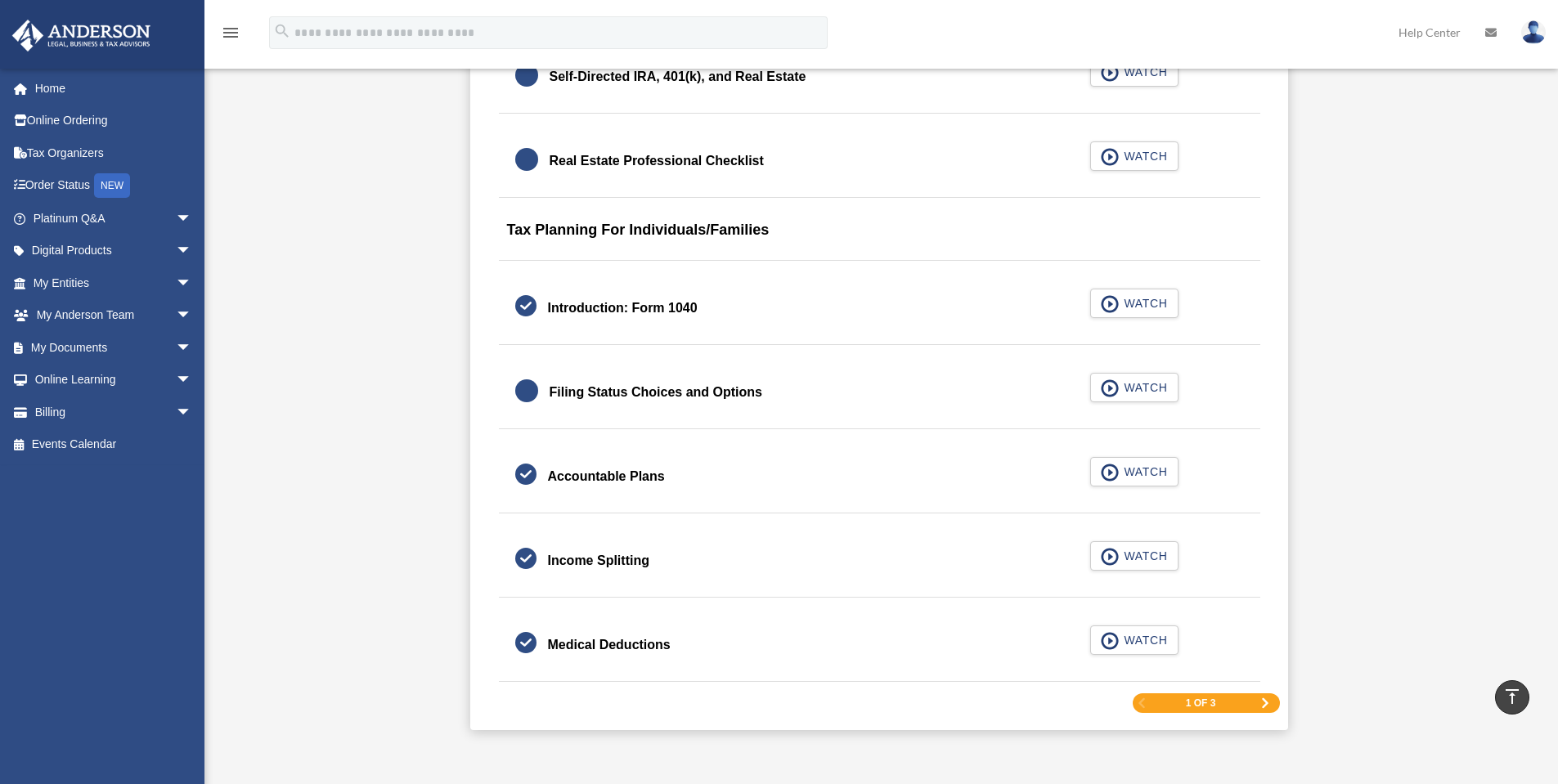
scroll to position [2317, 0]
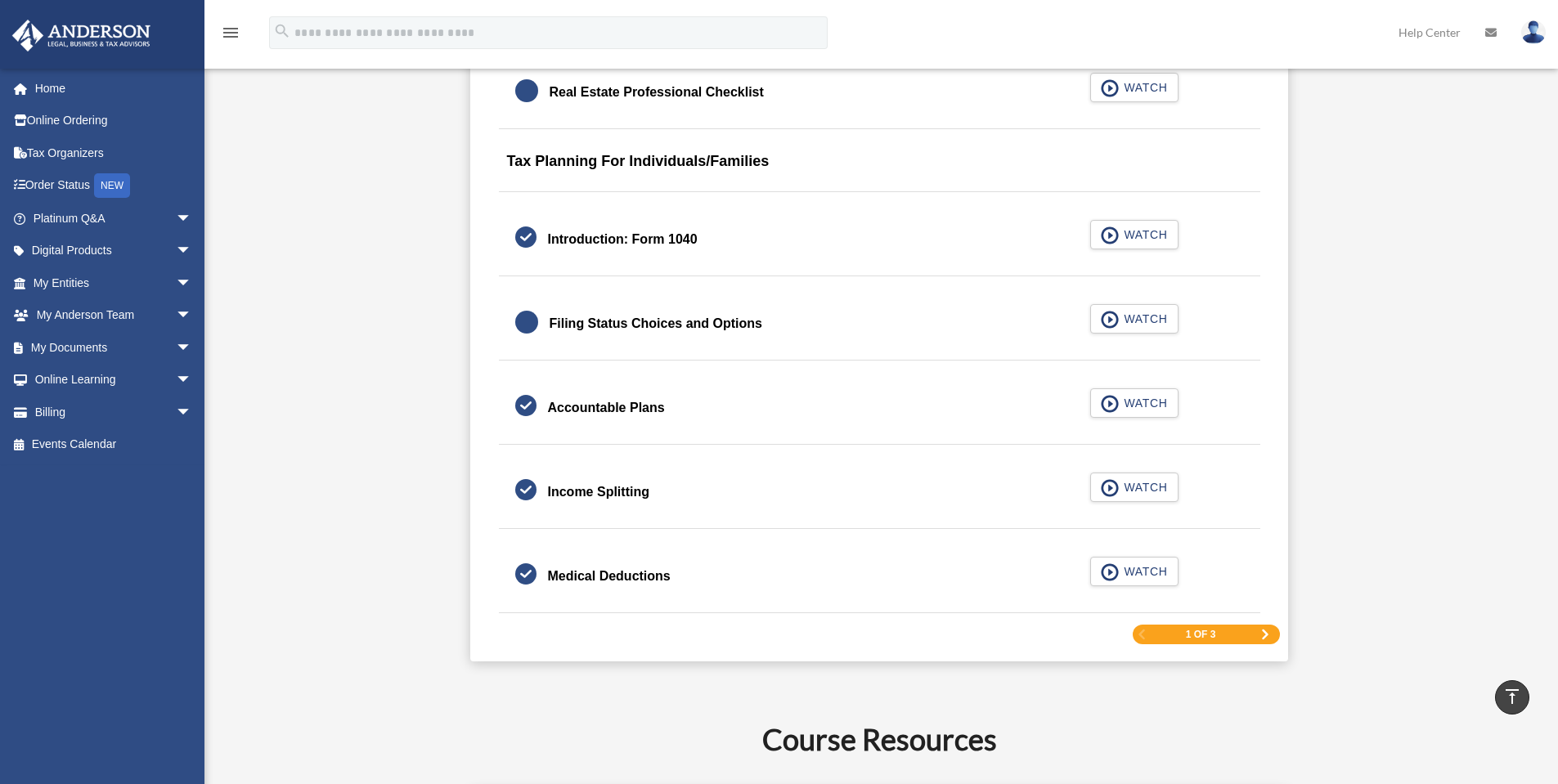
click at [1263, 634] on span "Next Page" at bounding box center [1265, 634] width 10 height 10
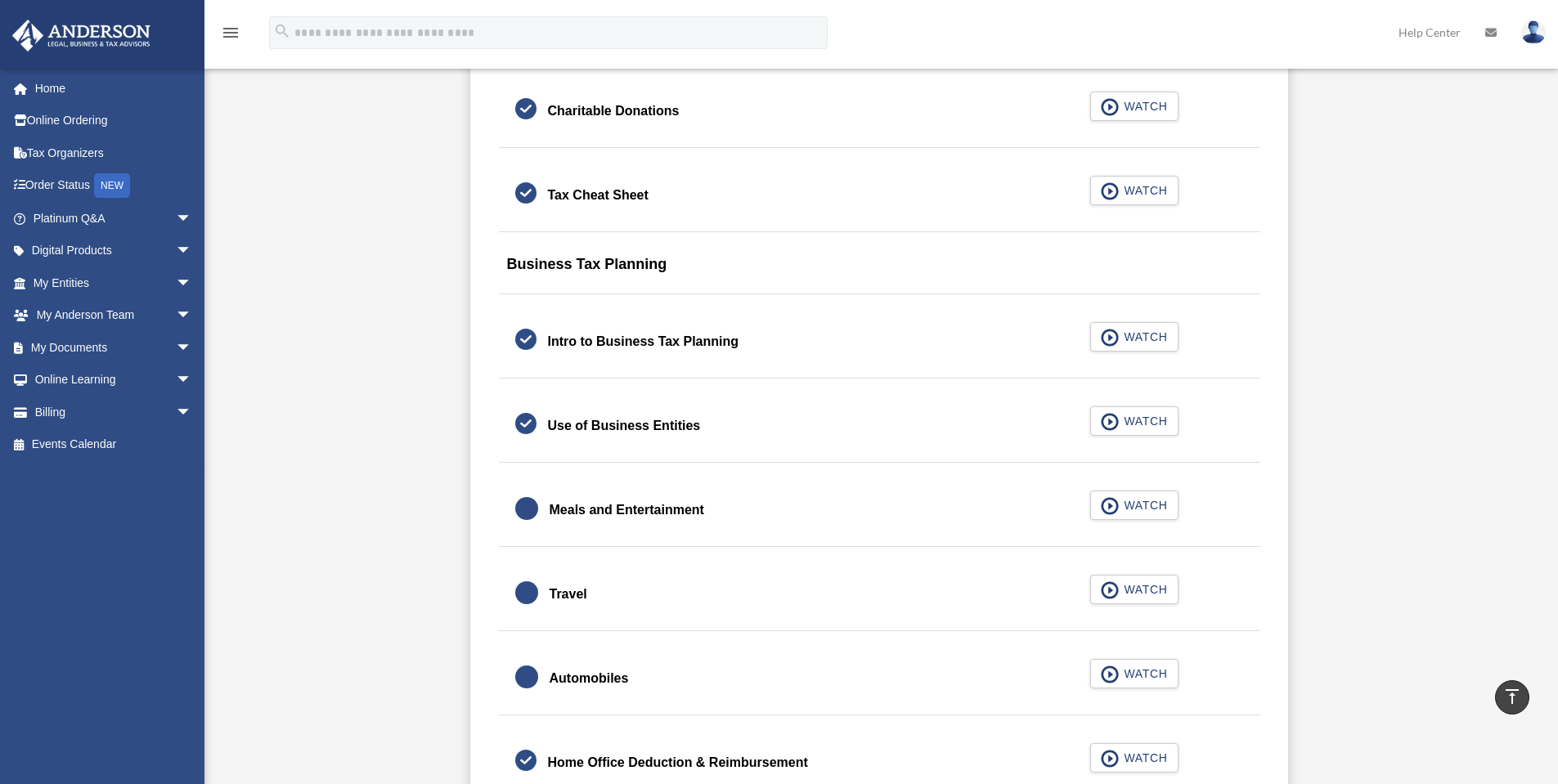
scroll to position [1309, 0]
click at [1133, 511] on span "WATCH" at bounding box center [1143, 506] width 48 height 17
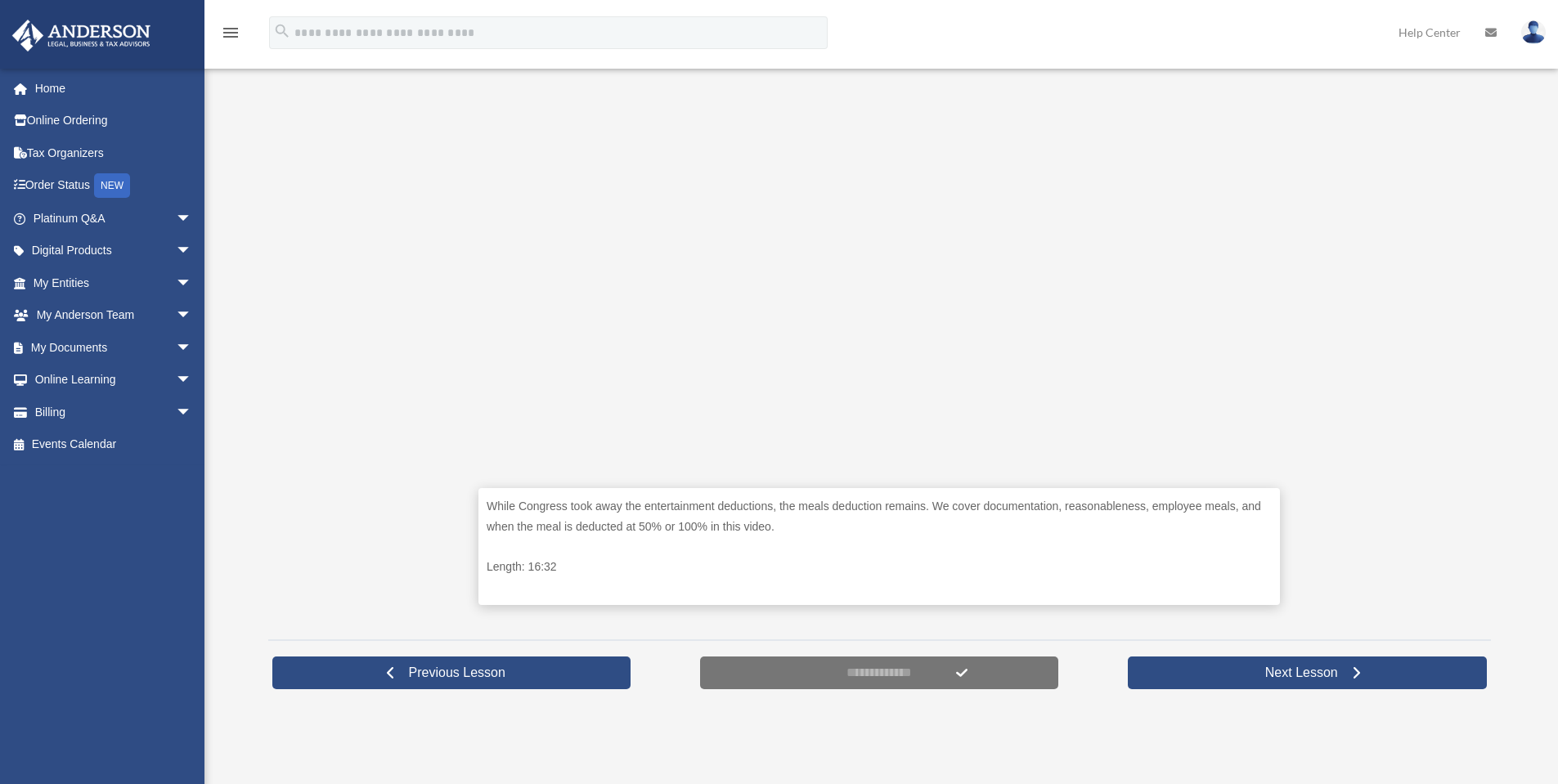
scroll to position [409, 0]
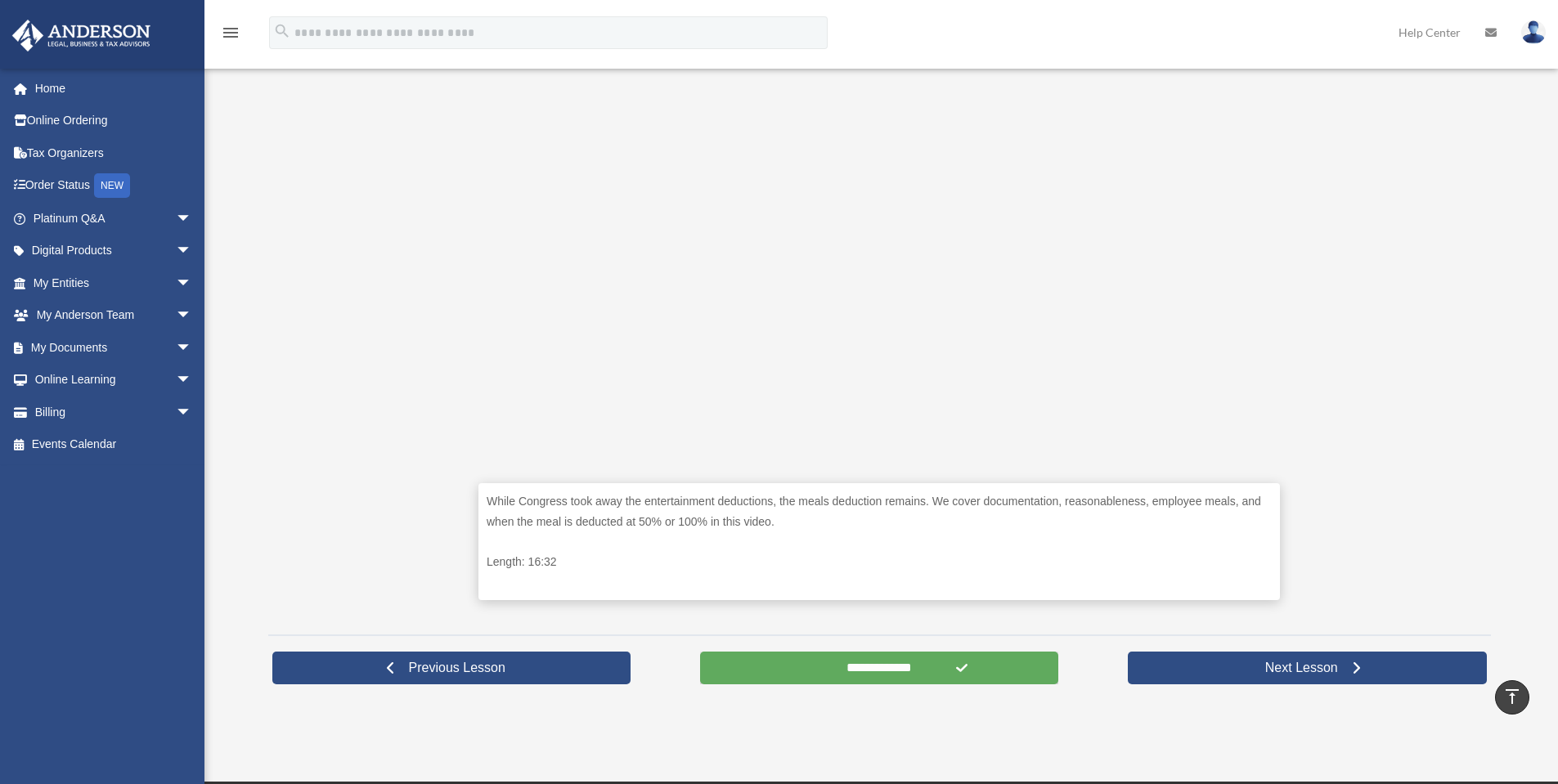
click at [949, 686] on div "**********" at bounding box center [880, 668] width 368 height 41
click at [948, 679] on input "**********" at bounding box center [879, 668] width 359 height 33
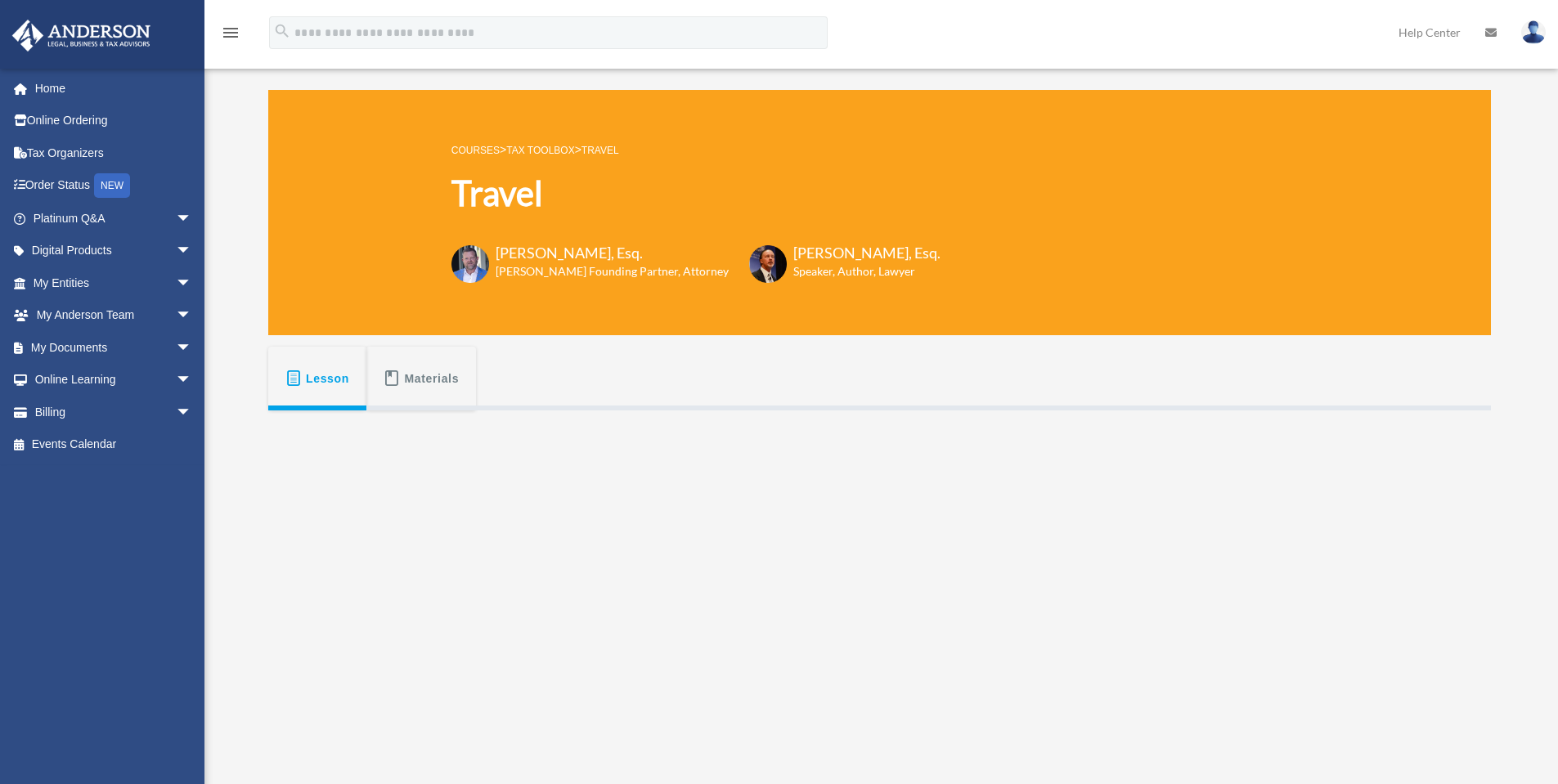
click at [550, 149] on link "Tax Toolbox" at bounding box center [540, 150] width 68 height 11
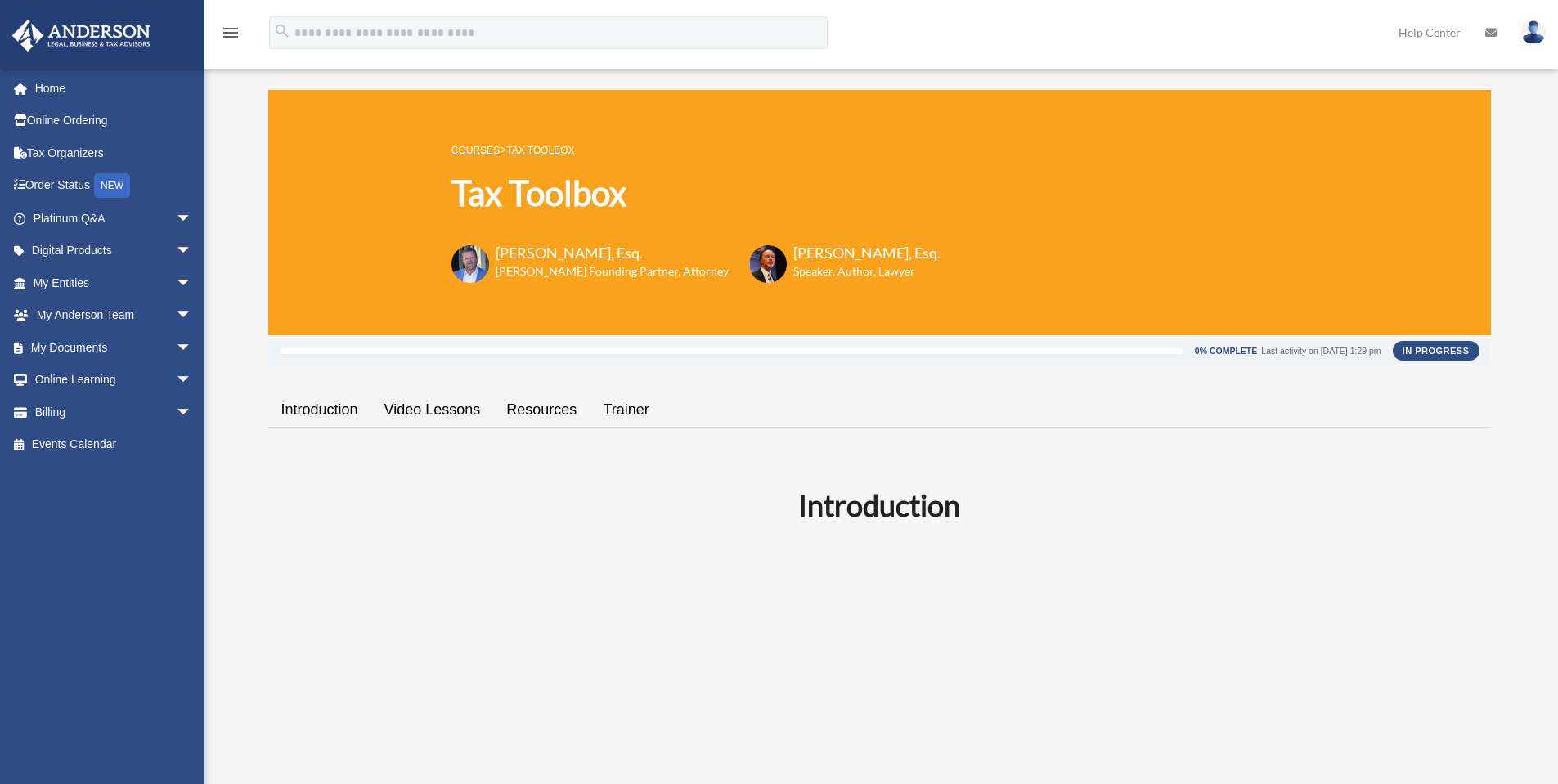
click at [554, 148] on link "Tax Toolbox" at bounding box center [540, 150] width 68 height 11
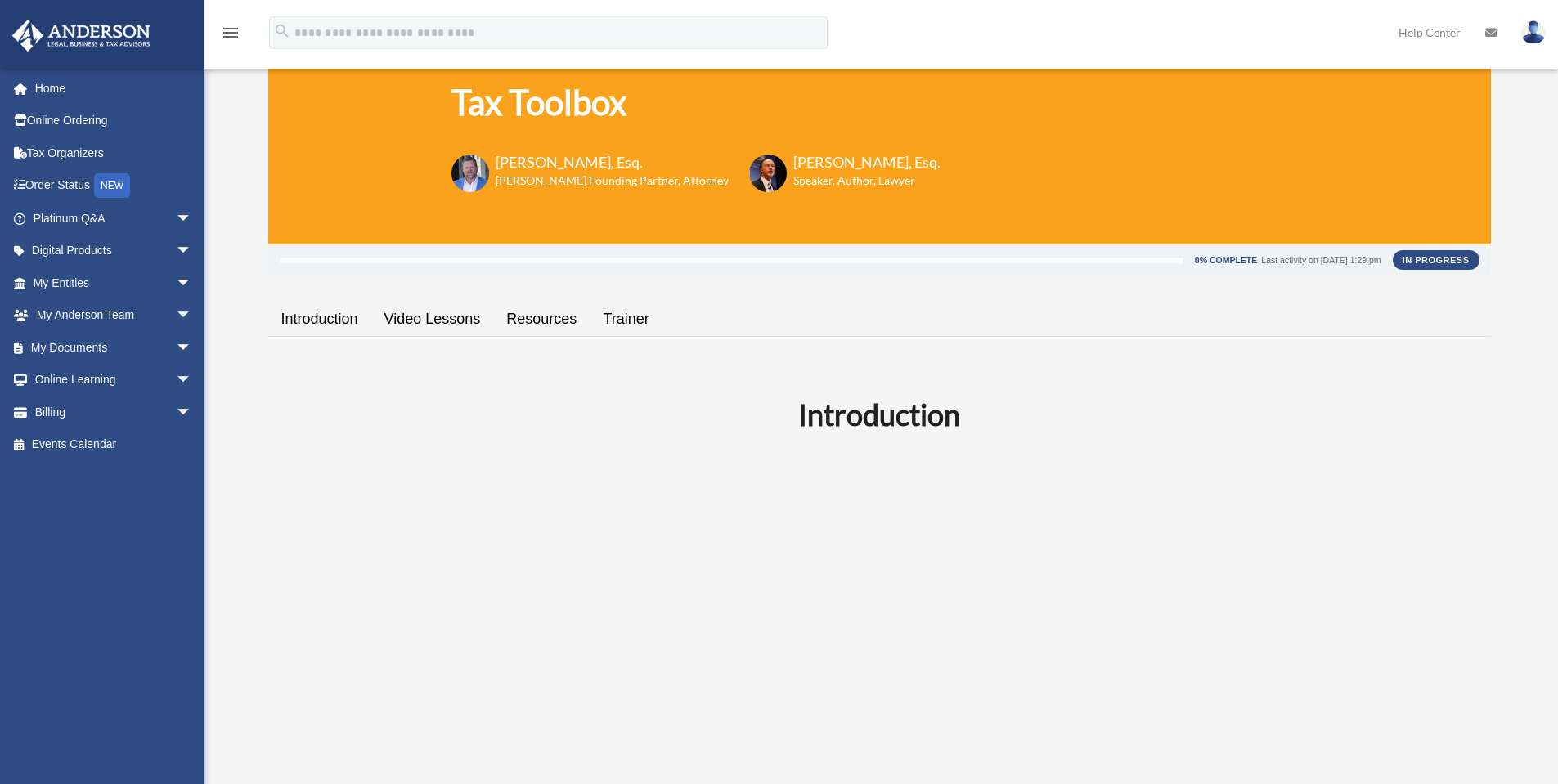
scroll to position [163, 0]
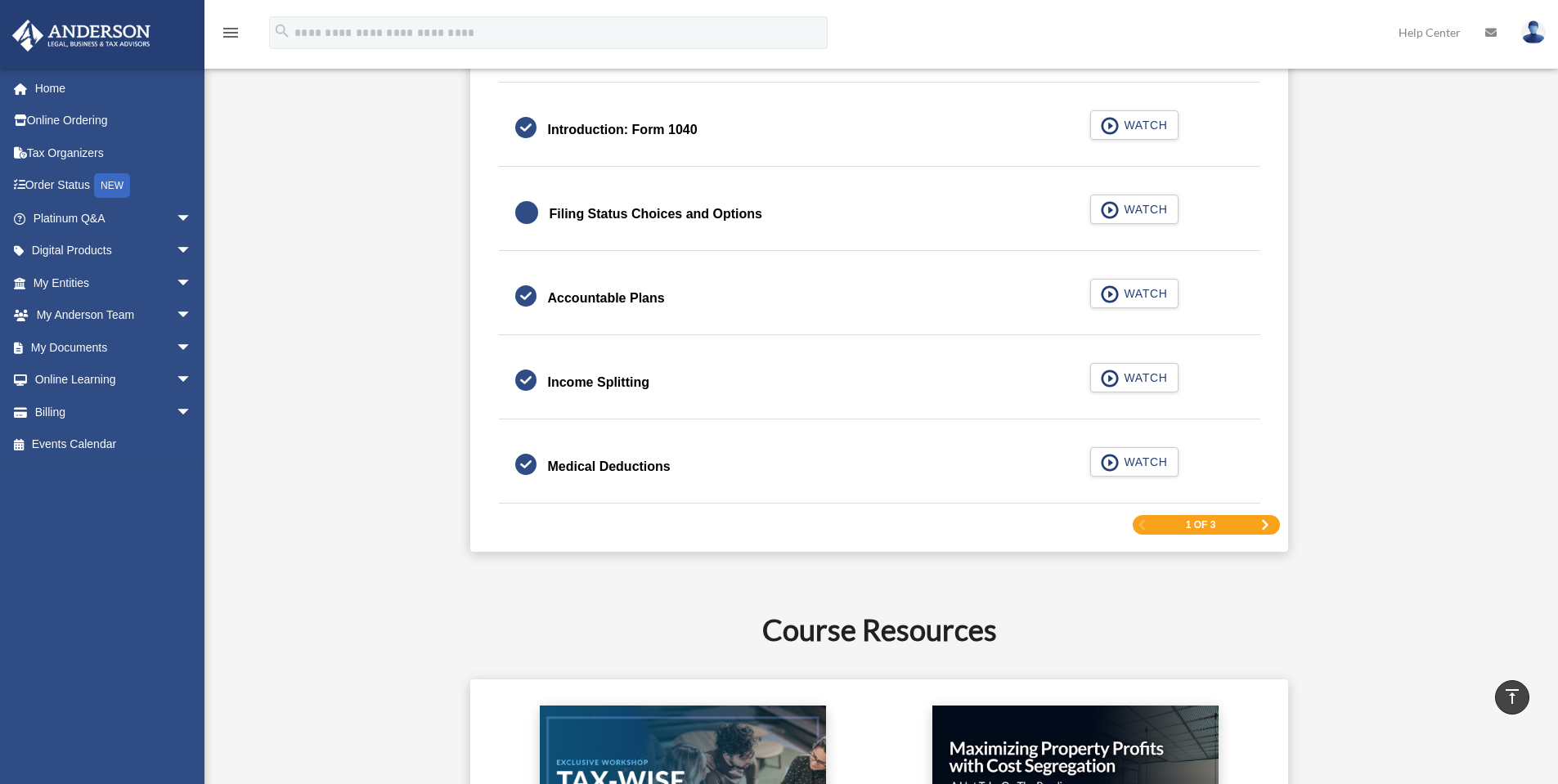
click at [1263, 525] on span "Next Page" at bounding box center [1265, 525] width 10 height 10
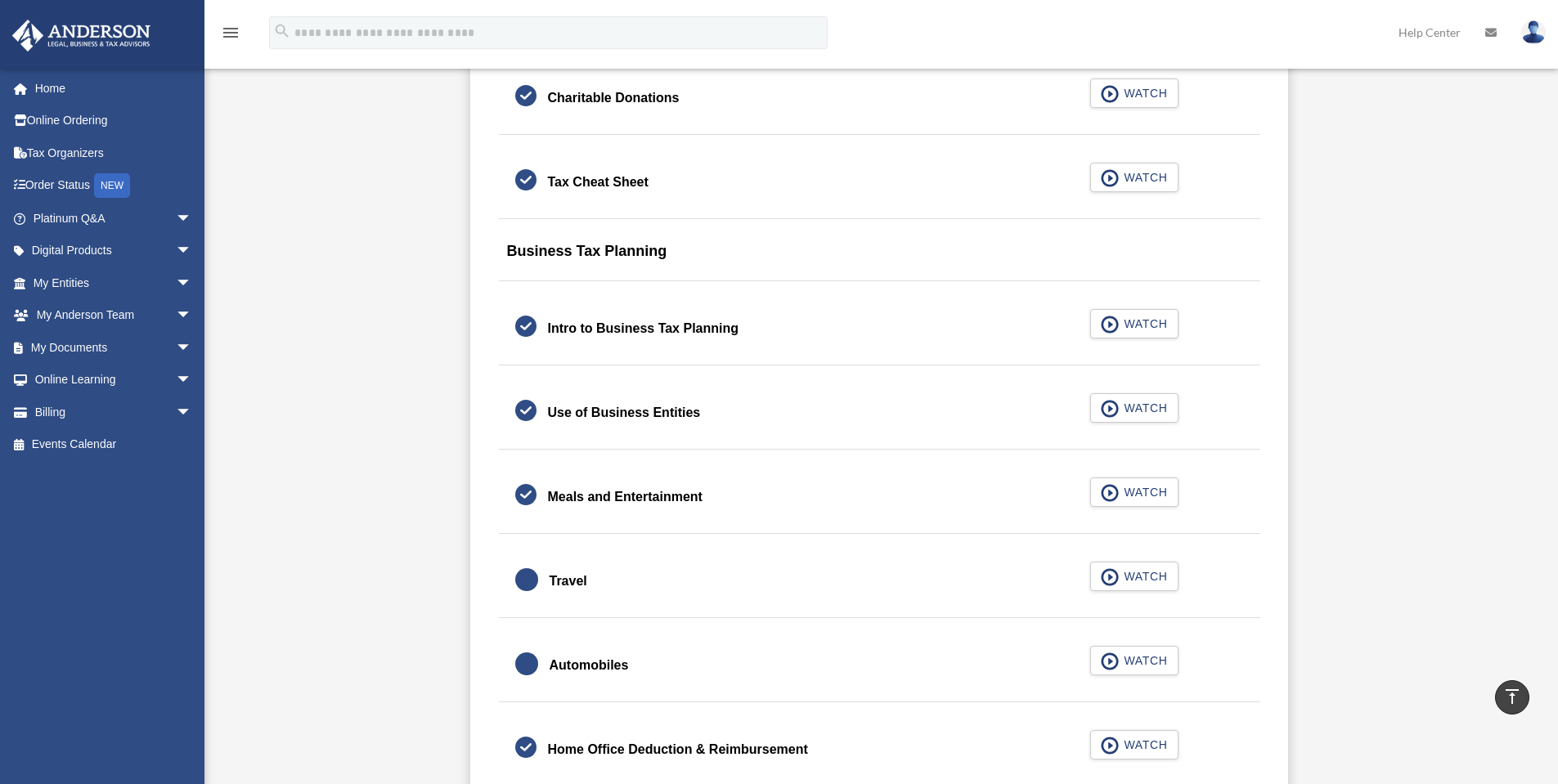
scroll to position [1526, 0]
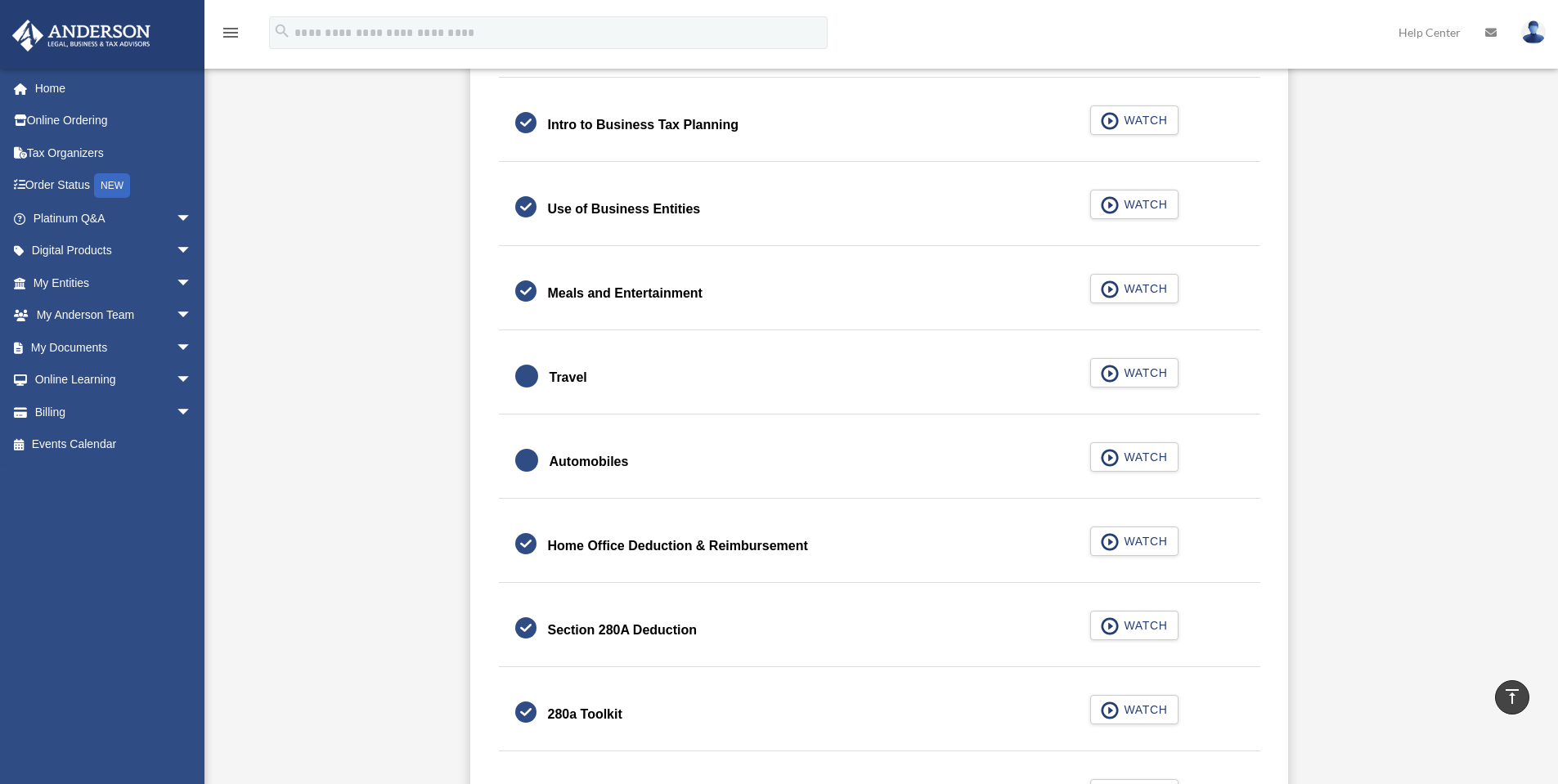
click at [557, 377] on div "Travel" at bounding box center [568, 378] width 38 height 23
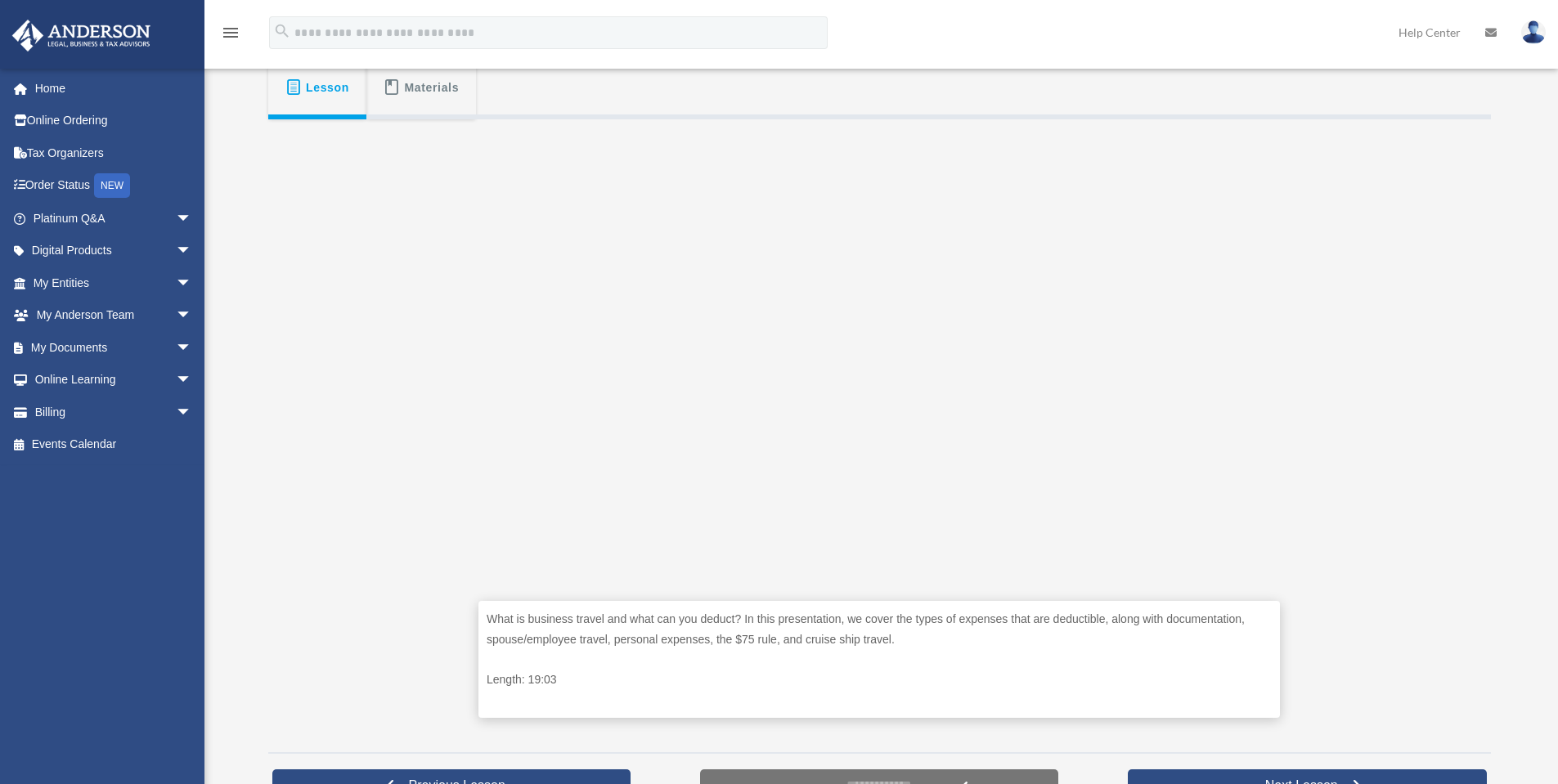
scroll to position [300, 0]
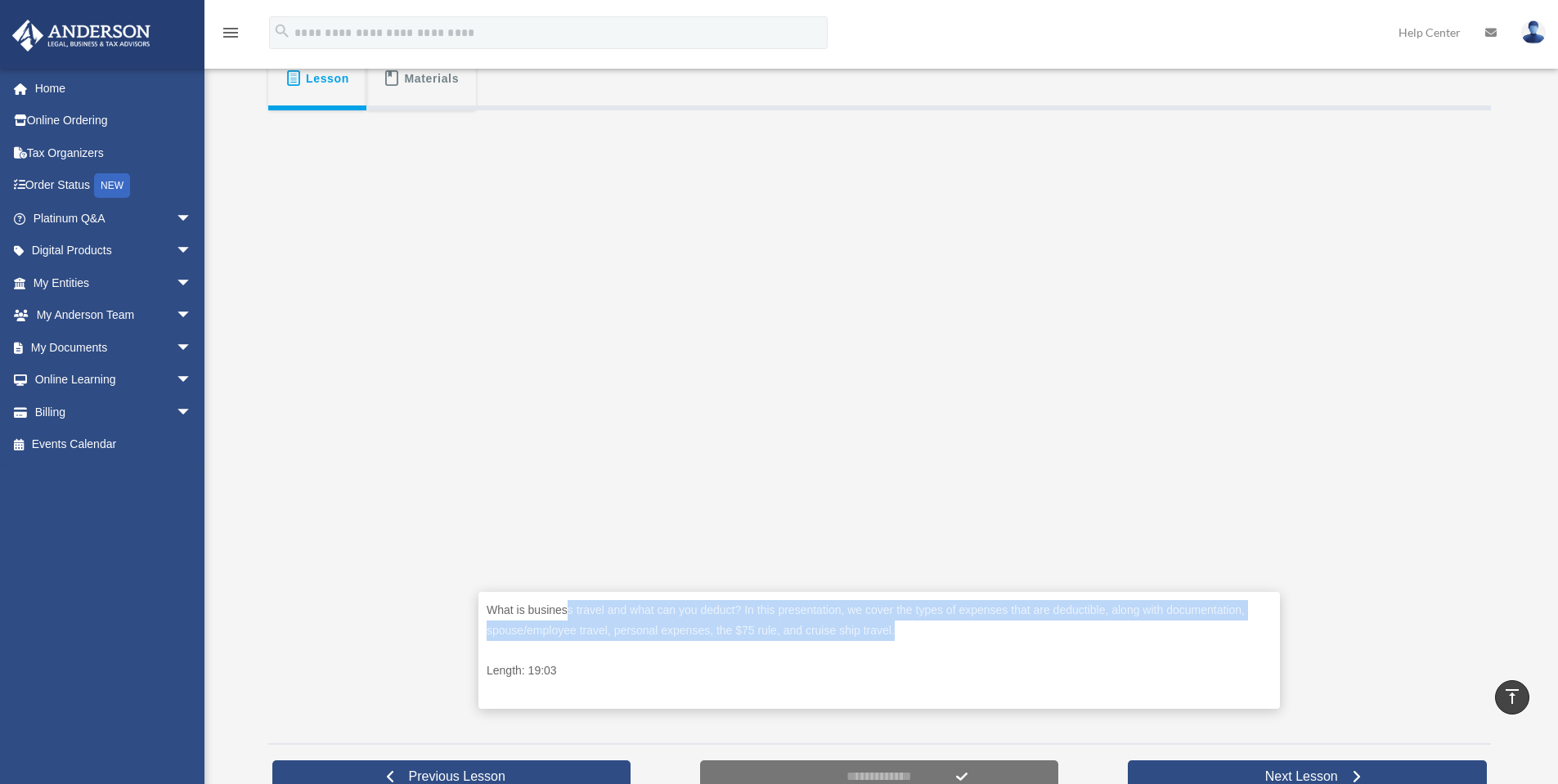
drag, startPoint x: 572, startPoint y: 600, endPoint x: 1122, endPoint y: 628, distance: 550.7
click at [1121, 628] on div "What is business travel and what can you deduct? In this presentation, we cover…" at bounding box center [879, 650] width 802 height 117
click at [867, 628] on p "What is business travel and what can you deduct? In this presentation, we cover…" at bounding box center [879, 621] width 785 height 40
